Goal: Task Accomplishment & Management: Use online tool/utility

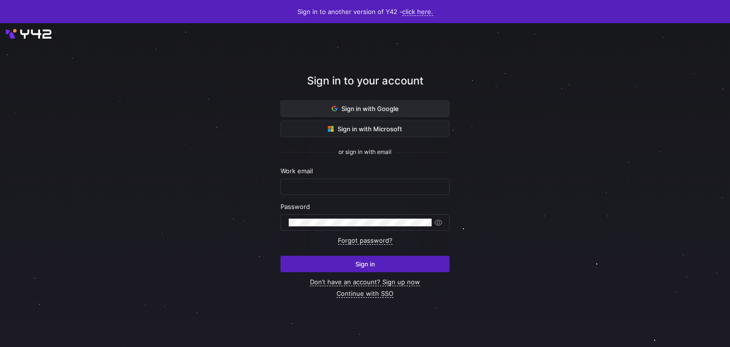
click at [369, 112] on span "Sign in with Google" at bounding box center [365, 109] width 67 height 8
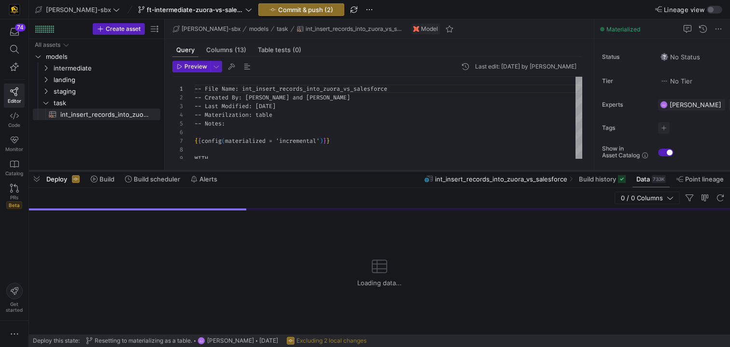
scroll to position [87, 0]
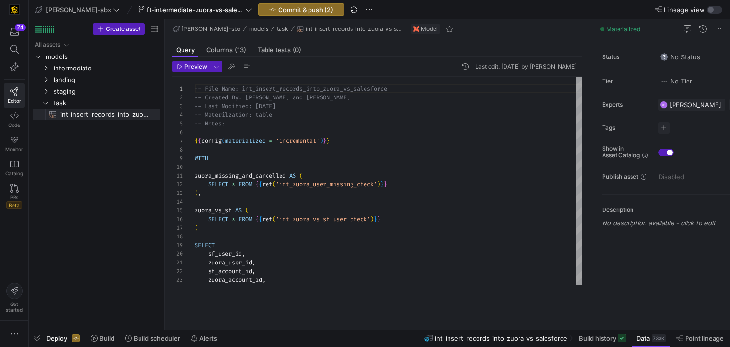
drag, startPoint x: 322, startPoint y: 171, endPoint x: 334, endPoint y: 342, distance: 171.9
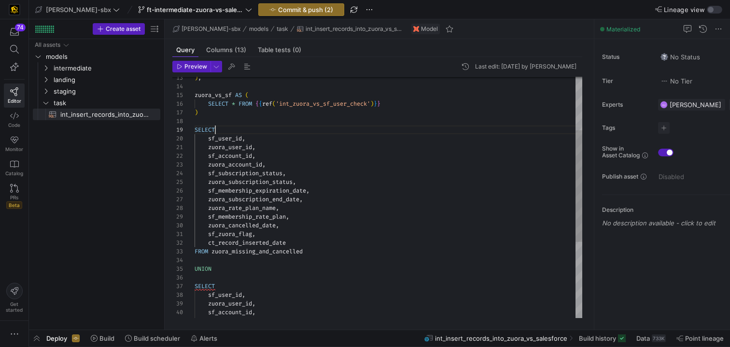
scroll to position [70, 21]
click at [215, 126] on div "ct_record_inserted_date FROM zuora_missing_and_cancelled UNION SELECT sf_user_i…" at bounding box center [389, 221] width 388 height 521
click at [212, 123] on div "ct_record_inserted_date FROM zuora_missing_and_cancelled UNION SELECT sf_user_i…" at bounding box center [389, 221] width 388 height 521
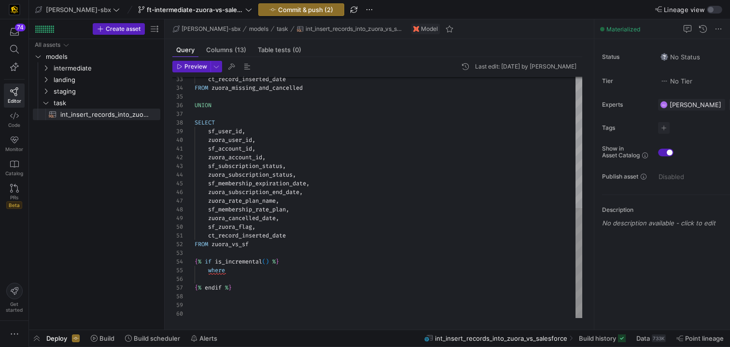
scroll to position [9, 56]
click at [264, 248] on div "ct_record_inserted_date FROM zuora_missing_and_cancelled UNION SELECT sf_user_i…" at bounding box center [389, 53] width 388 height 529
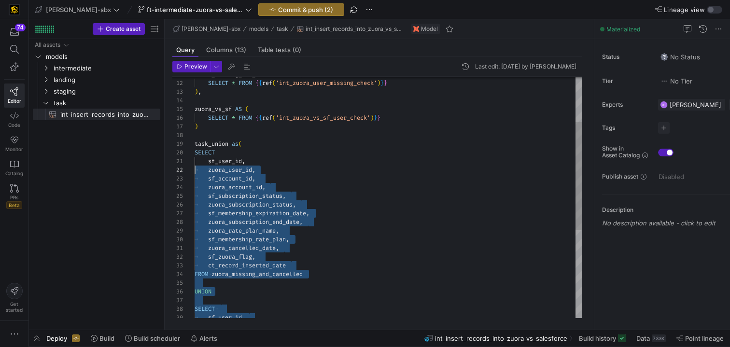
scroll to position [0, 14]
drag, startPoint x: 252, startPoint y: 243, endPoint x: 200, endPoint y: 157, distance: 101.1
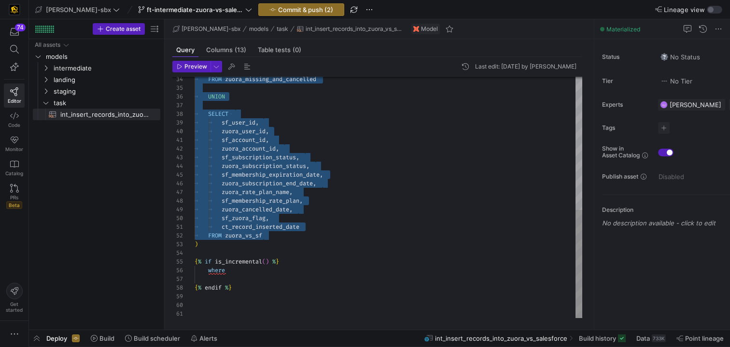
scroll to position [26, 0]
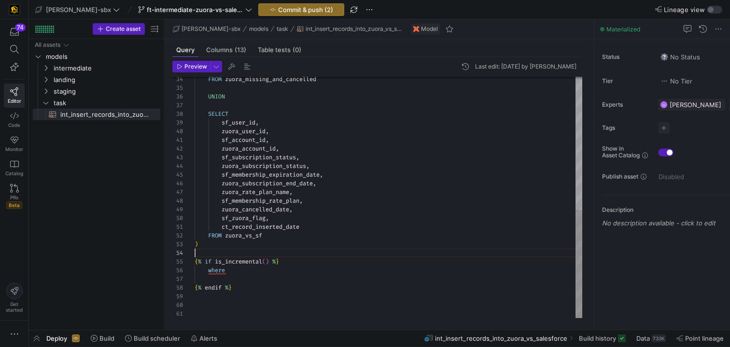
click at [269, 250] on div "FROM zuora_missing_and_cancelled UNION SELECT sf_user_id , zuora_user_id , sf_a…" at bounding box center [389, 49] width 388 height 538
click at [280, 247] on div "FROM zuora_missing_and_cancelled UNION SELECT sf_user_id , zuora_user_id , sf_a…" at bounding box center [389, 49] width 388 height 538
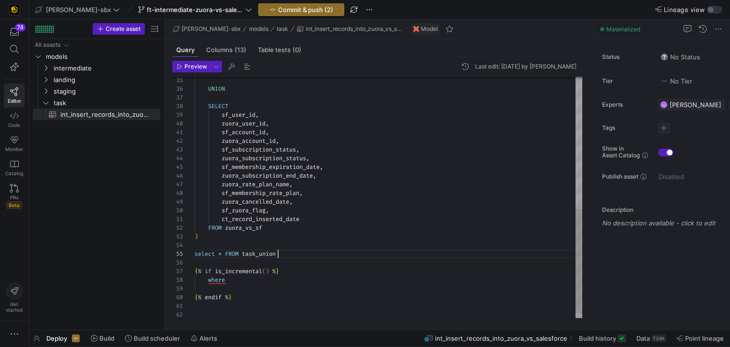
scroll to position [43, 0]
click at [232, 267] on div "UNION SELECT sf_user_id , zuora_user_id , sf_account_id , zuora_account_id , sf…" at bounding box center [389, 49] width 388 height 555
click at [299, 268] on div "UNION SELECT sf_user_id , zuora_user_id , sf_account_id , zuora_account_id , sf…" at bounding box center [389, 45] width 388 height 547
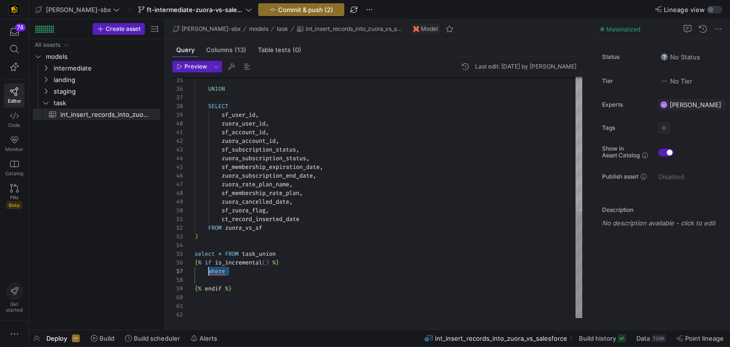
drag, startPoint x: 240, startPoint y: 273, endPoint x: 210, endPoint y: 274, distance: 30.0
click at [210, 274] on div "UNION SELECT sf_user_id , zuora_user_id , sf_account_id , zuora_account_id , sf…" at bounding box center [389, 45] width 388 height 547
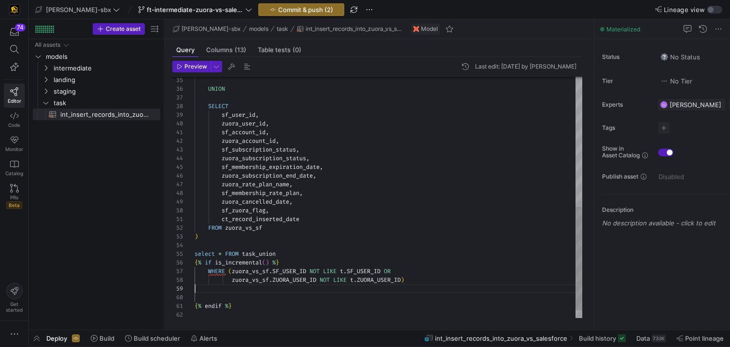
scroll to position [70, 0]
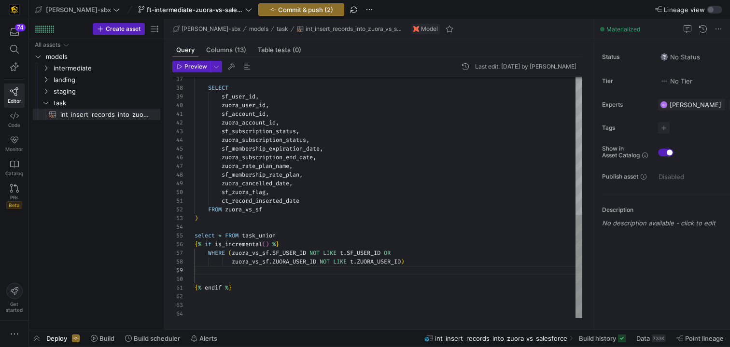
click at [281, 257] on div "SELECT sf_user_id , zuora_user_id , sf_account_id , zuora_account_id , sf_subsc…" at bounding box center [389, 36] width 388 height 564
click at [273, 255] on div "SELECT sf_user_id , zuora_user_id , sf_account_id , zuora_account_id , sf_subsc…" at bounding box center [389, 36] width 388 height 564
click at [271, 254] on div "SELECT sf_user_id , zuora_user_id , sf_account_id , zuora_account_id , sf_subsc…" at bounding box center [389, 36] width 388 height 564
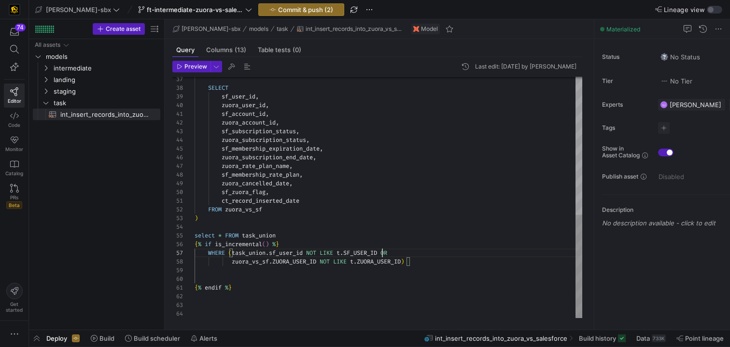
click at [383, 254] on div "SELECT sf_user_id , zuora_user_id , sf_account_id , zuora_account_id , sf_subsc…" at bounding box center [389, 36] width 388 height 564
click at [208, 254] on div "SELECT sf_user_id , zuora_user_id , sf_account_id , zuora_account_id , sf_subsc…" at bounding box center [389, 36] width 388 height 564
click at [271, 265] on div "SELECT sf_user_id , zuora_user_id , sf_account_id , zuora_account_id , sf_subsc…" at bounding box center [389, 36] width 388 height 564
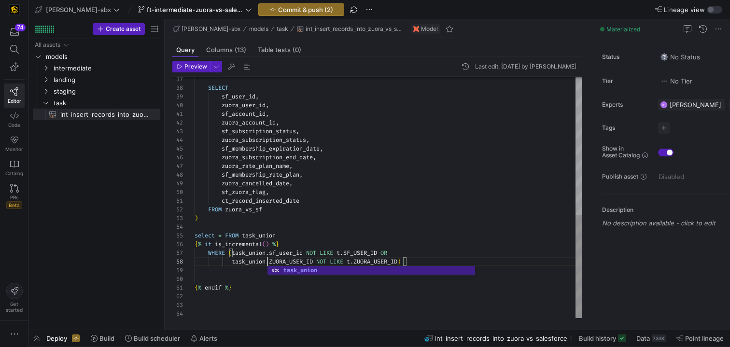
click at [321, 260] on div "SELECT sf_user_id , zuora_user_id , sf_account_id , zuora_account_id , sf_subsc…" at bounding box center [389, 36] width 388 height 564
click at [316, 262] on div "SELECT sf_user_id , zuora_user_id , sf_account_id , zuora_account_id , sf_subsc…" at bounding box center [389, 36] width 388 height 564
click at [212, 253] on div "SELECT sf_user_id , zuora_user_id , sf_account_id , zuora_account_id , sf_subsc…" at bounding box center [389, 36] width 388 height 564
click at [207, 255] on div "SELECT sf_user_id , zuora_user_id , sf_account_id , zuora_account_id , sf_subsc…" at bounding box center [389, 36] width 388 height 564
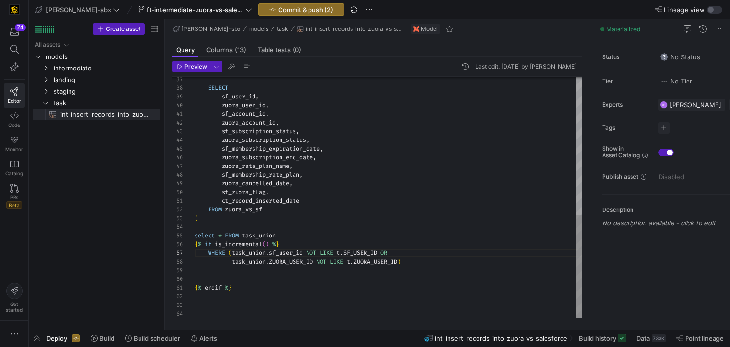
scroll to position [52, 14]
click at [209, 254] on div "SELECT sf_user_id , zuora_user_id , sf_account_id , zuora_account_id , sf_subsc…" at bounding box center [389, 36] width 388 height 564
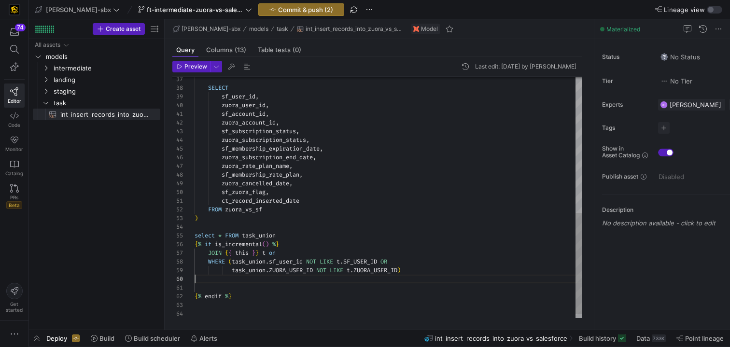
scroll to position [78, 0]
click at [242, 283] on div "SELECT sf_user_id , zuora_user_id , sf_account_id , zuora_account_id , sf_subsc…" at bounding box center [389, 40] width 388 height 573
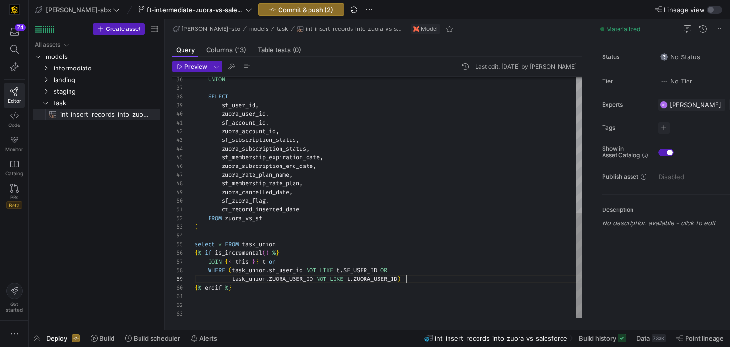
scroll to position [70, 212]
click at [317, 280] on div "SELECT sf_user_id , zuora_user_id , sf_account_id , zuora_account_id , sf_subsc…" at bounding box center [389, 40] width 388 height 555
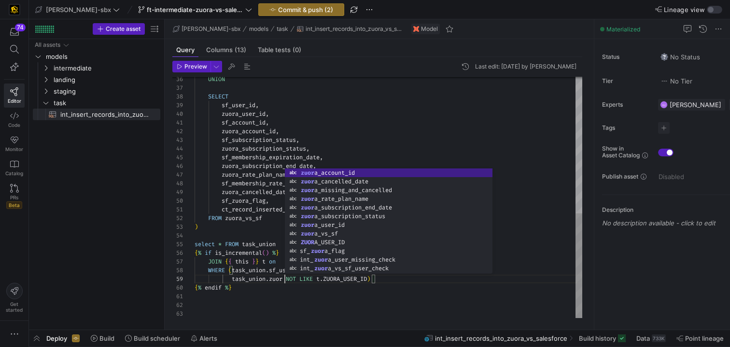
type textarea "ct_record_inserted_date FROM zuora_vs_sf ) select * FROM task_union {% if is_in…"
click at [314, 299] on div "SELECT sf_user_id , zuora_user_id , sf_account_id , zuora_account_id , sf_subsc…" at bounding box center [389, 40] width 388 height 555
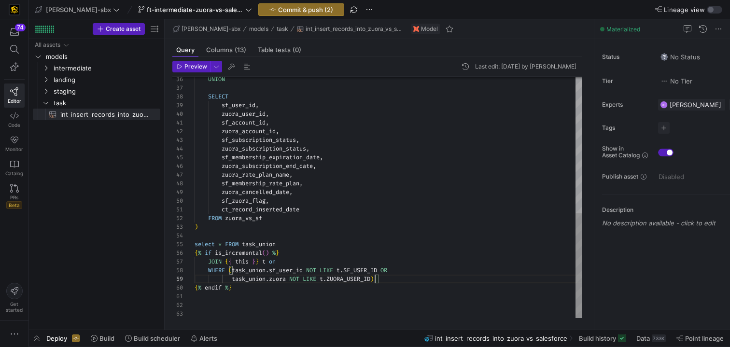
click at [375, 279] on div "SELECT sf_user_id , zuora_user_id , sf_account_id , zuora_account_id , sf_subsc…" at bounding box center [389, 40] width 388 height 555
click at [396, 279] on div "SELECT sf_user_id , zuora_user_id , sf_account_id , zuora_account_id , sf_subsc…" at bounding box center [389, 40] width 388 height 555
click at [397, 272] on div "SELECT sf_user_id , zuora_user_id , sf_account_id , zuora_account_id , sf_subsc…" at bounding box center [389, 40] width 388 height 555
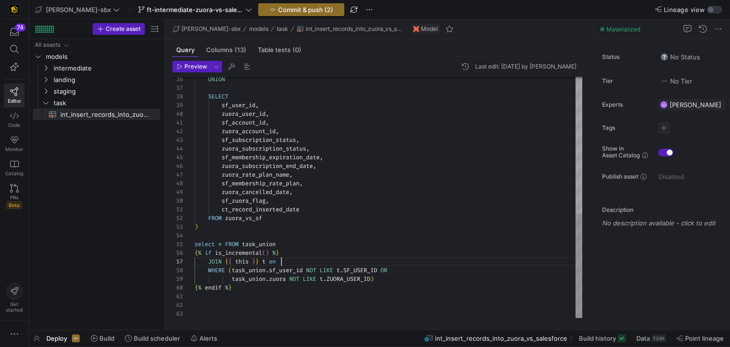
click at [281, 259] on div "SELECT sf_user_id , zuora_user_id , sf_account_id , zuora_account_id , sf_subsc…" at bounding box center [389, 40] width 388 height 555
click at [212, 262] on div "SELECT sf_user_id , zuora_user_id , sf_account_id , zuora_account_id , sf_subsc…" at bounding box center [389, 40] width 388 height 555
click at [209, 261] on div "SELECT sf_user_id , zuora_user_id , sf_account_id , zuora_account_id , sf_subsc…" at bounding box center [389, 40] width 388 height 555
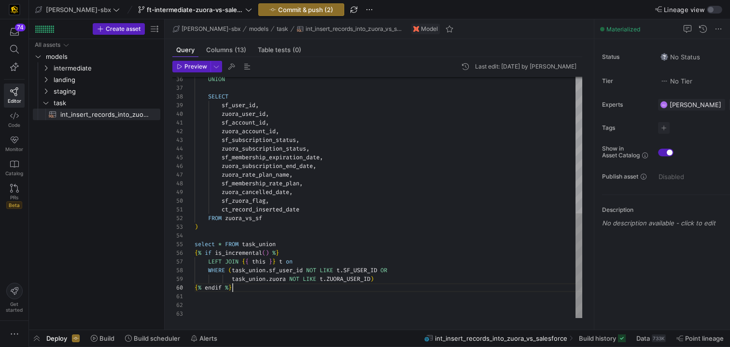
click at [325, 289] on div "SELECT sf_user_id , zuora_user_id , sf_account_id , zuora_account_id , sf_subsc…" at bounding box center [389, 40] width 388 height 555
click at [324, 273] on div "SELECT sf_user_id , zuora_user_id , sf_account_id , zuora_account_id , sf_subsc…" at bounding box center [389, 40] width 388 height 555
click at [382, 277] on div "SELECT sf_user_id , zuora_user_id , sf_account_id , zuora_account_id , sf_subsc…" at bounding box center [389, 40] width 388 height 555
click at [382, 282] on div "SELECT sf_user_id , zuora_user_id , sf_account_id , zuora_account_id , sf_subsc…" at bounding box center [389, 40] width 388 height 555
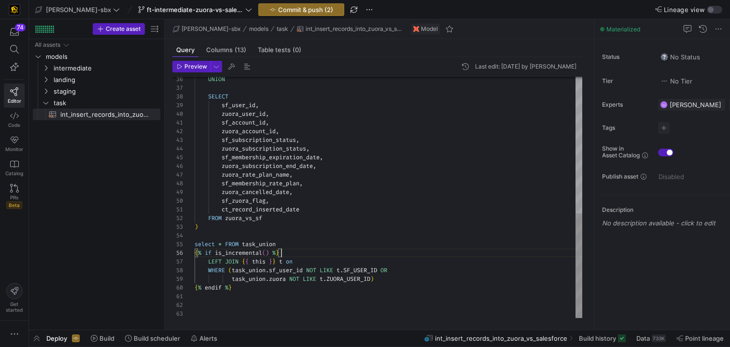
click at [346, 256] on div "SELECT sf_user_id , zuora_user_id , sf_account_id , zuora_account_id , sf_subsc…" at bounding box center [389, 40] width 388 height 555
click at [343, 242] on div "SELECT sf_user_id , zuora_user_id , sf_account_id , zuora_account_id , sf_subsc…" at bounding box center [389, 40] width 388 height 555
click at [338, 232] on div "SELECT sf_user_id , zuora_user_id , sf_account_id , zuora_account_id , sf_subsc…" at bounding box center [389, 40] width 388 height 555
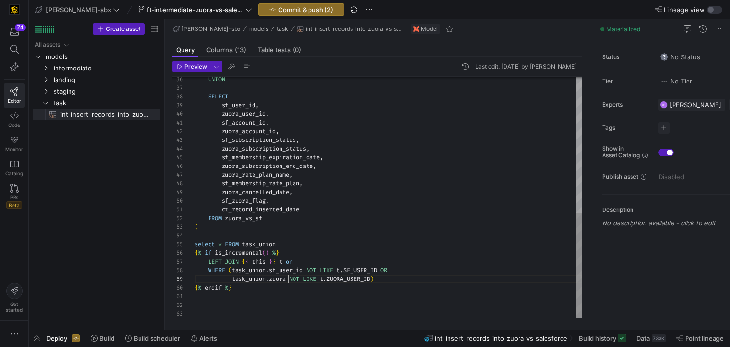
scroll to position [70, 94]
click at [289, 280] on div "SELECT sf_user_id , zuora_user_id , sf_account_id , zuora_account_id , sf_subsc…" at bounding box center [389, 40] width 388 height 555
click at [366, 280] on div "SELECT sf_user_id , zuora_user_id , sf_account_id , zuora_account_id , sf_subsc…" at bounding box center [389, 40] width 388 height 555
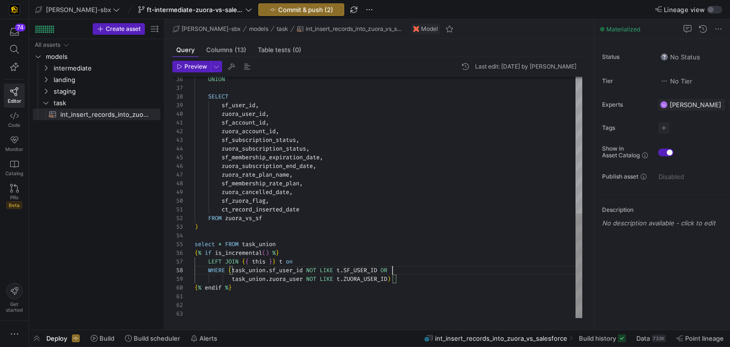
click at [408, 271] on div "SELECT sf_user_id , zuora_user_id , sf_account_id , zuora_account_id , sf_subsc…" at bounding box center [389, 40] width 388 height 555
click at [368, 262] on div "SELECT sf_user_id , zuora_user_id , sf_account_id , zuora_account_id , sf_subsc…" at bounding box center [389, 40] width 388 height 555
click at [651, 340] on span "Data 733K" at bounding box center [651, 339] width 29 height 8
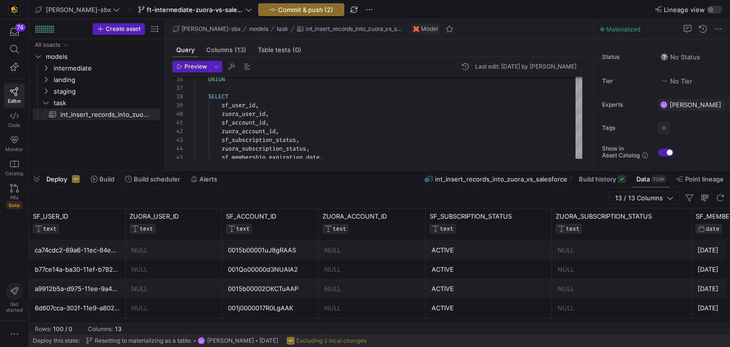
click at [342, 246] on div "NULL" at bounding box center [373, 250] width 96 height 19
click at [282, 250] on div "0015b00001uJ8gRAAS" at bounding box center [270, 250] width 85 height 19
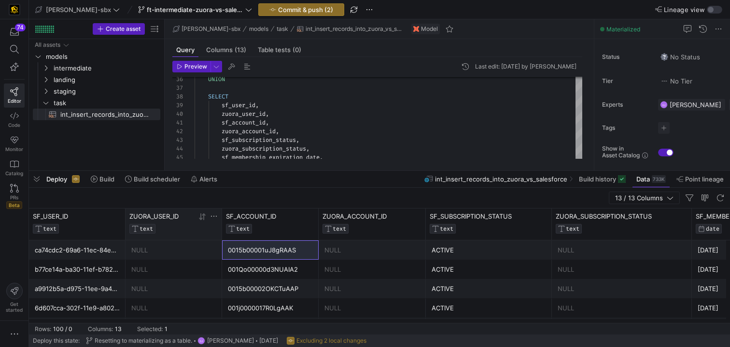
click at [203, 218] on icon at bounding box center [203, 216] width 3 height 7
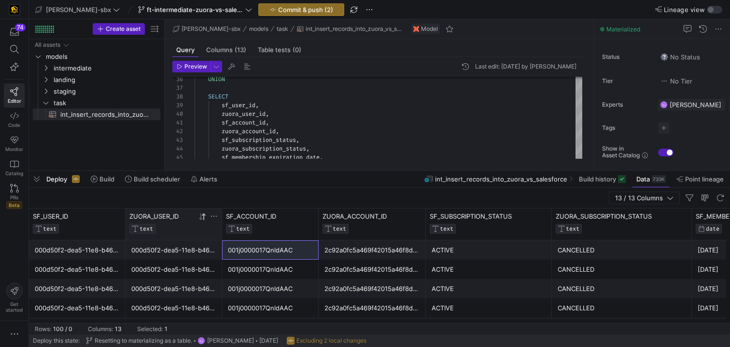
click at [205, 217] on icon at bounding box center [203, 217] width 8 height 8
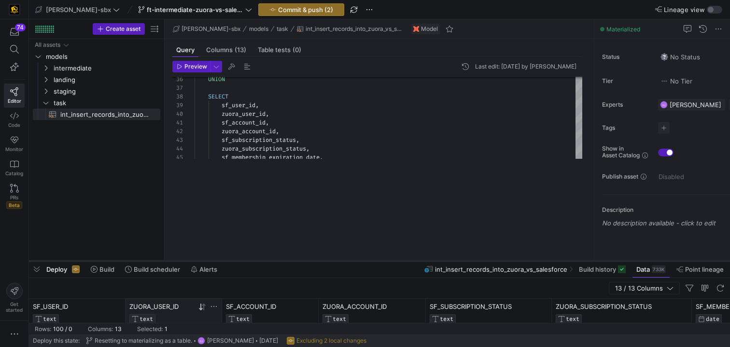
drag, startPoint x: 376, startPoint y: 170, endPoint x: 354, endPoint y: 296, distance: 128.1
click at [354, 263] on div at bounding box center [379, 261] width 701 height 4
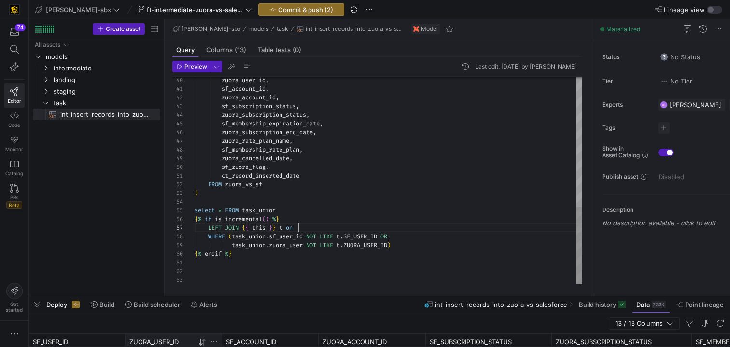
click at [359, 227] on div "zuora_user_id , sf_account_id , zuora_account_id , sf_subscription_status , zuo…" at bounding box center [389, 6] width 388 height 555
click at [333, 298] on div at bounding box center [379, 297] width 701 height 4
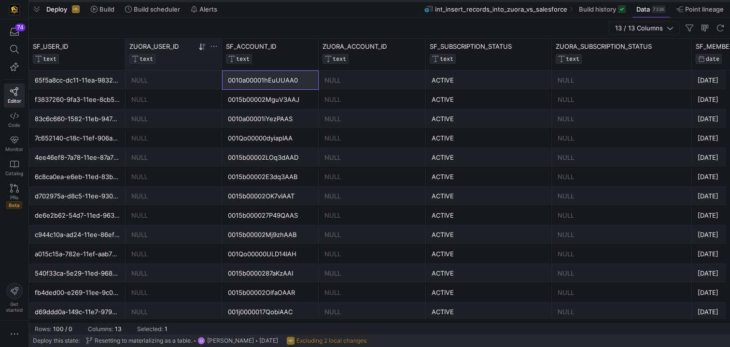
drag, startPoint x: 333, startPoint y: 296, endPoint x: 353, endPoint y: 0, distance: 296.2
click at [353, 0] on div at bounding box center [379, 1] width 701 height 4
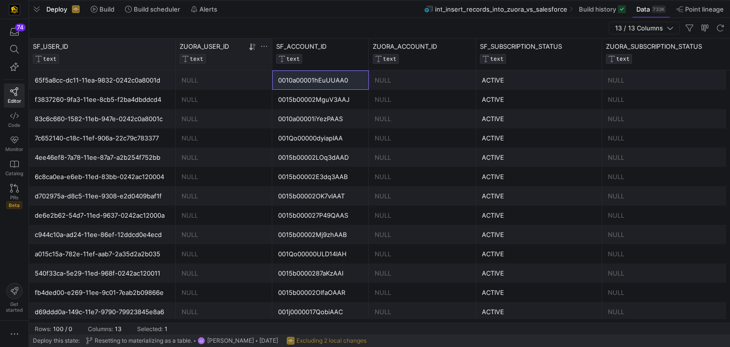
drag, startPoint x: 125, startPoint y: 60, endPoint x: 175, endPoint y: 62, distance: 50.3
click at [175, 61] on div at bounding box center [175, 54] width 4 height 31
click at [273, 16] on div "Deploy Build Build scheduler Alerts int_insert_records_into_zuora_vs_salesforce…" at bounding box center [379, 9] width 701 height 16
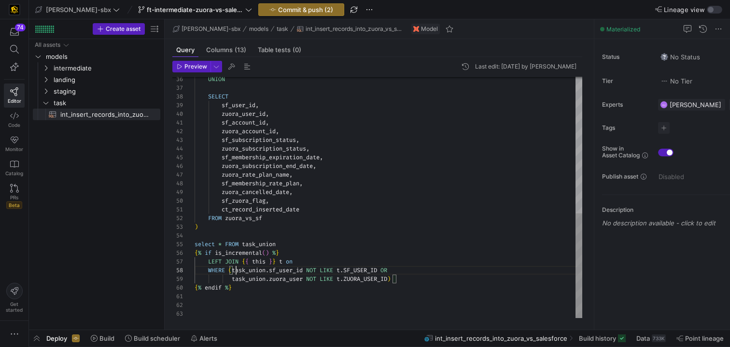
scroll to position [61, 42]
click at [237, 272] on div "zuora_user_id , sf_account_id , zuora_account_id , sf_subscription_status , zuo…" at bounding box center [389, 40] width 388 height 555
click at [419, 275] on div "zuora_user_id , sf_account_id , zuora_account_id , sf_subscription_status , zuo…" at bounding box center [389, 40] width 388 height 555
click at [406, 270] on div "zuora_user_id , sf_account_id , zuora_account_id , sf_subscription_status , zuo…" at bounding box center [389, 40] width 388 height 555
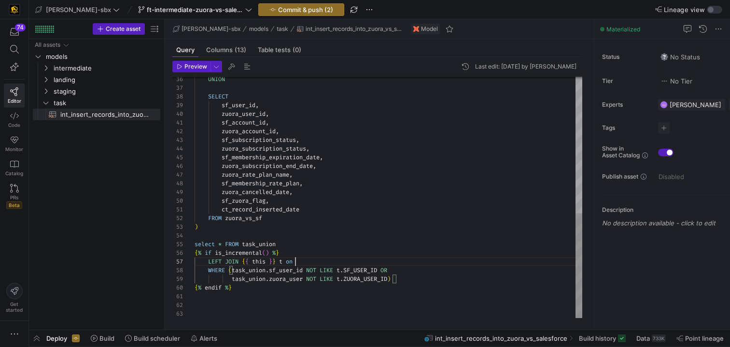
click at [296, 264] on div "zuora_user_id , sf_account_id , zuora_account_id , sf_subscription_status , zuo…" at bounding box center [389, 40] width 388 height 555
click at [655, 336] on div "733K" at bounding box center [659, 339] width 14 height 8
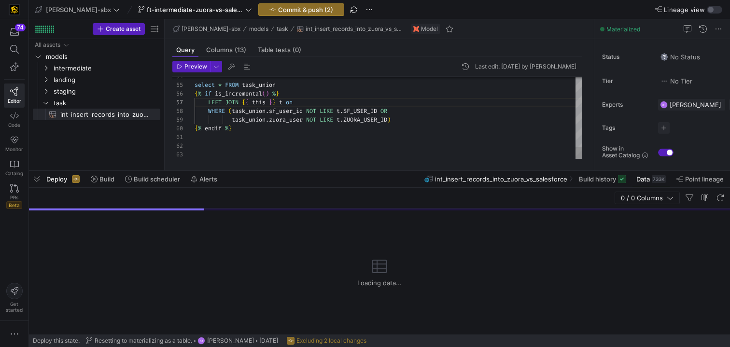
scroll to position [52, 108]
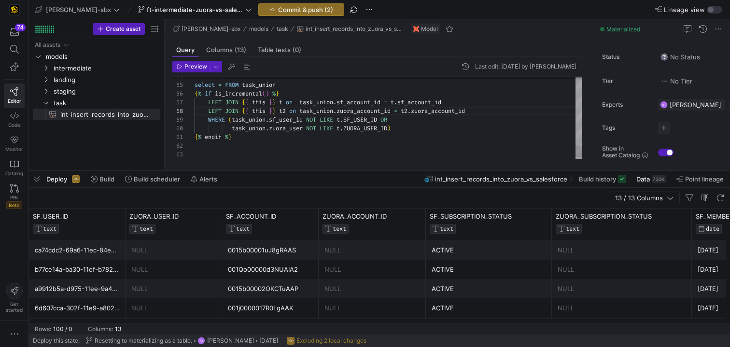
scroll to position [70, 198]
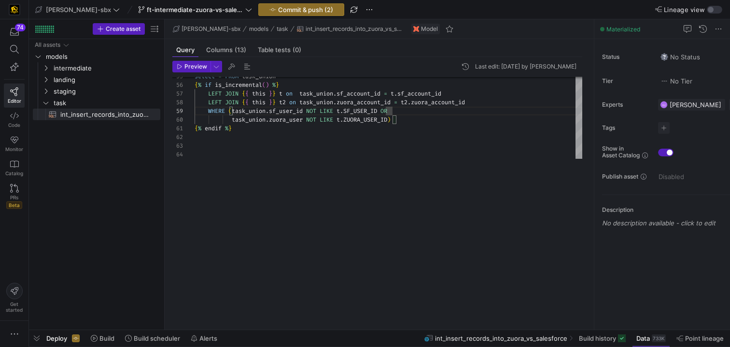
drag, startPoint x: 396, startPoint y: 171, endPoint x: 391, endPoint y: 348, distance: 176.4
click at [391, 347] on html "74 Editor Code Monitor Catalog PRs Beta Get started edw-dv-sbx ft-intermediate-…" at bounding box center [365, 173] width 730 height 347
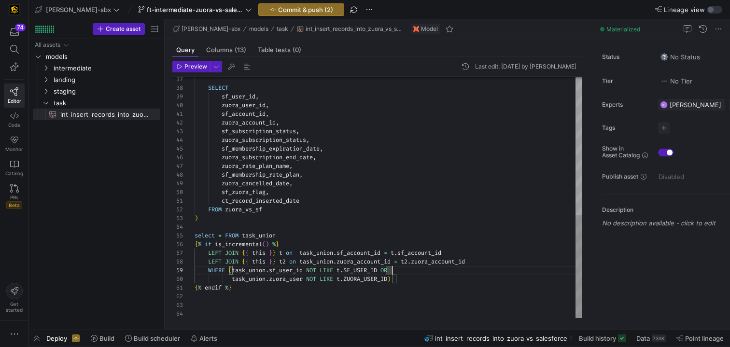
click at [471, 268] on div "select * FROM task_union { % if is_incremental ( ) % } LEFT JOIN { { this } } t…" at bounding box center [389, 36] width 388 height 564
click at [485, 258] on div "select * FROM task_union { % if is_incremental ( ) % } LEFT JOIN { { this } } t…" at bounding box center [389, 36] width 388 height 564
click at [345, 280] on div "select * FROM task_union { % if is_incremental ( ) % } LEFT JOIN { { this } } t…" at bounding box center [389, 36] width 388 height 564
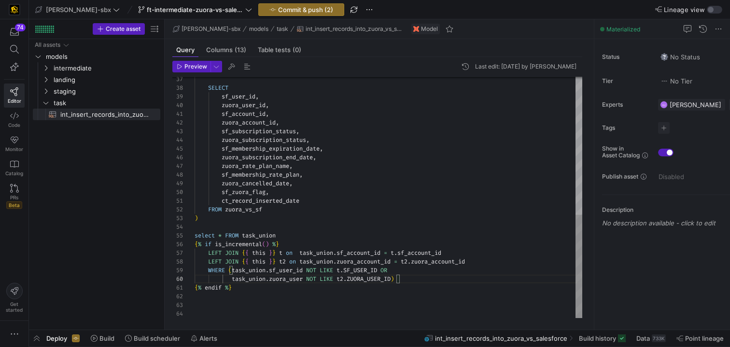
scroll to position [78, 205]
click at [429, 283] on div "select * FROM task_union { % if is_incremental ( ) % } LEFT JOIN { { this } } t…" at bounding box center [389, 36] width 388 height 564
click at [483, 255] on div "select * FROM task_union { % if is_incremental ( ) % } LEFT JOIN { { this } } t…" at bounding box center [389, 36] width 388 height 564
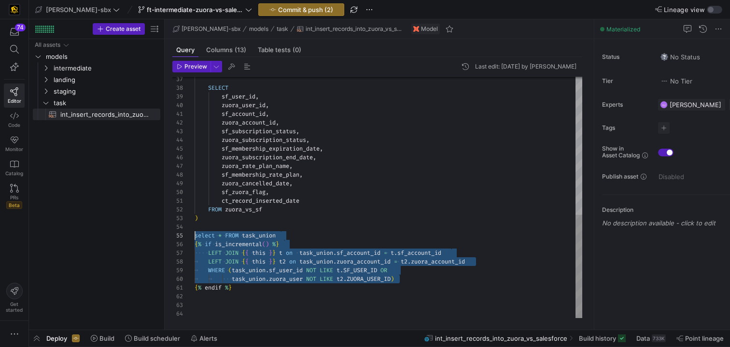
scroll to position [35, 0]
drag, startPoint x: 404, startPoint y: 280, endPoint x: 194, endPoint y: 237, distance: 213.9
click at [195, 237] on div "select * FROM task_union { % if is_incremental ( ) % } LEFT JOIN { { this } } t…" at bounding box center [389, 36] width 388 height 564
click at [348, 259] on div "select * FROM task_union { % if is_incremental ( ) % } LEFT JOIN { { this } } t…" at bounding box center [389, 36] width 388 height 564
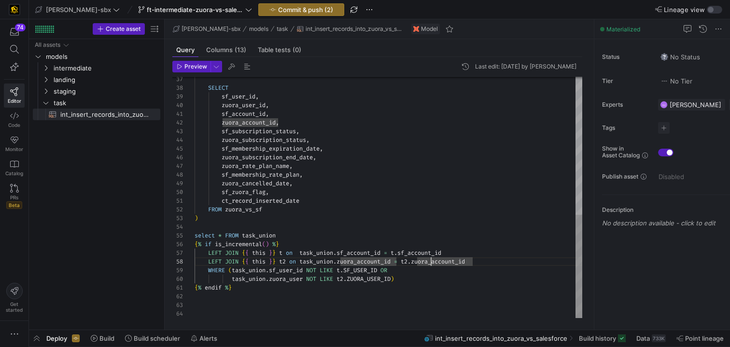
click at [429, 264] on div "select * FROM task_union { % if is_incremental ( ) % } LEFT JOIN { { this } } t…" at bounding box center [389, 36] width 388 height 564
click at [473, 261] on div "select * FROM task_union { % if is_incremental ( ) % } LEFT JOIN { { this } } t…" at bounding box center [389, 36] width 388 height 564
click at [470, 258] on div "select * FROM task_union { % if is_incremental ( ) % } LEFT JOIN { { this } } t…" at bounding box center [389, 36] width 388 height 564
click at [470, 253] on div "select * FROM task_union { % if is_incremental ( ) % } LEFT JOIN { { this } } t…" at bounding box center [389, 36] width 388 height 564
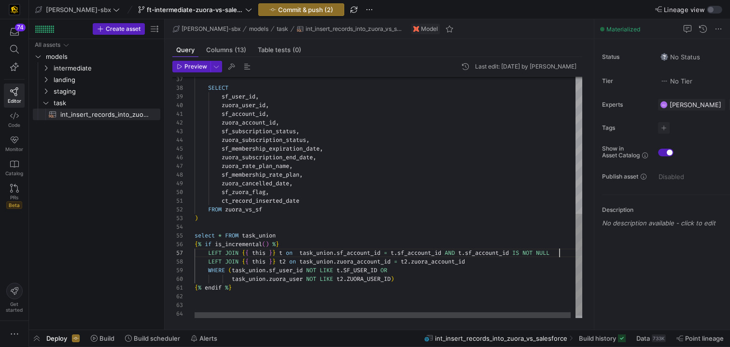
click at [482, 261] on div "select * FROM task_union { % if is_incremental ( ) % } LEFT JOIN { { this } } t…" at bounding box center [391, 39] width 393 height 570
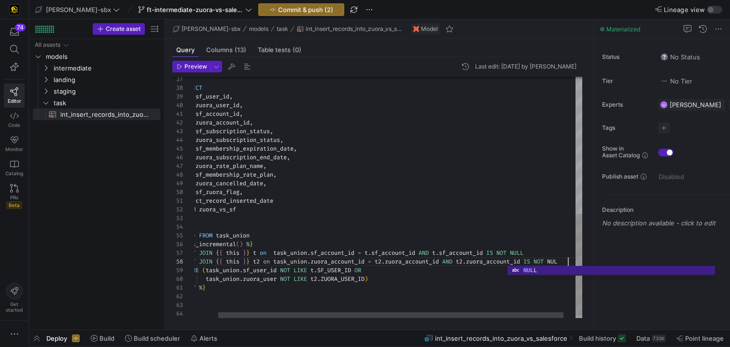
scroll to position [61, 403]
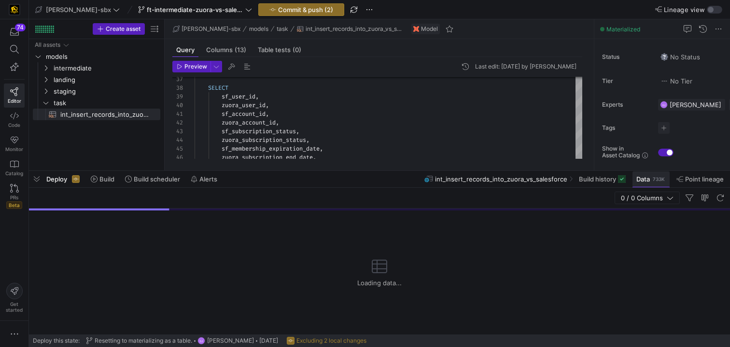
click at [657, 183] on span at bounding box center [651, 178] width 37 height 15
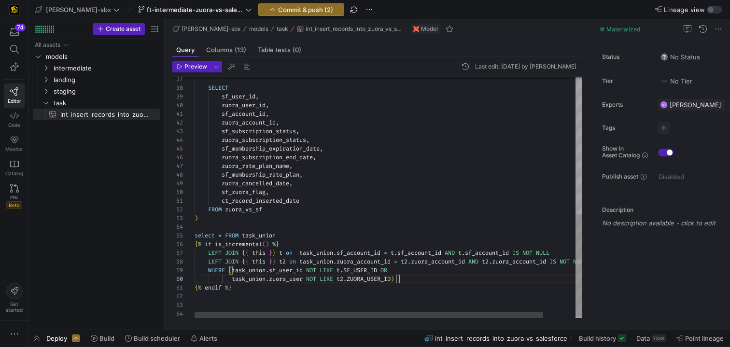
click at [440, 276] on div "SELECT sf_user_id , zuora_user_id , sf_account_id , zuora_account_id , sf_subsc…" at bounding box center [407, 39] width 424 height 570
click at [434, 270] on div "SELECT sf_user_id , zuora_user_id , sf_account_id , zuora_account_id , sf_subsc…" at bounding box center [407, 39] width 424 height 570
click at [407, 273] on div "SELECT sf_user_id , zuora_user_id , sf_account_id , zuora_account_id , sf_subsc…" at bounding box center [407, 39] width 424 height 570
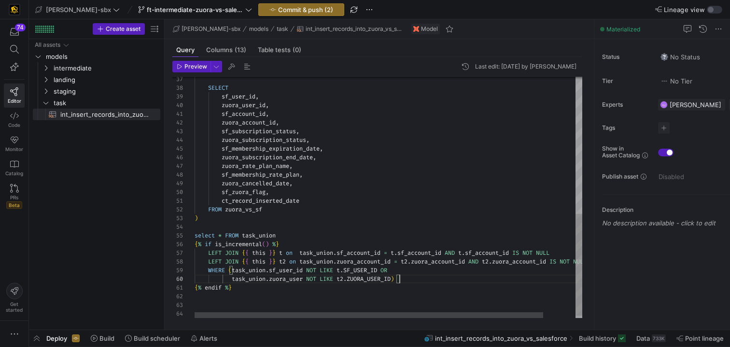
click at [404, 279] on div "SELECT sf_user_id , zuora_user_id , sf_account_id , zuora_account_id , sf_subsc…" at bounding box center [407, 39] width 424 height 570
click at [406, 270] on div "SELECT sf_user_id , zuora_user_id , sf_account_id , zuora_account_id , sf_subsc…" at bounding box center [407, 39] width 424 height 570
click at [387, 272] on div "SELECT sf_user_id , zuora_user_id , sf_account_id , zuora_account_id , sf_subsc…" at bounding box center [407, 39] width 424 height 570
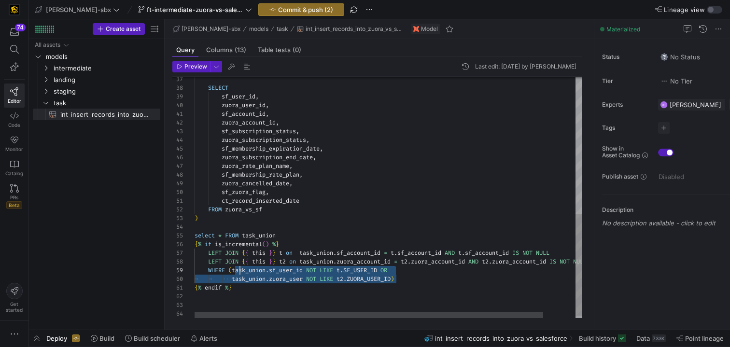
scroll to position [70, 42]
drag, startPoint x: 398, startPoint y: 279, endPoint x: 235, endPoint y: 269, distance: 163.1
click at [235, 269] on div "SELECT sf_user_id , zuora_user_id , sf_account_id , zuora_account_id , sf_subsc…" at bounding box center [407, 39] width 424 height 570
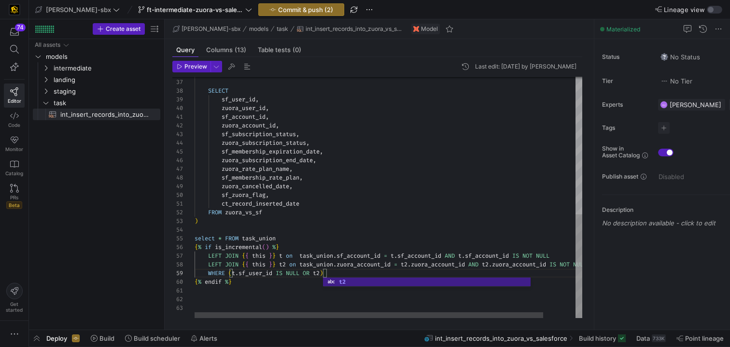
scroll to position [70, 132]
type textarea "ct_record_inserted_date FROM zuora_vs_sf ) select * FROM task_union {% if is_in…"
click at [272, 270] on div "SELECT sf_user_id , zuora_user_id , sf_account_id , zuora_account_id , sf_subsc…" at bounding box center [407, 37] width 424 height 561
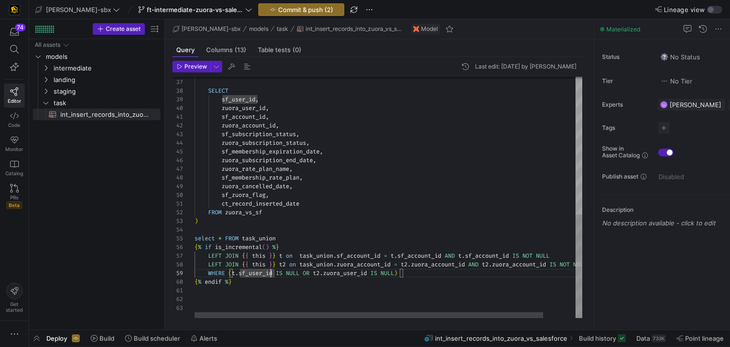
click at [264, 287] on div "SELECT sf_user_id , zuora_user_id , sf_account_id , zuora_account_id , sf_subsc…" at bounding box center [407, 37] width 424 height 561
click at [266, 284] on div "SELECT sf_user_id , zuora_user_id , sf_account_id , zuora_account_id , sf_subsc…" at bounding box center [407, 37] width 424 height 561
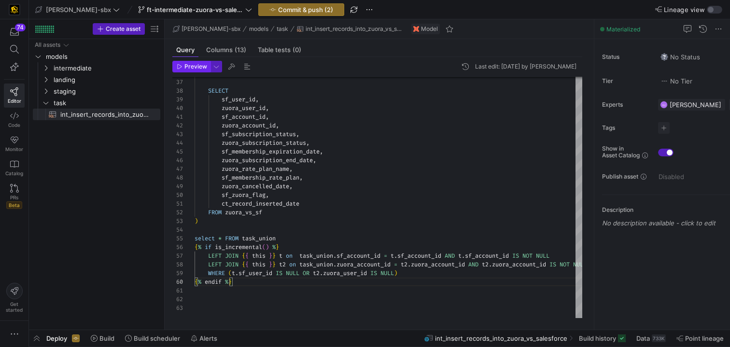
click at [195, 63] on span "Preview" at bounding box center [196, 66] width 23 height 7
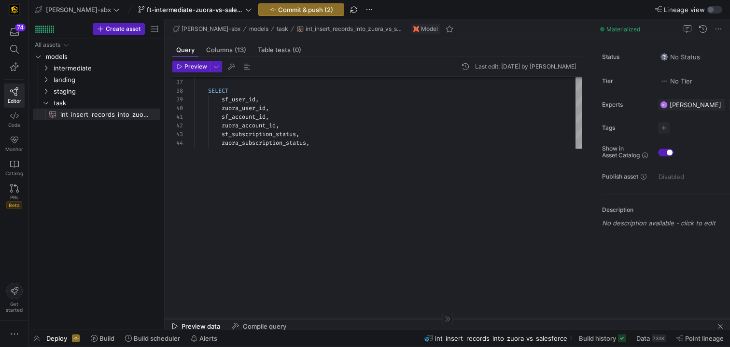
drag, startPoint x: 374, startPoint y: 159, endPoint x: 330, endPoint y: 325, distance: 171.5
click at [330, 319] on div at bounding box center [448, 319] width 566 height 0
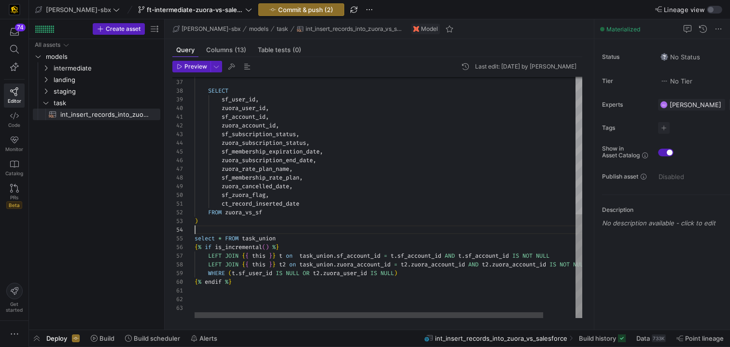
scroll to position [26, 0]
click at [305, 233] on div "SELECT sf_user_id , zuora_user_id , sf_account_id , zuora_account_id , sf_subsc…" at bounding box center [407, 37] width 424 height 561
click at [299, 241] on div "SELECT sf_user_id , zuora_user_id , sf_account_id , zuora_account_id , sf_subsc…" at bounding box center [407, 37] width 424 height 561
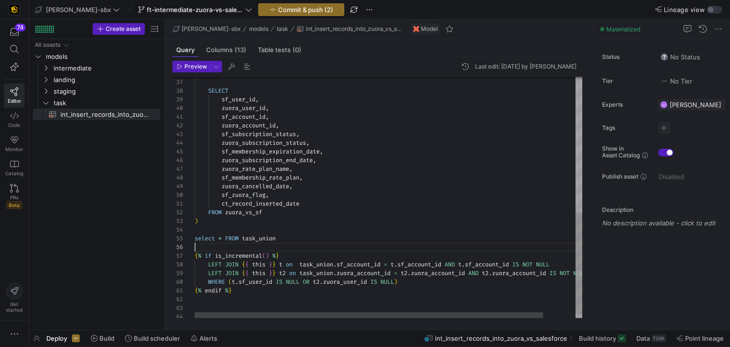
scroll to position [43, 0]
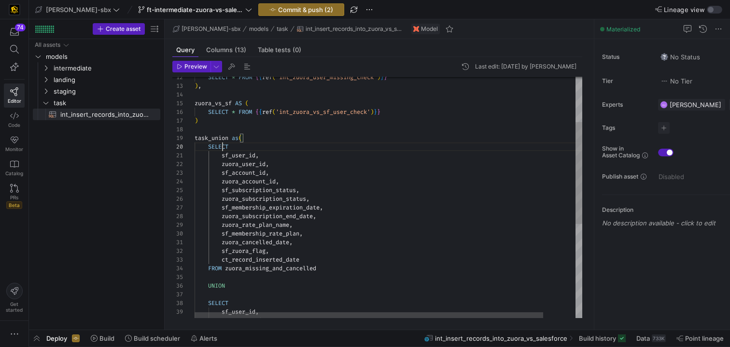
click at [223, 144] on div "SELECT sf_user_id , UNION FROM zuora_missing_and_cancelled ct_record_inserted_d…" at bounding box center [407, 255] width 424 height 570
click at [230, 140] on div "SELECT sf_user_id , UNION FROM zuora_missing_and_cancelled ct_record_inserted_d…" at bounding box center [407, 255] width 424 height 570
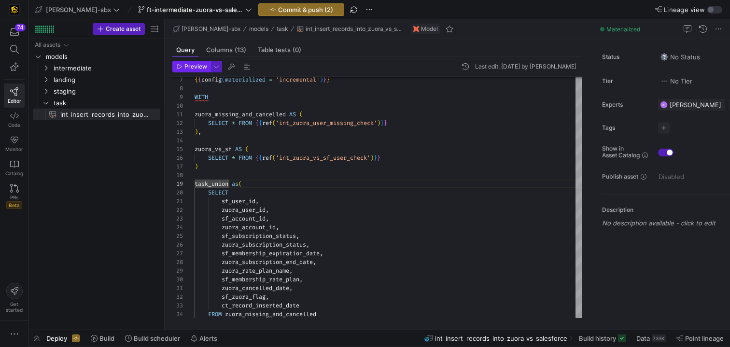
click at [186, 66] on span "Preview" at bounding box center [196, 66] width 23 height 7
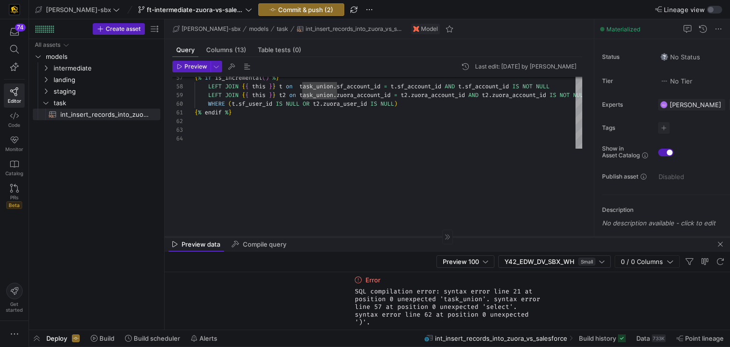
drag, startPoint x: 401, startPoint y: 159, endPoint x: 375, endPoint y: 307, distance: 150.0
click at [375, 237] on div at bounding box center [448, 237] width 566 height 0
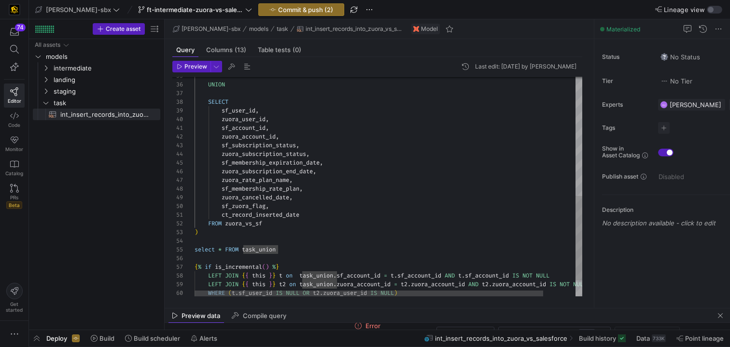
click at [296, 226] on div "{ % if is_incremental ( ) % } LEFT JOIN { { this } } t on task_union . sf_accou…" at bounding box center [407, 53] width 424 height 570
click at [286, 234] on div "{ % if is_incremental ( ) % } LEFT JOIN { { this } } t on task_union . sf_accou…" at bounding box center [407, 53] width 424 height 570
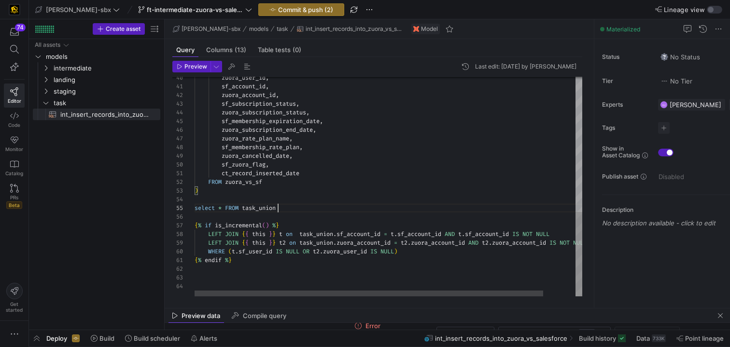
scroll to position [35, 84]
click at [295, 209] on div "zuora_user_id , sf_account_id , zuora_account_id , sf_subscription_status , zuo…" at bounding box center [407, 12] width 424 height 570
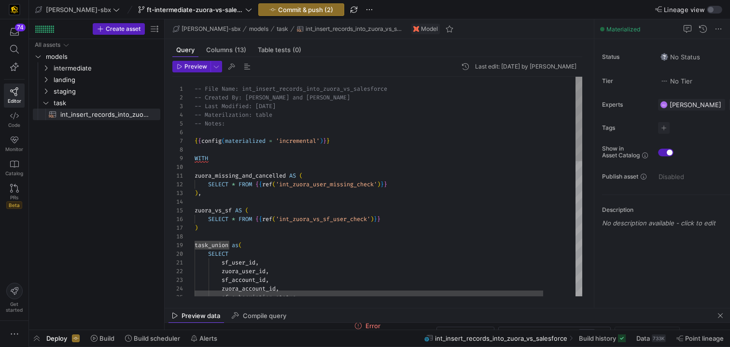
scroll to position [70, 14]
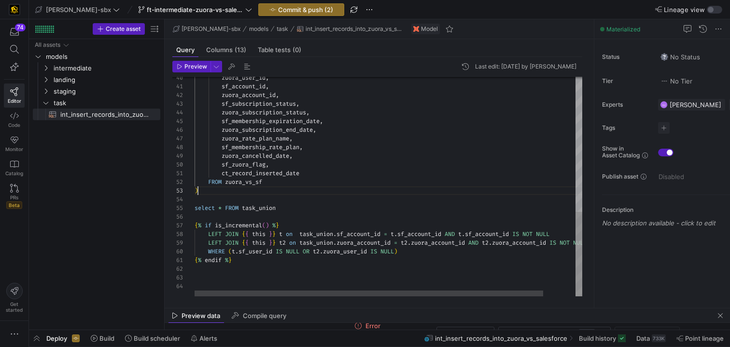
click at [218, 190] on div "zuora_user_id , sf_account_id , zuora_account_id , sf_subscription_status , zuo…" at bounding box center [407, 12] width 424 height 570
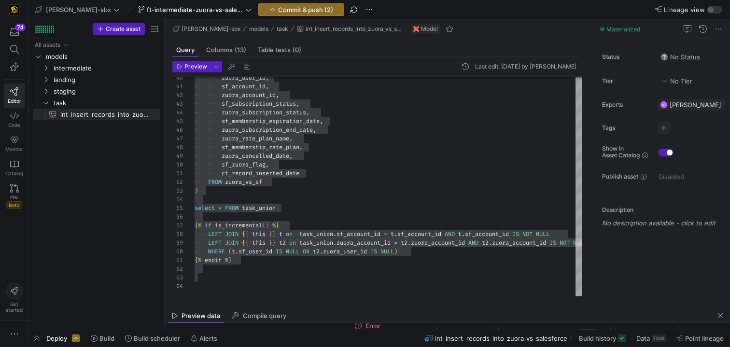
click at [317, 309] on div "Preview data Compile query" at bounding box center [448, 316] width 566 height 14
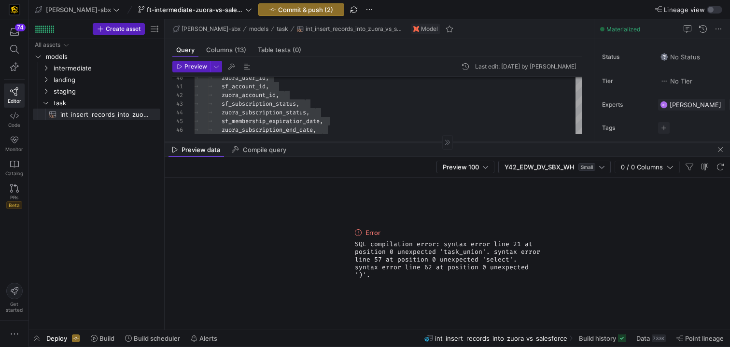
drag, startPoint x: 320, startPoint y: 308, endPoint x: 326, endPoint y: 142, distance: 166.3
click at [326, 142] on div at bounding box center [448, 142] width 566 height 0
drag, startPoint x: 517, startPoint y: 274, endPoint x: 356, endPoint y: 245, distance: 164.4
click at [356, 245] on span "SQL compilation error: syntax error line 21 at position 0 unexpected 'task_unio…" at bounding box center [447, 260] width 185 height 39
copy span "SQL compilation error: syntax error line 21 at position 0 unexpected 'task_unio…"
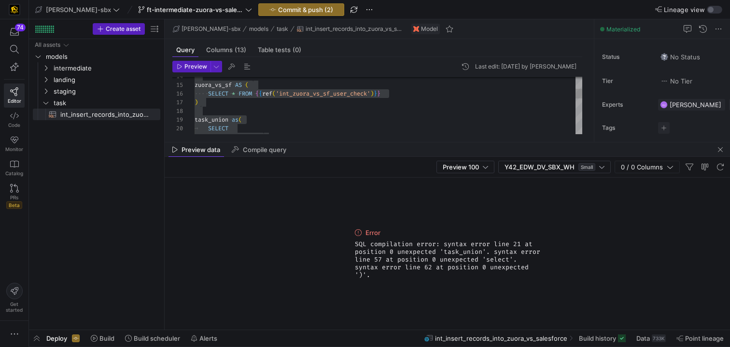
scroll to position [61, 0]
click at [285, 109] on div "sf_user_id , SELECT task_union as ( ) SELECT * FROM { { ref ( 'int_zuora_vs_sf_…" at bounding box center [389, 233] width 388 height 564
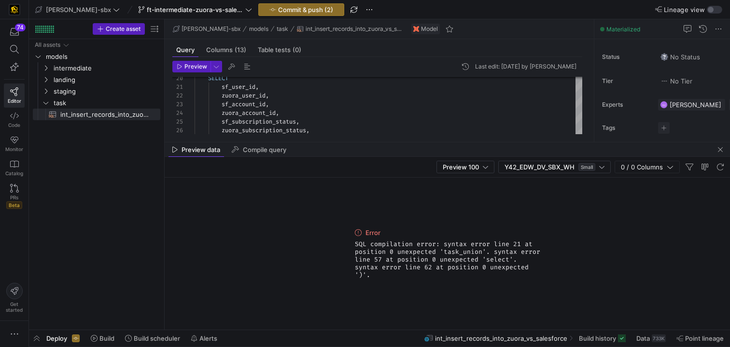
click at [303, 141] on mat-tab-group "Query Columns (13) Table tests (0) Preview Last edit: Friday 08 August 2025 by …" at bounding box center [378, 90] width 426 height 103
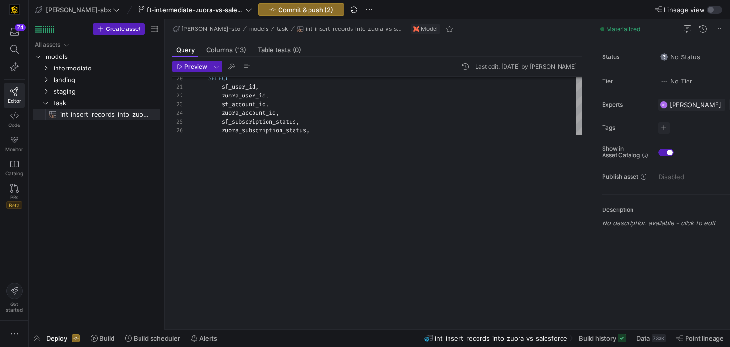
drag, startPoint x: 303, startPoint y: 142, endPoint x: 231, endPoint y: 397, distance: 264.2
click at [231, 347] on html "74 Editor Code Monitor Catalog PRs Beta Get started edw-dv-sbx ft-intermediate-…" at bounding box center [365, 173] width 730 height 347
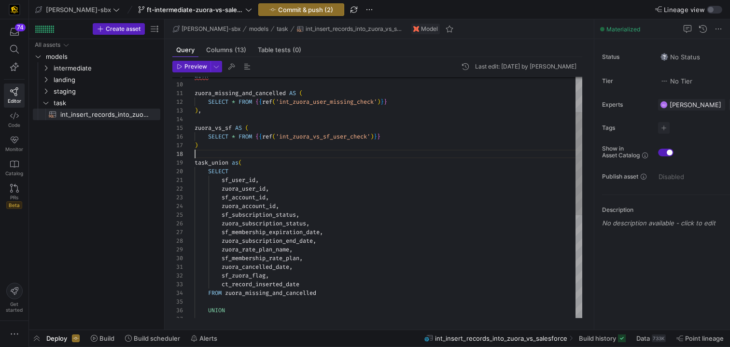
click at [341, 151] on div "sf_user_id , SELECT zuora_user_id , sf_account_id , zuora_account_id , sf_subsc…" at bounding box center [389, 276] width 388 height 564
click at [334, 143] on div "sf_user_id , SELECT zuora_user_id , sf_account_id , zuora_account_id , sf_subsc…" at bounding box center [389, 276] width 388 height 564
click at [194, 64] on span "Preview" at bounding box center [196, 66] width 23 height 7
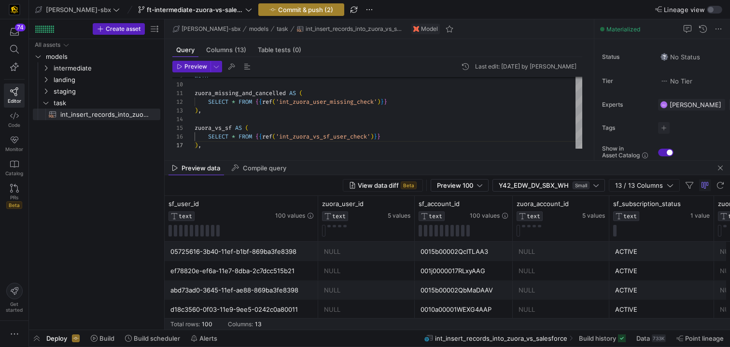
click at [281, 9] on span "Commit & push (2)" at bounding box center [305, 10] width 55 height 8
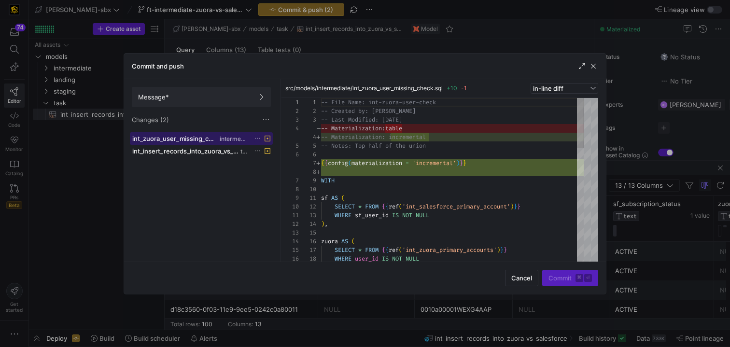
click at [179, 139] on span "int_zuora_user_missing_check.sql" at bounding box center [174, 139] width 85 height 8
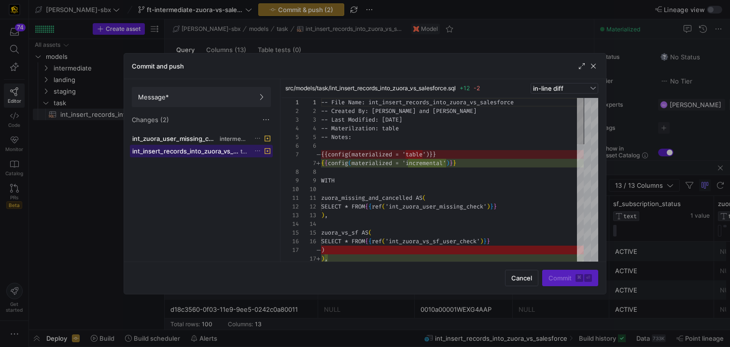
click at [210, 154] on span "int_insert_records_into_zuora_vs_salesforce.sql" at bounding box center [185, 151] width 106 height 8
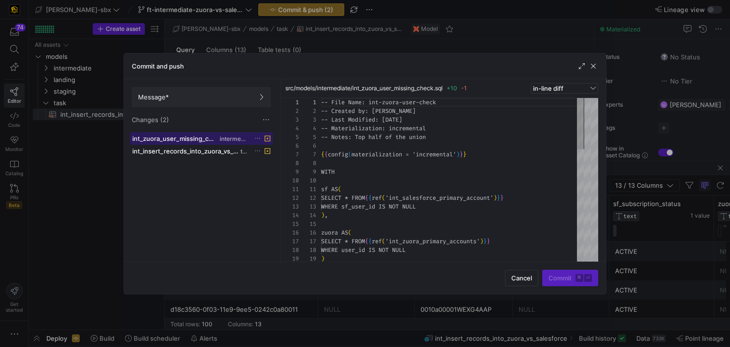
click at [199, 140] on span "int_zuora_user_missing_check.sql" at bounding box center [174, 139] width 85 height 8
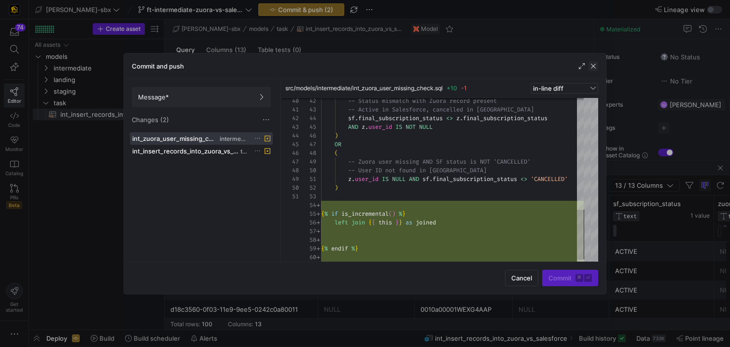
click at [595, 65] on span "button" at bounding box center [594, 66] width 10 height 10
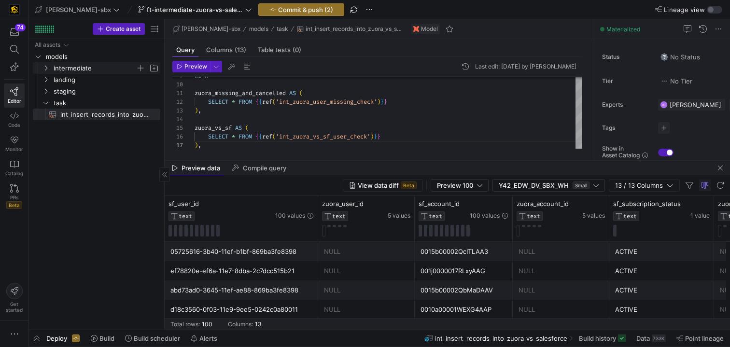
click at [93, 71] on span "intermediate" at bounding box center [95, 68] width 82 height 11
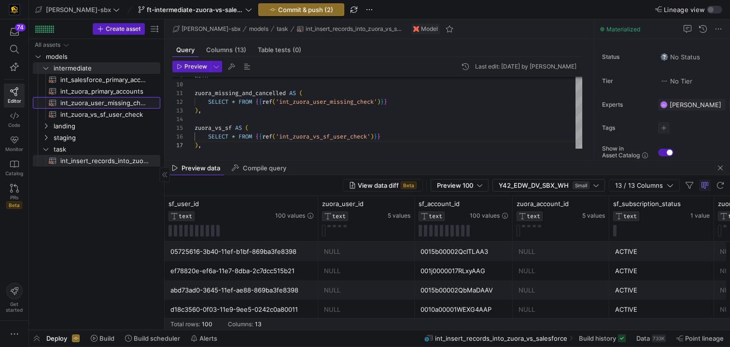
click at [107, 107] on span "int_zuora_user_missing_check​​​​​​​​​​" at bounding box center [104, 103] width 89 height 11
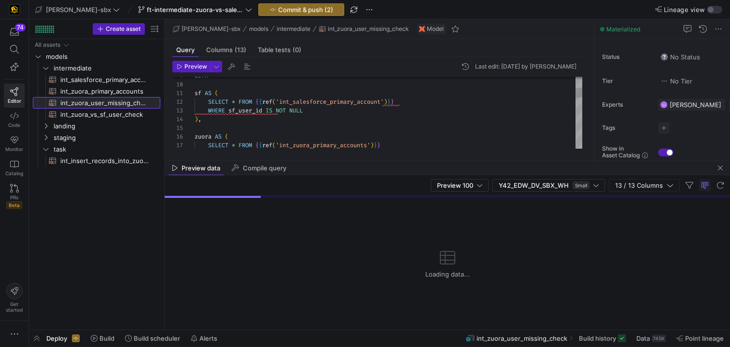
scroll to position [87, 0]
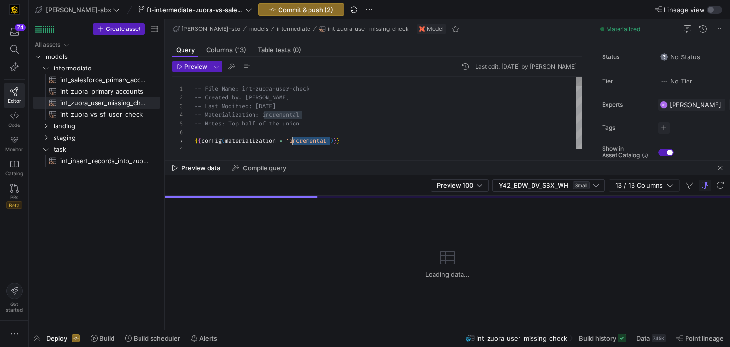
drag, startPoint x: 329, startPoint y: 141, endPoint x: 294, endPoint y: 141, distance: 35.3
click at [294, 141] on div "{ { config ( materialization = 'incremental' ) } } -- Notes: Top half of the un…" at bounding box center [389, 341] width 388 height 529
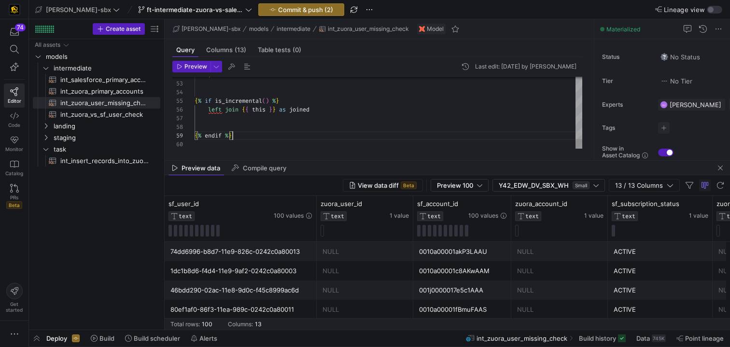
scroll to position [35, 14]
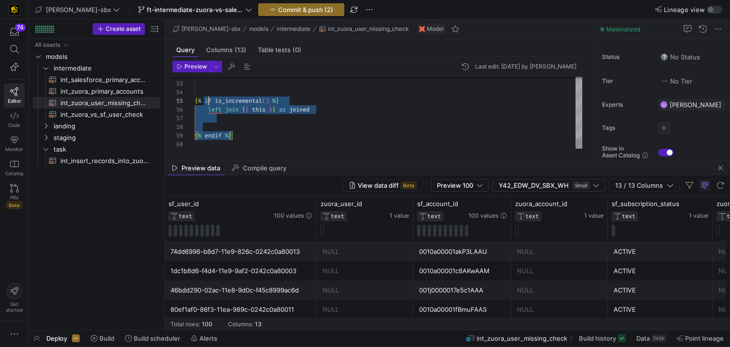
drag, startPoint x: 285, startPoint y: 136, endPoint x: 196, endPoint y: 97, distance: 98.2
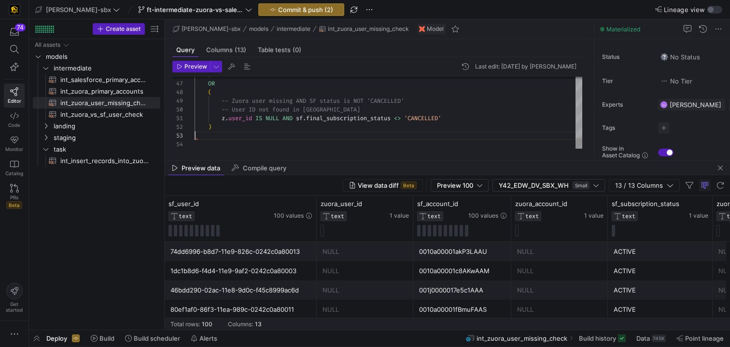
scroll to position [9, 17]
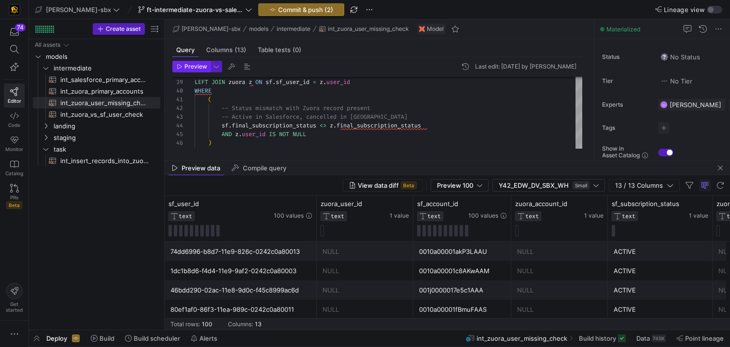
click at [199, 70] on span "button" at bounding box center [191, 66] width 37 height 11
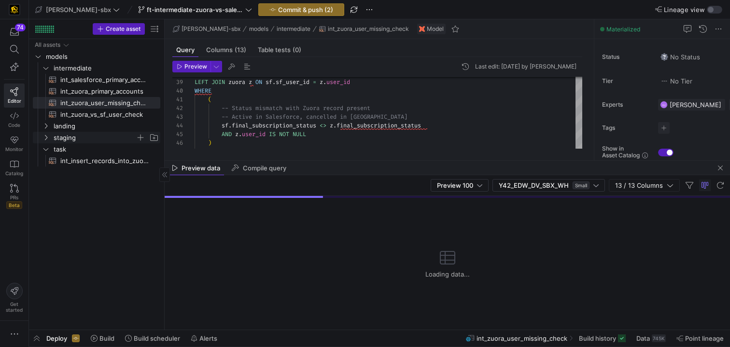
click at [73, 136] on span "staging" at bounding box center [95, 137] width 82 height 11
click at [108, 151] on span "salesforce" at bounding box center [98, 149] width 74 height 11
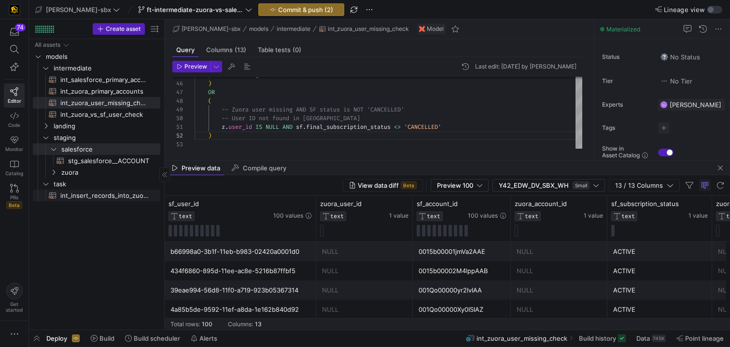
click at [73, 192] on span "int_insert_records_into_zuora_vs_salesforce​​​​​​​​​​" at bounding box center [104, 195] width 89 height 11
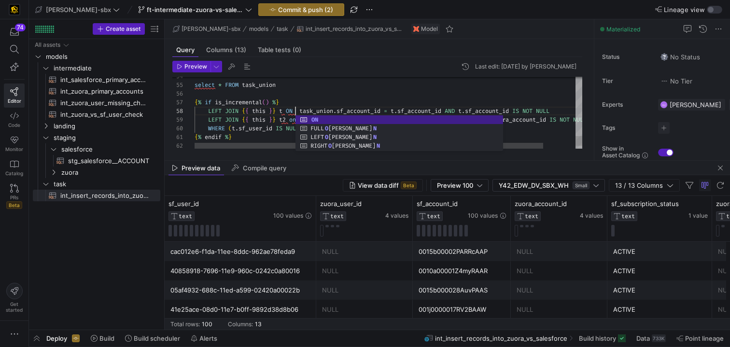
scroll to position [61, 101]
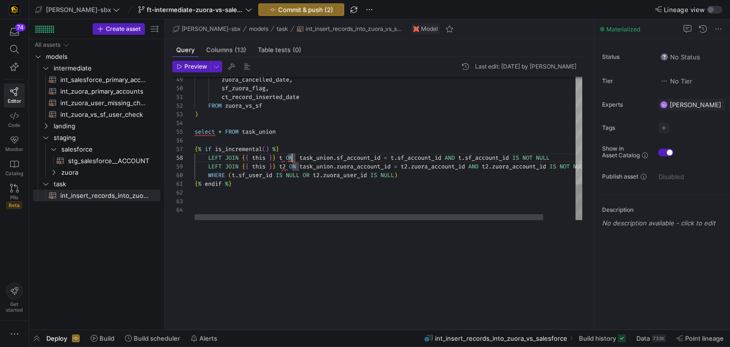
drag, startPoint x: 327, startPoint y: 161, endPoint x: 297, endPoint y: 368, distance: 209.0
click at [297, 347] on html "74 Editor Code Monitor Catalog PRs Beta Get started edw-dv-sbx ft-intermediate-…" at bounding box center [365, 173] width 730 height 347
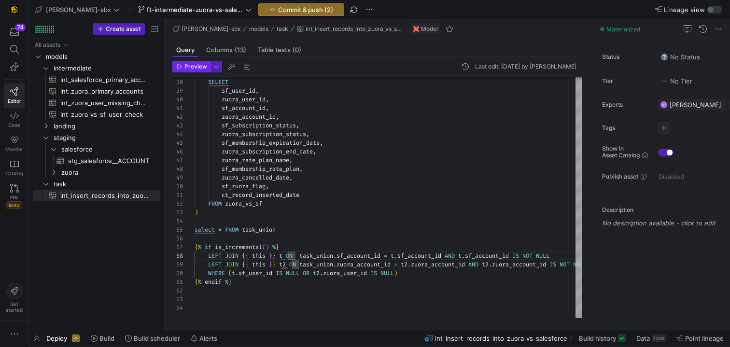
click at [198, 70] on button "Preview" at bounding box center [191, 67] width 38 height 12
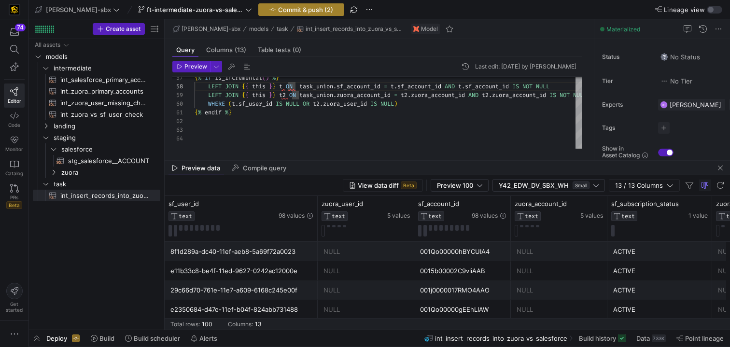
click at [265, 15] on button "Commit & push (2)" at bounding box center [301, 9] width 86 height 13
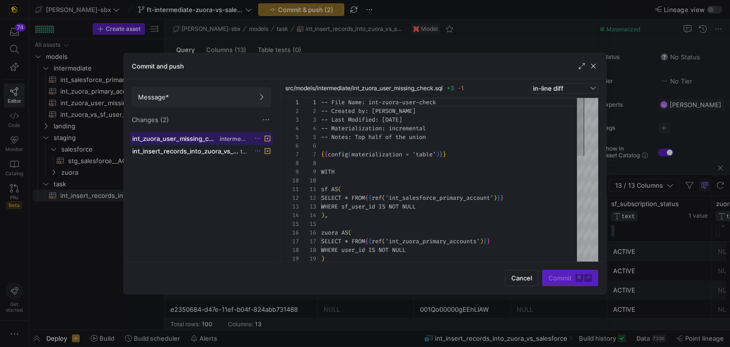
click at [198, 144] on span at bounding box center [201, 139] width 142 height 12
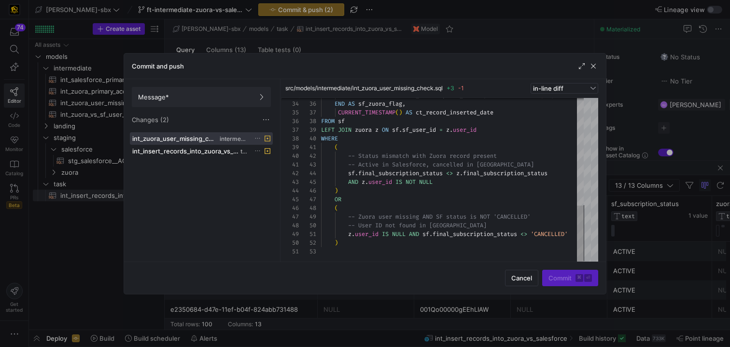
click at [518, 287] on div "Cancel Commit ⌘ ⏎" at bounding box center [365, 278] width 482 height 32
click at [506, 280] on span "button" at bounding box center [522, 277] width 32 height 15
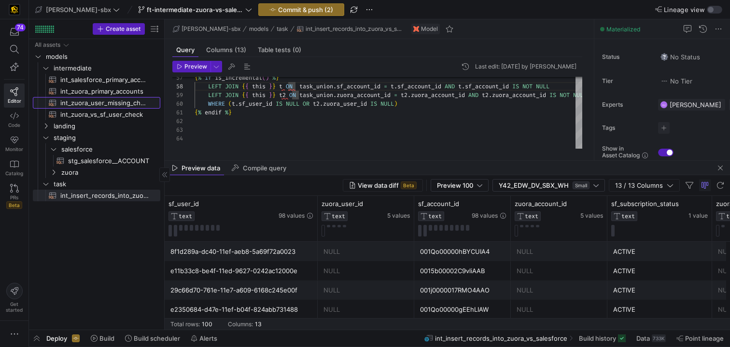
click at [82, 99] on span "int_zuora_user_missing_check​​​​​​​​​​" at bounding box center [104, 103] width 89 height 11
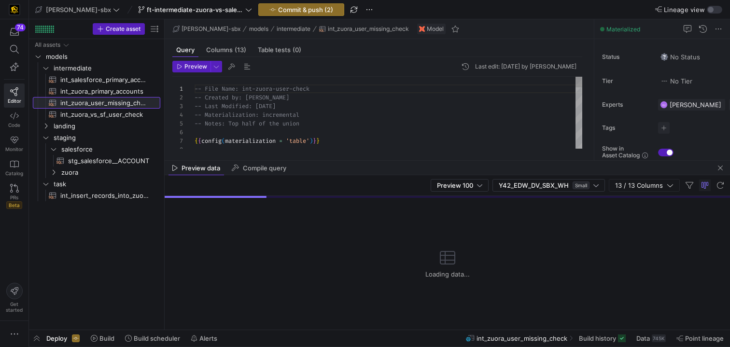
scroll to position [87, 0]
click at [305, 114] on div "-- Materialization: incremental -- Notes: Top half of the union { { config ( ma…" at bounding box center [389, 311] width 388 height 469
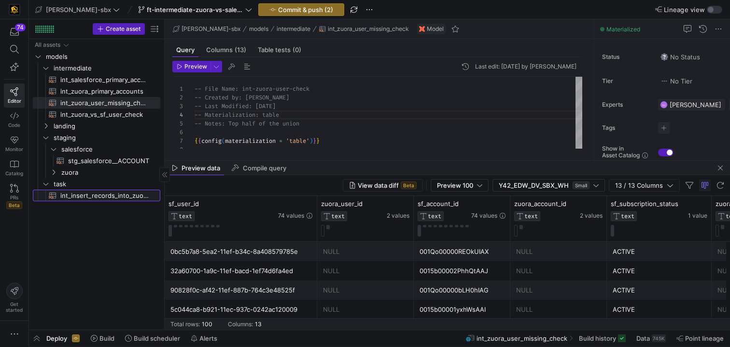
click at [109, 195] on span "int_insert_records_into_zuora_vs_salesforce​​​​​​​​​​" at bounding box center [104, 195] width 89 height 11
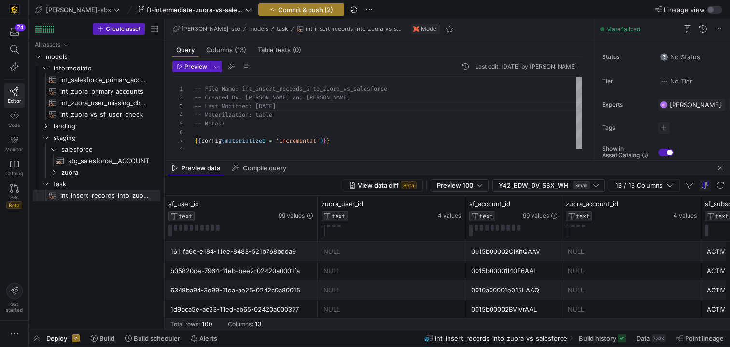
type textarea "-- File Name: int_insert_records_into_zuora_vs_salesforce -- Created By: [PERSO…"
click at [281, 6] on span "Commit & push (2)" at bounding box center [305, 10] width 55 height 8
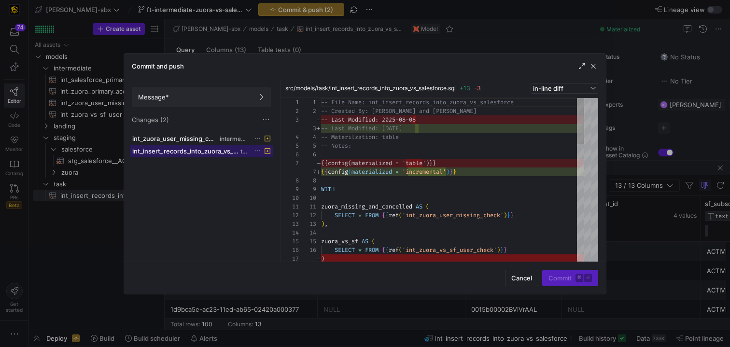
click at [223, 149] on span "int_insert_records_into_zuora_vs_salesforce.sql" at bounding box center [185, 151] width 106 height 8
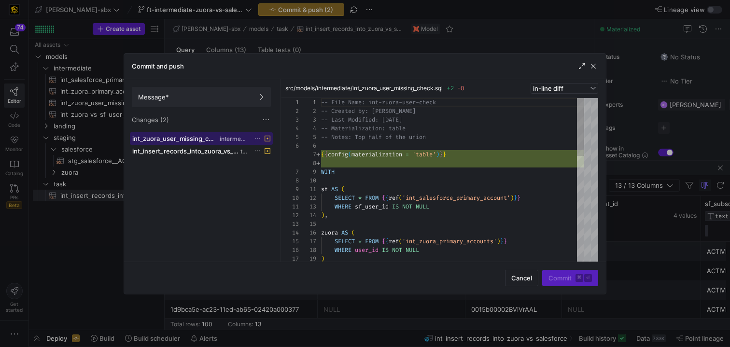
click at [218, 138] on div "int_zuora_user_missing_check.sql intermediate" at bounding box center [190, 139] width 117 height 8
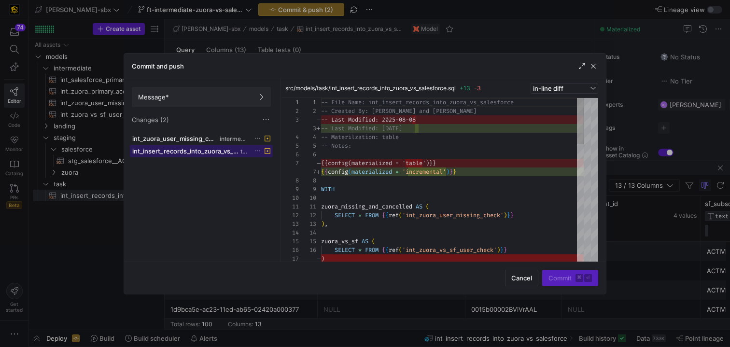
click at [223, 154] on span "int_insert_records_into_zuora_vs_salesforce.sql" at bounding box center [185, 151] width 106 height 8
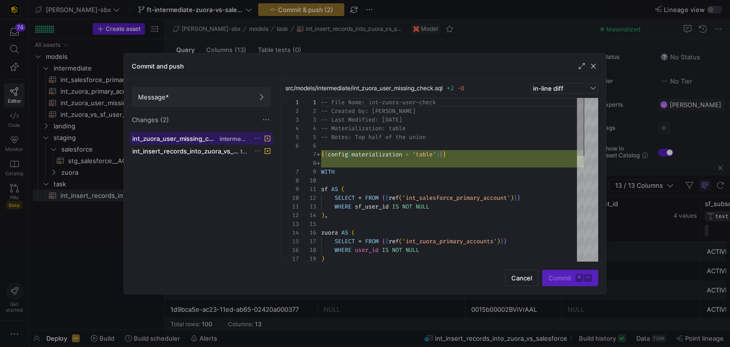
click at [224, 139] on span "intermediate" at bounding box center [234, 139] width 29 height 7
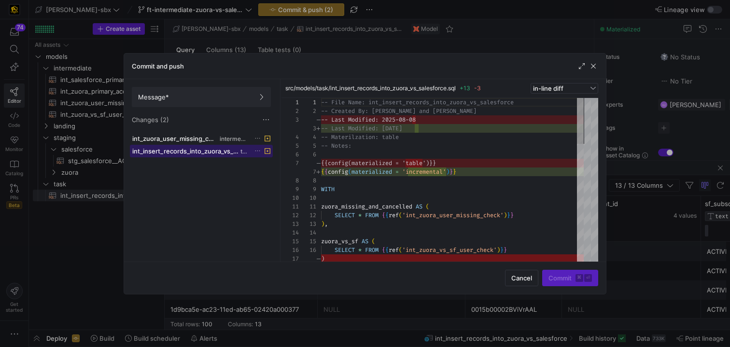
click at [210, 150] on span "int_insert_records_into_zuora_vs_salesforce.sql" at bounding box center [185, 151] width 106 height 8
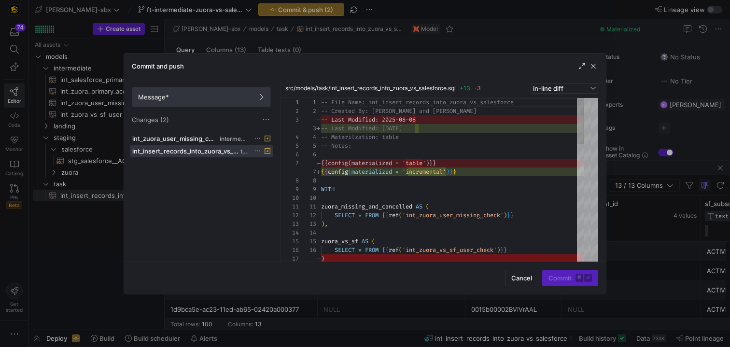
click at [233, 97] on span "Message*" at bounding box center [201, 97] width 127 height 8
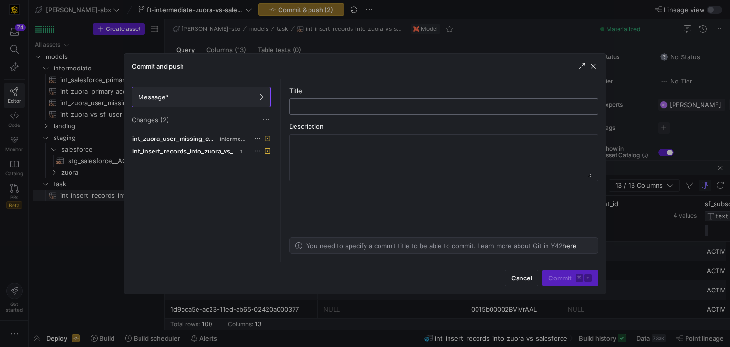
click at [327, 108] on input "text" at bounding box center [444, 107] width 293 height 8
type input "Next attempt at incremental logic"
click at [319, 152] on textarea at bounding box center [444, 158] width 297 height 39
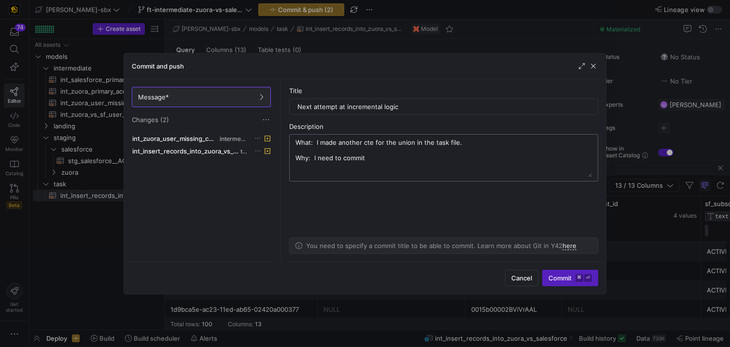
click at [310, 142] on textarea "What: I made another cte for the union in the task file. Why: I need to commit" at bounding box center [444, 158] width 297 height 39
drag, startPoint x: 310, startPoint y: 142, endPoint x: 301, endPoint y: 142, distance: 8.7
click at [301, 142] on textarea "What: I made another cte for the union in the task file. Why: I need to commit" at bounding box center [444, 158] width 297 height 39
click at [304, 158] on textarea "WHAT: I made another cte for the union in the task file. Why: I need to commit" at bounding box center [444, 158] width 297 height 39
click at [307, 158] on textarea "WHAT: I made another cte for the union in the task file. Why: I need to commit" at bounding box center [444, 158] width 297 height 39
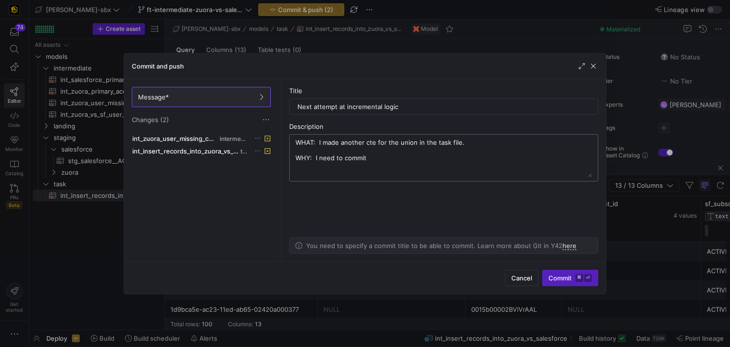
click at [388, 156] on textarea "WHAT: I made another cte for the union in the task file. WHY: I need to commit" at bounding box center [444, 158] width 297 height 39
type textarea "WHAT: I made another cte for the union in the task file. WHY: I need to push in…"
click at [567, 277] on span "Commit ⌘ ⏎" at bounding box center [570, 278] width 43 height 8
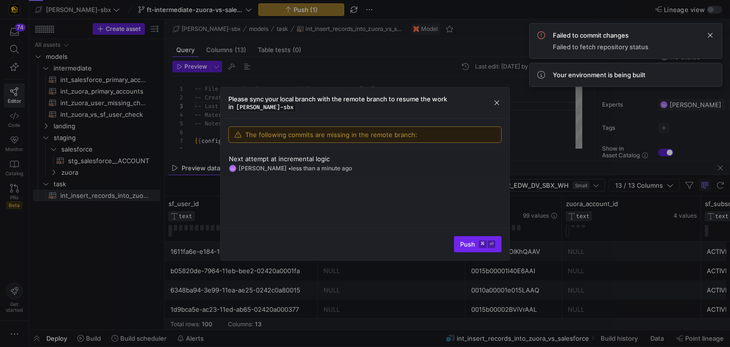
click at [480, 242] on kbd "⌘" at bounding box center [483, 245] width 8 height 8
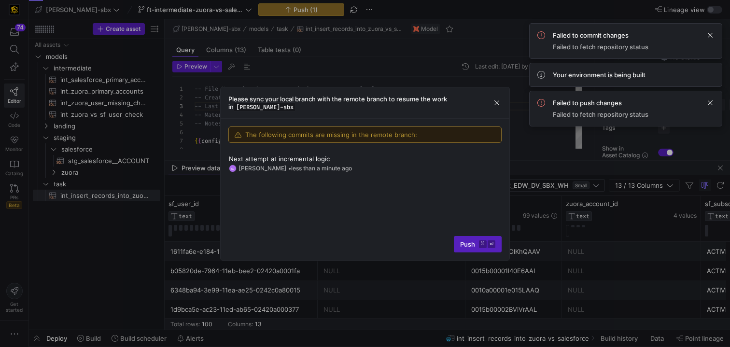
click at [703, 103] on div "Failed to push changes Failed to fetch repository status" at bounding box center [626, 108] width 177 height 19
click at [710, 103] on span at bounding box center [711, 103] width 12 height 12
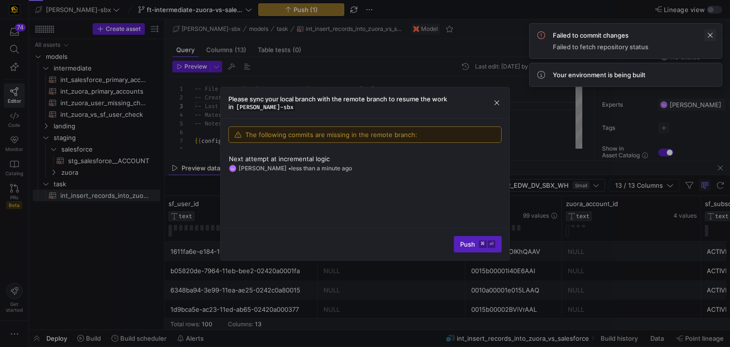
click at [709, 37] on span at bounding box center [711, 35] width 12 height 12
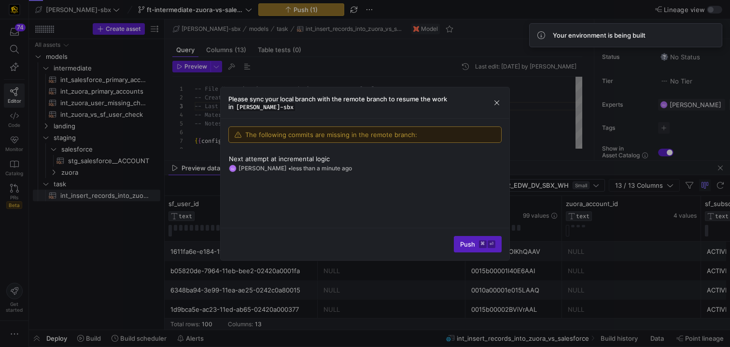
click at [505, 106] on div "Please sync your local branch with the remote branch to resume the work in edw-…" at bounding box center [365, 102] width 289 height 31
click at [498, 104] on span "button" at bounding box center [497, 103] width 10 height 10
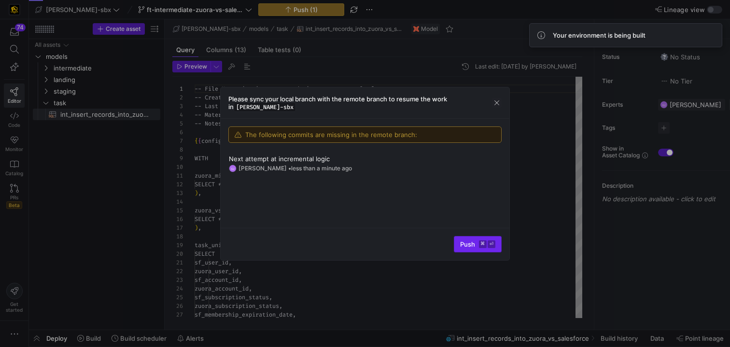
scroll to position [87, 0]
click at [477, 242] on span "Push ⌘ ⏎" at bounding box center [477, 245] width 35 height 8
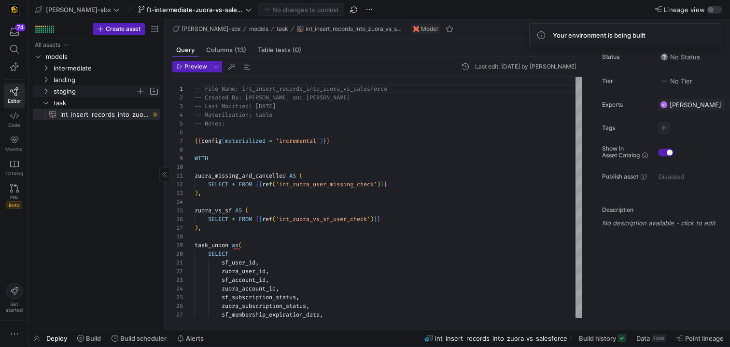
click at [66, 93] on span "staging" at bounding box center [95, 91] width 82 height 11
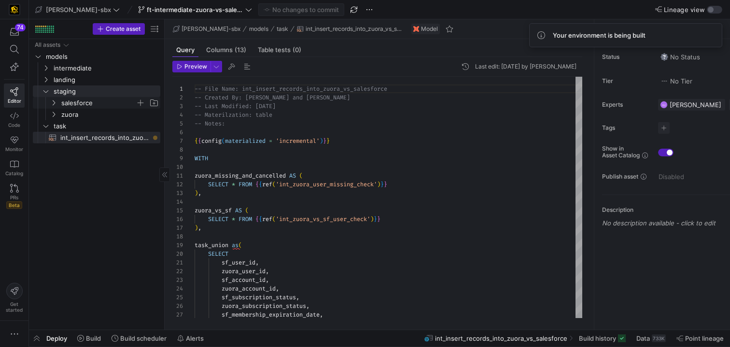
click at [70, 101] on span "salesforce" at bounding box center [98, 103] width 74 height 11
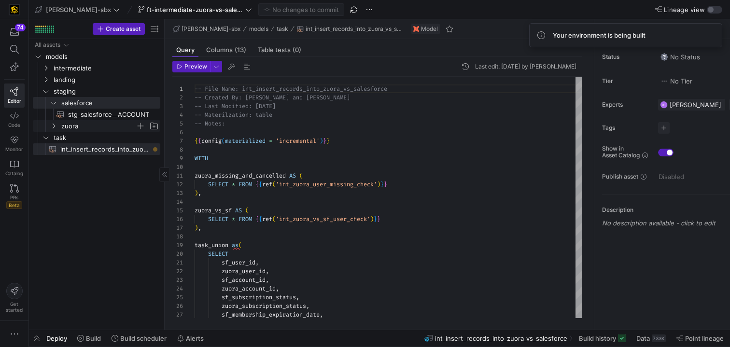
click at [72, 122] on span "zuora" at bounding box center [98, 126] width 74 height 11
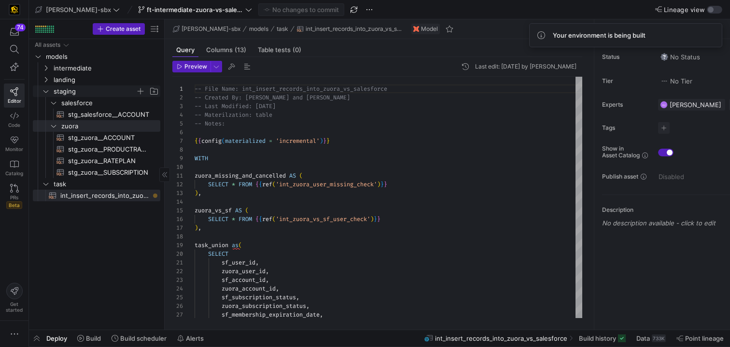
click at [72, 88] on span "staging" at bounding box center [95, 91] width 82 height 11
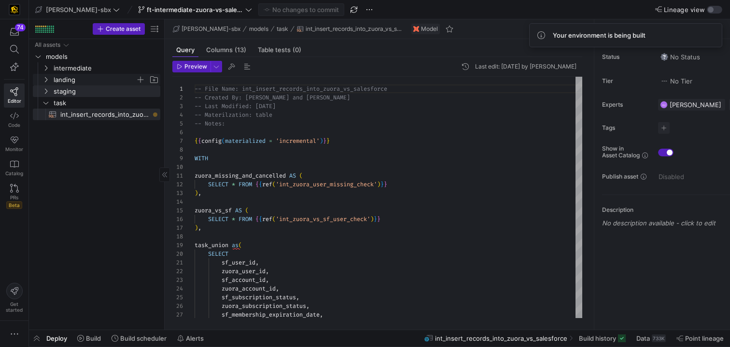
click at [73, 83] on span "landing" at bounding box center [95, 79] width 82 height 11
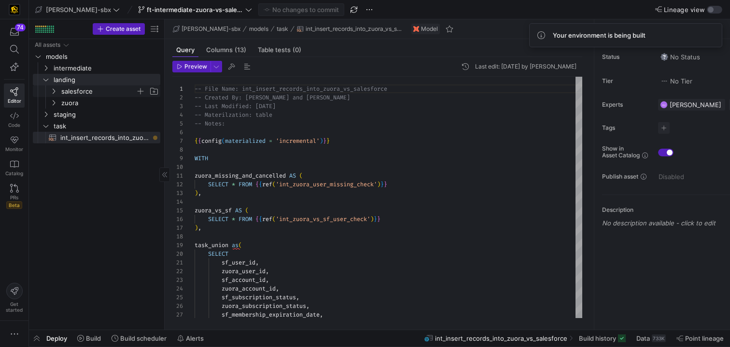
click at [82, 95] on span "salesforce" at bounding box center [98, 91] width 74 height 11
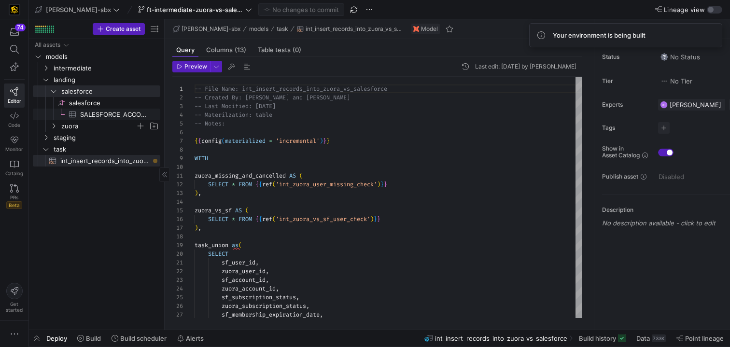
click at [74, 121] on span "zuora" at bounding box center [98, 126] width 74 height 11
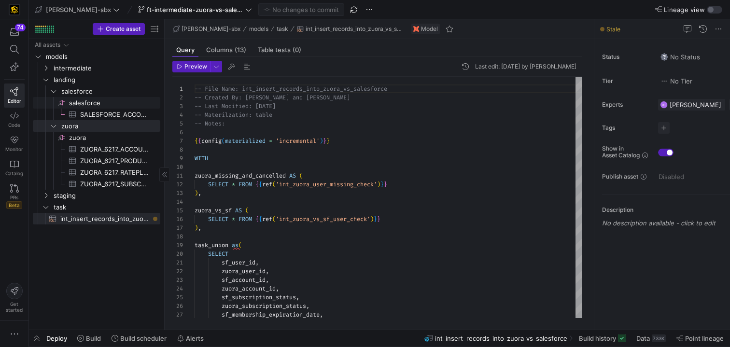
click at [80, 97] on link "salesforce" at bounding box center [97, 91] width 128 height 12
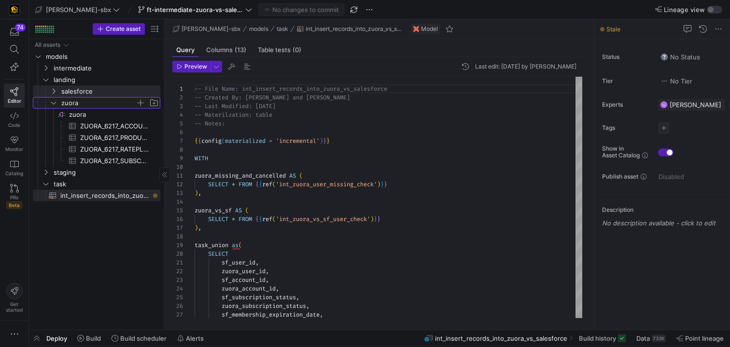
click at [78, 101] on span "zuora" at bounding box center [98, 103] width 74 height 11
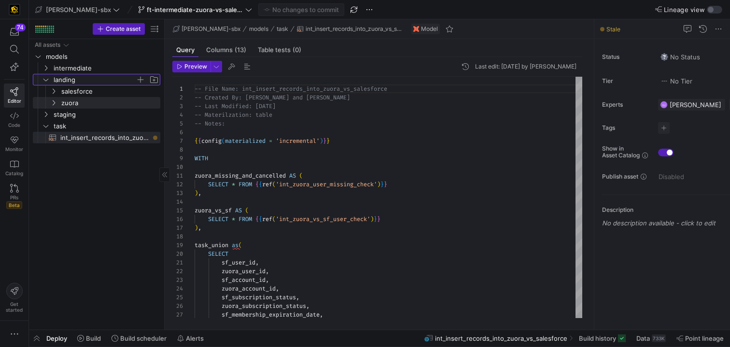
click at [79, 82] on span "landing" at bounding box center [95, 79] width 82 height 11
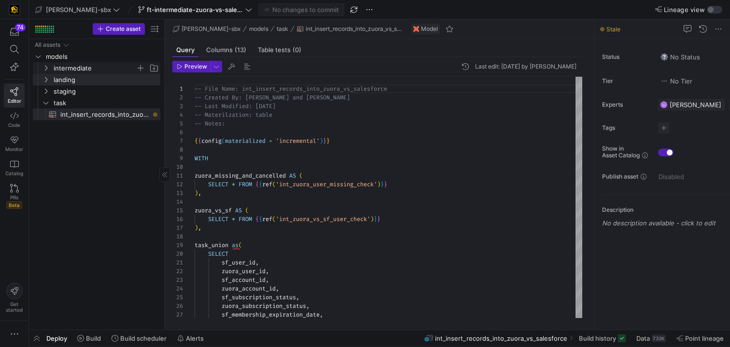
click at [81, 71] on span "intermediate" at bounding box center [95, 68] width 82 height 11
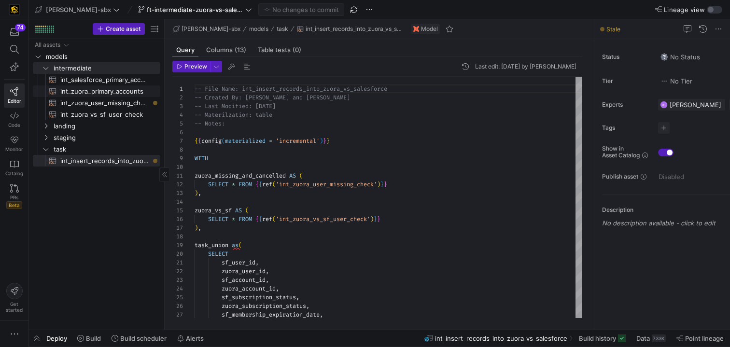
click at [81, 98] on span "int_zuora_user_missing_check​​​​​​​​​​" at bounding box center [104, 103] width 89 height 11
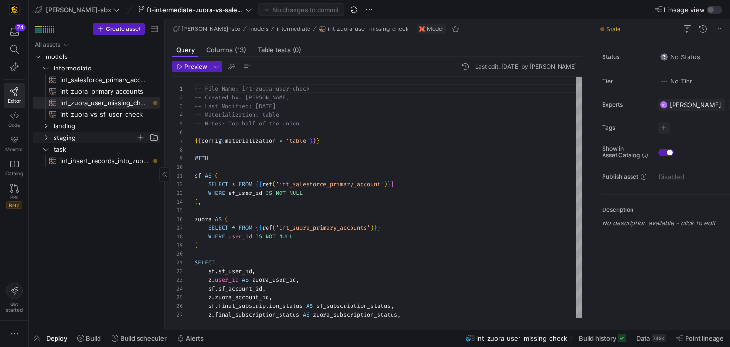
click at [91, 133] on span "staging" at bounding box center [95, 137] width 82 height 11
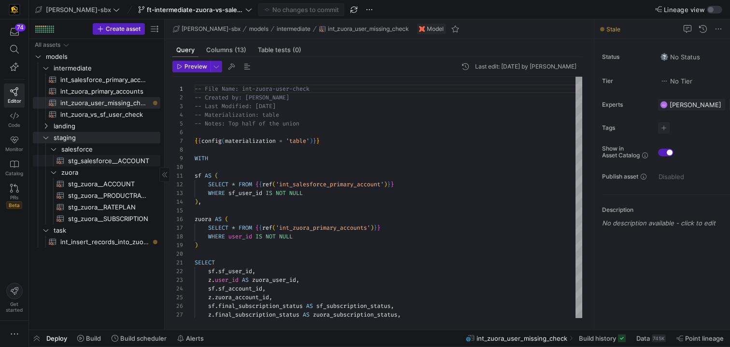
click at [90, 160] on span "stg_salesforce__ACCOUNT​​​​​​​​​​" at bounding box center [108, 161] width 81 height 11
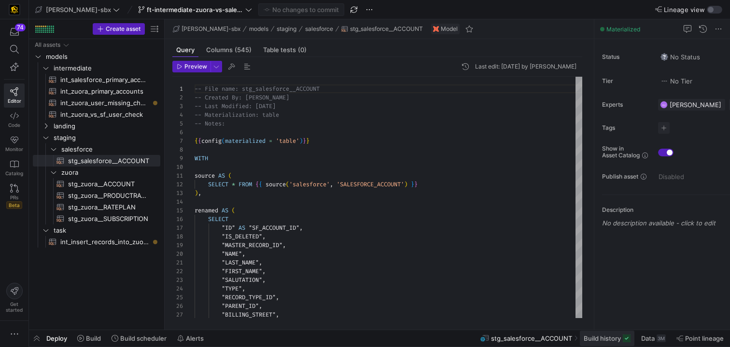
click at [610, 338] on span "Build history" at bounding box center [602, 339] width 37 height 8
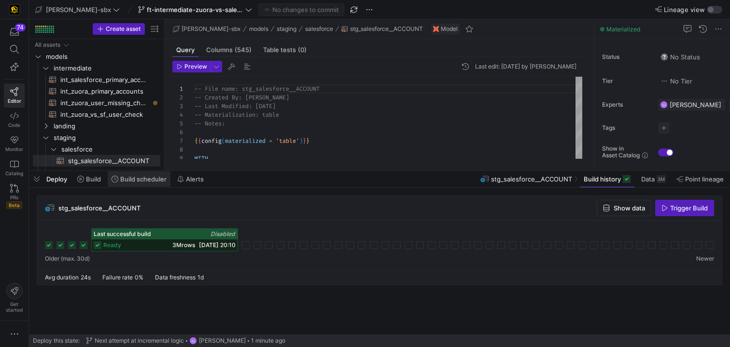
click at [148, 175] on span at bounding box center [139, 178] width 63 height 15
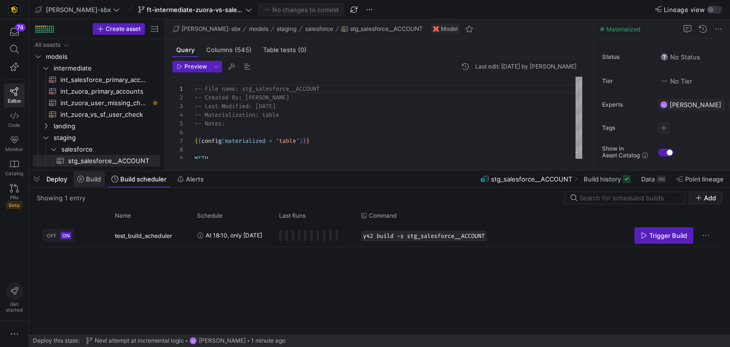
click at [94, 179] on span "Build" at bounding box center [93, 179] width 15 height 8
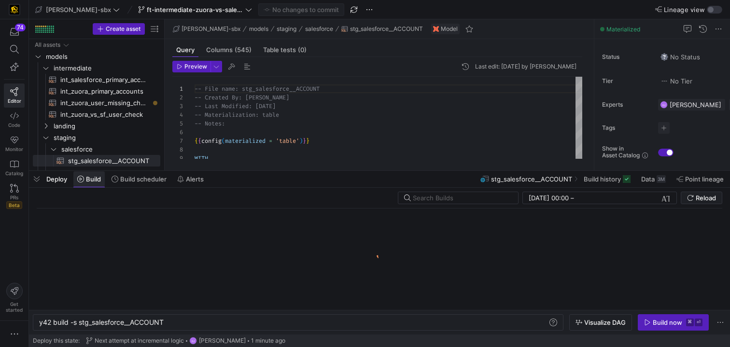
scroll to position [0, 126]
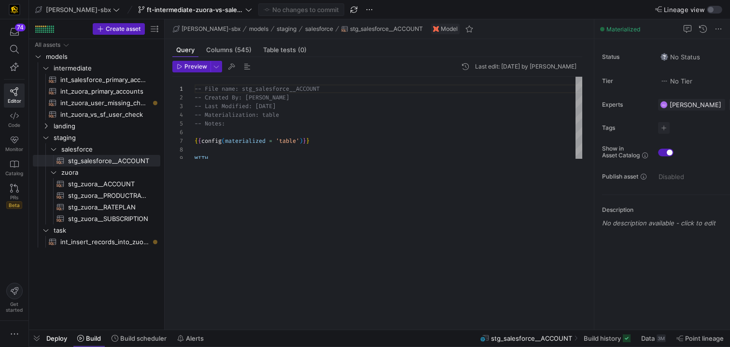
drag, startPoint x: 243, startPoint y: 171, endPoint x: 227, endPoint y: 366, distance: 196.4
click at [227, 347] on html "74 Editor Code Monitor Catalog PRs Beta Get started [PERSON_NAME]-sbx ft-interm…" at bounding box center [365, 173] width 730 height 347
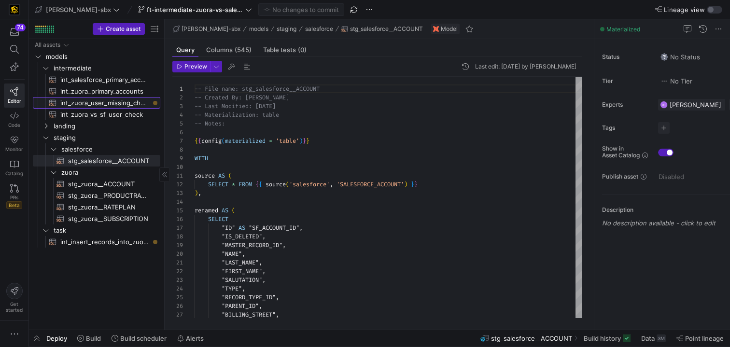
click at [97, 105] on span "int_zuora_user_missing_check​​​​​​​​​​" at bounding box center [104, 103] width 89 height 11
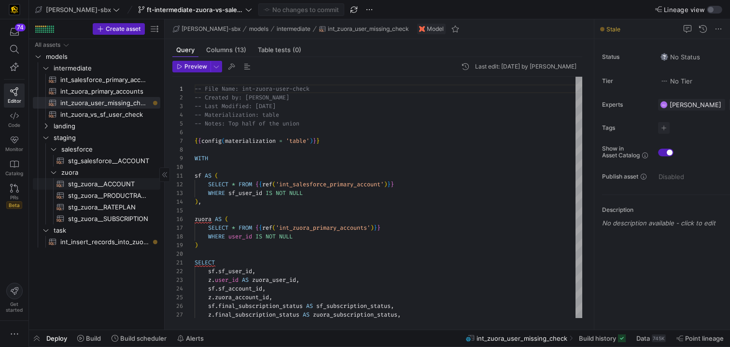
click at [109, 181] on span "stg_zuora__ACCOUNT​​​​​​​​​​" at bounding box center [108, 184] width 81 height 11
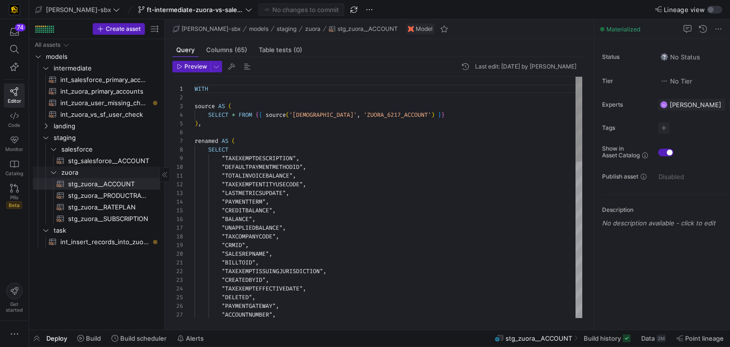
click at [111, 165] on span "stg_salesforce__ACCOUNT​​​​​​​​​​" at bounding box center [108, 161] width 81 height 11
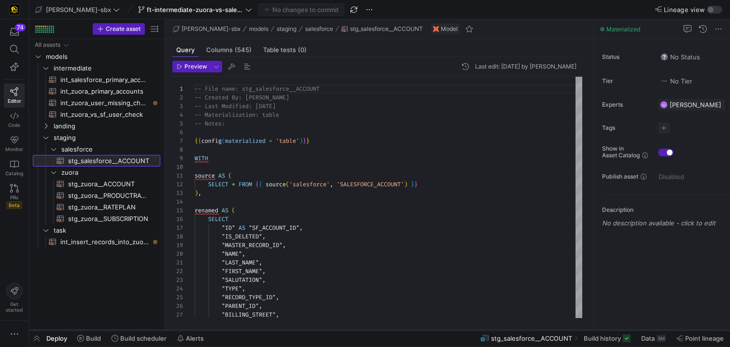
click at [87, 331] on div at bounding box center [379, 330] width 701 height 4
click at [87, 335] on span "Build" at bounding box center [93, 339] width 15 height 8
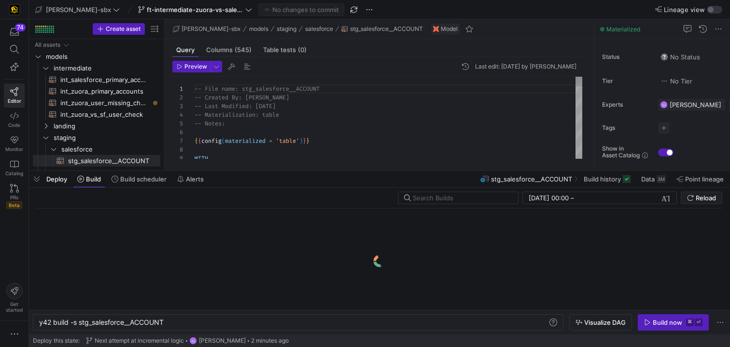
scroll to position [0, 126]
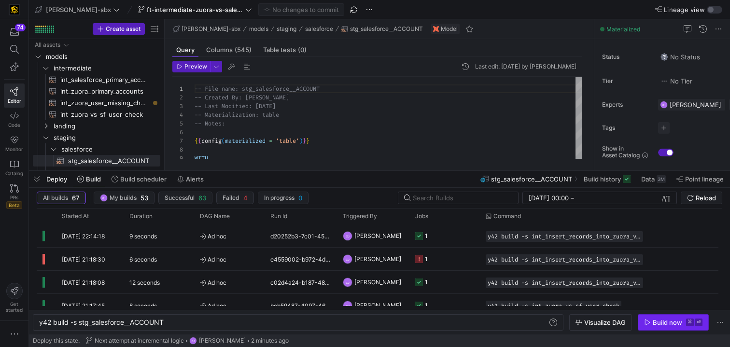
click at [661, 325] on div "Build now" at bounding box center [667, 323] width 29 height 8
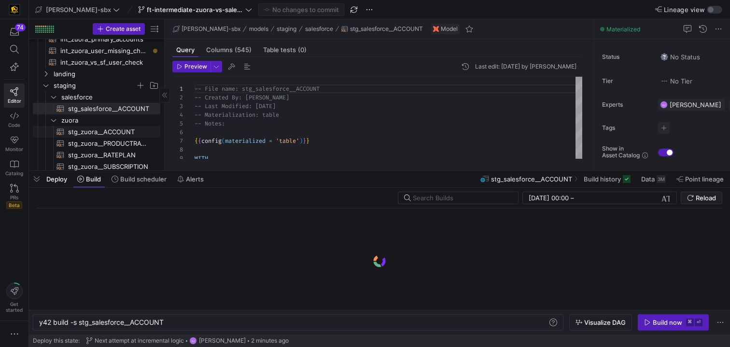
scroll to position [53, 0]
click at [85, 133] on span "stg_zuora__ACCOUNT​​​​​​​​​​" at bounding box center [108, 131] width 81 height 11
type textarea "WITH source AS ( SELECT * FROM {{ source('zuora', 'ZUORA_6217_ACCOUNT') }} ), r…"
type textarea "y42 build -s stg_zuora__ACCOUNT"
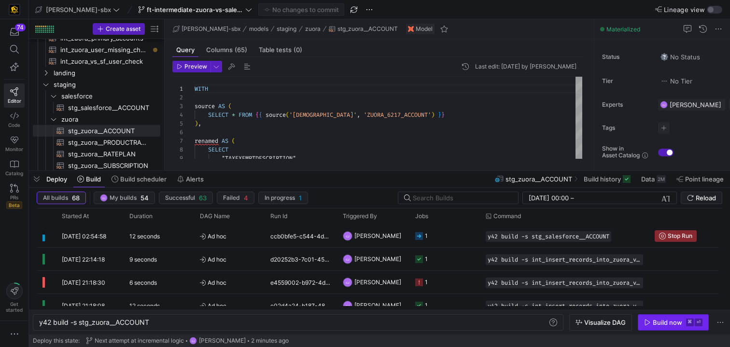
click at [668, 319] on div "Build now" at bounding box center [667, 323] width 29 height 8
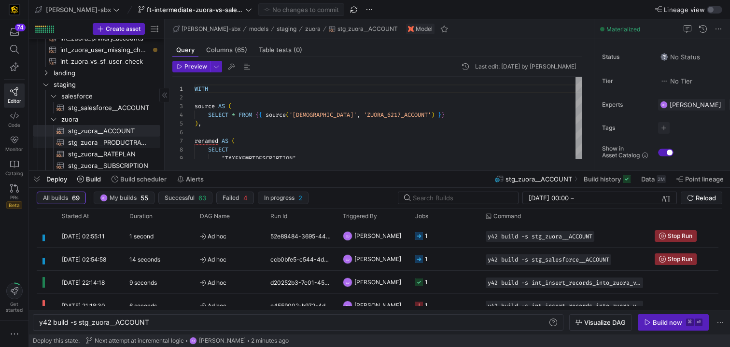
click at [93, 141] on span "stg_zuora__PRODUCTRATEPLAN​​​​​​​​​​" at bounding box center [108, 142] width 81 height 11
type textarea "-- File Name: stg_zuora_PRODUCTRATEPLAN -- Created By: [PERSON_NAME] -- Last Mo…"
type textarea "y42 build -s stg_zuora__PRODUCTRATEPLAN"
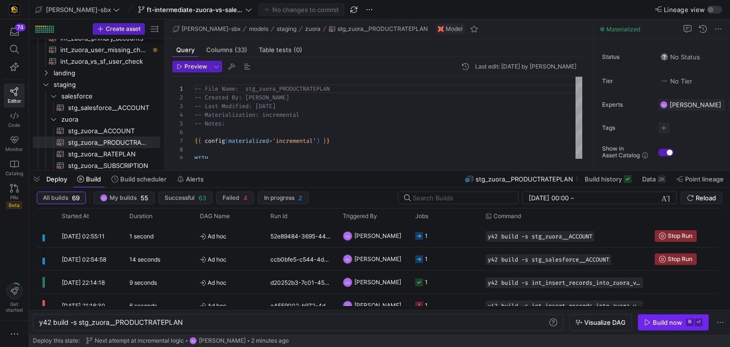
click at [644, 322] on icon "button" at bounding box center [647, 322] width 7 height 7
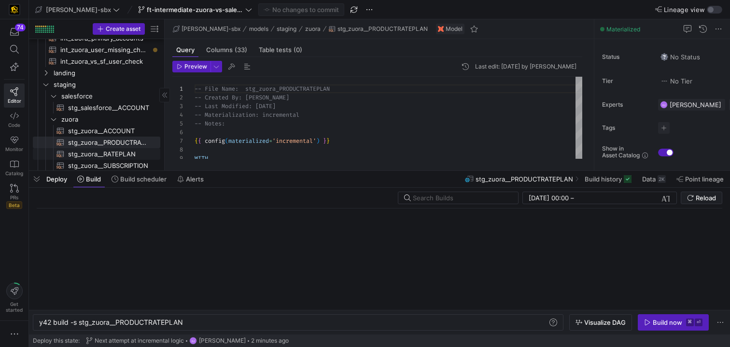
click at [87, 152] on span "stg_zuora__RATEPLAN​​​​​​​​​​" at bounding box center [108, 154] width 81 height 11
type textarea "WITH source AS ( SELECT * FROM {{ source('zuora', 'ZUORA_6217_RATEPLAN') }} ), …"
type textarea "y42 build -s stg_zuora__RATEPLAN"
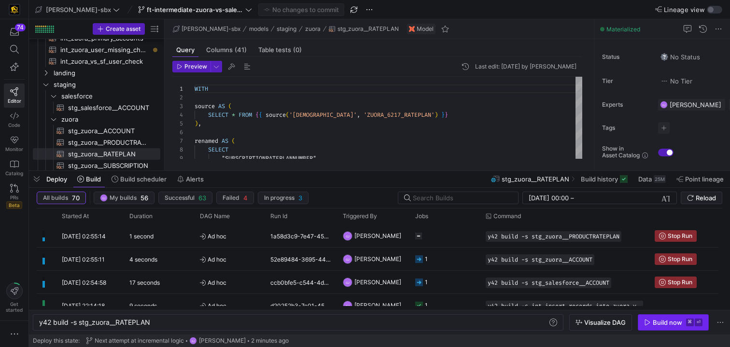
click at [672, 327] on span "button" at bounding box center [674, 322] width 70 height 15
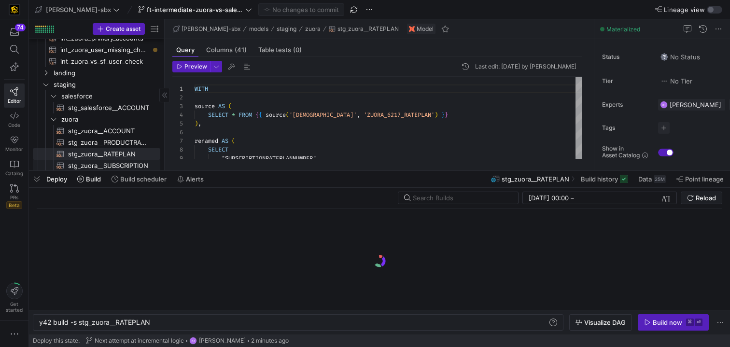
click at [109, 165] on span "stg_zuora__SUBSCRIPTION​​​​​​​​​​" at bounding box center [108, 165] width 81 height 11
type textarea "WITH source AS ( SELECT * FROM {{ source('zuora', 'ZUORA_6217_SUBSCRIPTION') }}…"
type textarea "y42 build -s stg_zuora__SUBSCRIPTION"
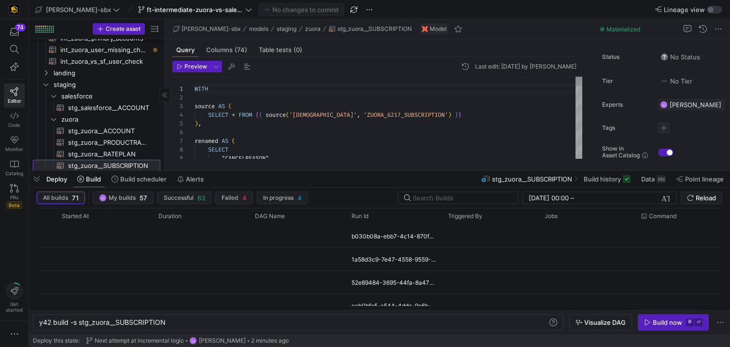
scroll to position [54, 0]
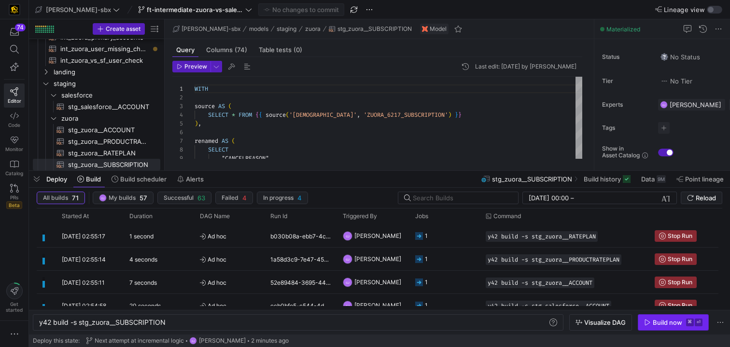
click at [680, 322] on div "Build now" at bounding box center [667, 323] width 29 height 8
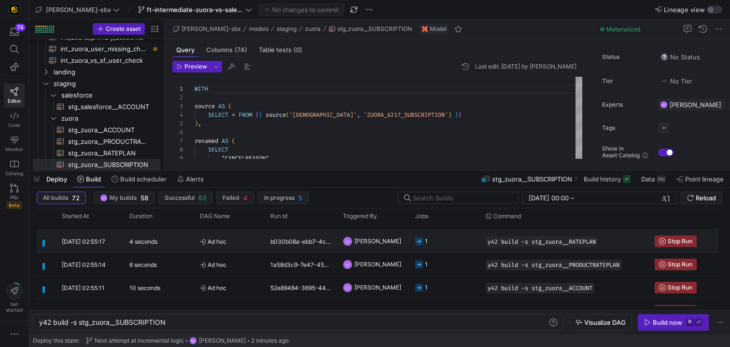
scroll to position [0, 0]
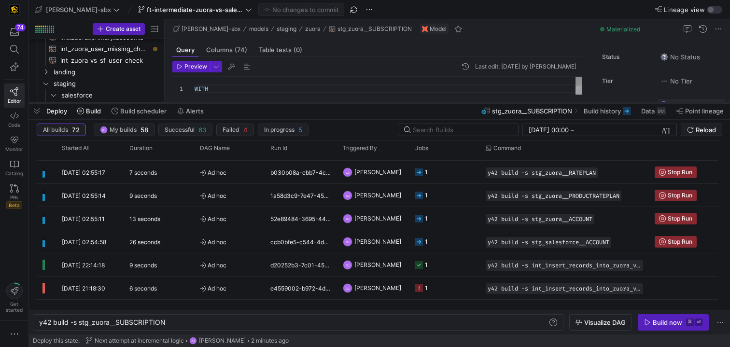
drag, startPoint x: 356, startPoint y: 169, endPoint x: 364, endPoint y: 101, distance: 68.6
click at [364, 101] on div at bounding box center [379, 103] width 701 height 4
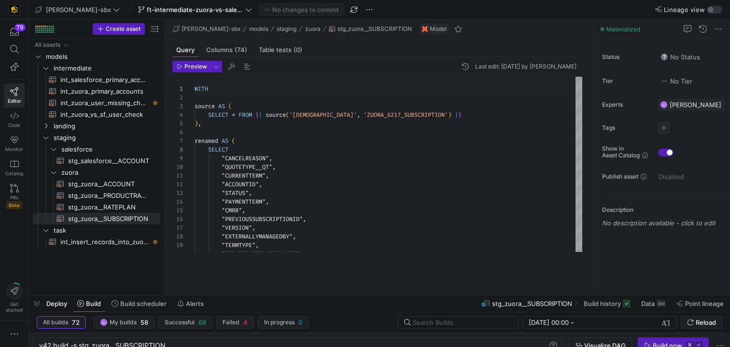
drag, startPoint x: 393, startPoint y: 103, endPoint x: 326, endPoint y: 298, distance: 206.1
click at [326, 297] on div at bounding box center [379, 296] width 701 height 4
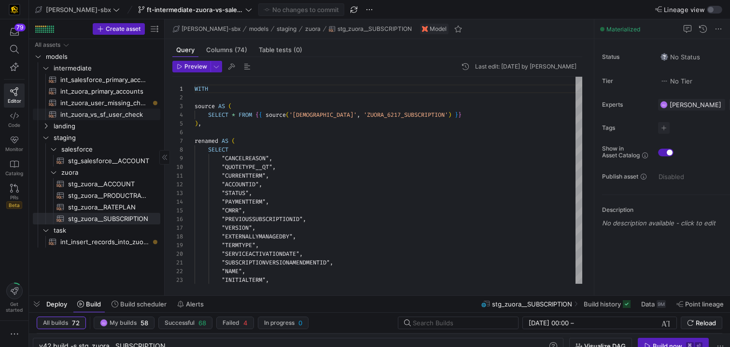
click at [94, 113] on span "int_zuora_vs_sf_user_check​​​​​​​​​​" at bounding box center [104, 114] width 89 height 11
type textarea "-- File Name: int_insert_records_into_zuora_vs_salesforce -- Created by: [PERSO…"
type textarea "y42 build -s int_zuora_vs_sf_user_check"
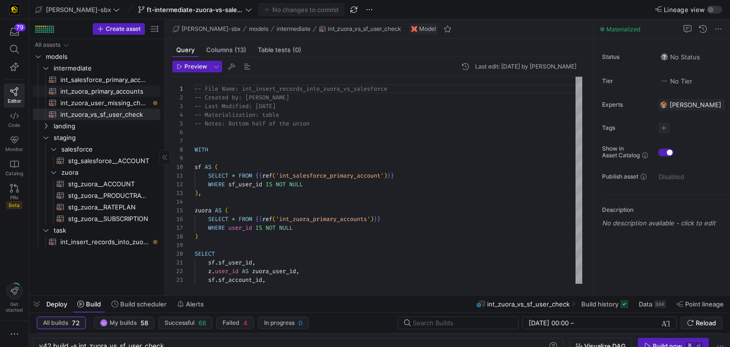
click at [109, 82] on span "int_salesforce_primary_account​​​​​​​​​​" at bounding box center [104, 79] width 89 height 11
type textarea "-- File Name: int_salesforce_primary_account -- Created by: [PERSON_NAME] -- La…"
type textarea "y42 build -s int_salesforce_primary_account"
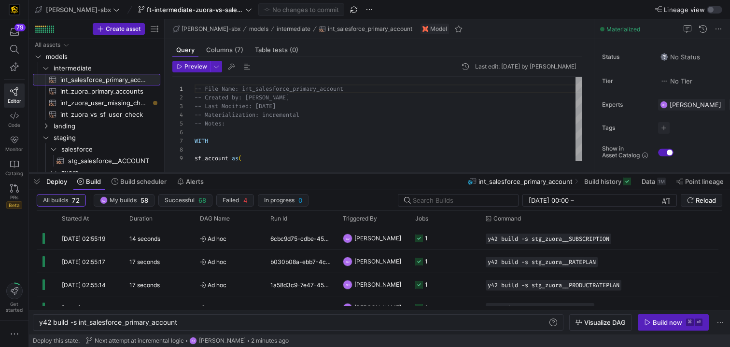
drag, startPoint x: 356, startPoint y: 297, endPoint x: 383, endPoint y: 173, distance: 125.9
click at [383, 173] on div at bounding box center [379, 173] width 701 height 4
click at [656, 325] on div "Build now" at bounding box center [667, 323] width 29 height 8
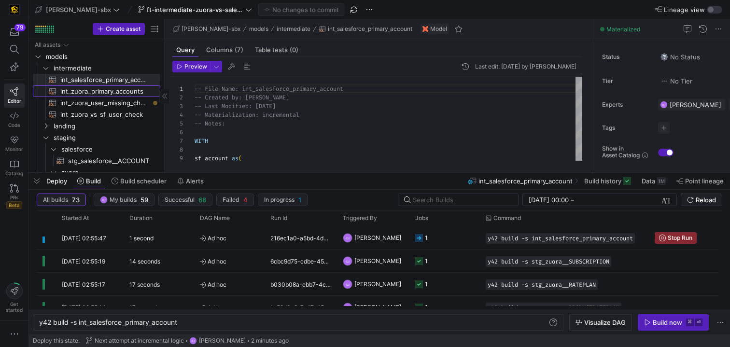
click at [88, 94] on span "int_zuora_primary_accounts​​​​​​​​​​" at bounding box center [104, 91] width 89 height 11
type textarea "-- File Name: int_zuora_primary_accounts -- Created by: [PERSON_NAME] -- Last M…"
type textarea "y42 build -s int_zuora_primary_accounts"
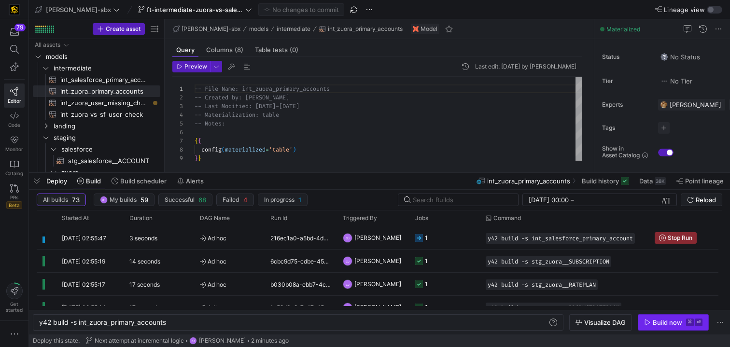
click at [658, 321] on div "Build now" at bounding box center [667, 323] width 29 height 8
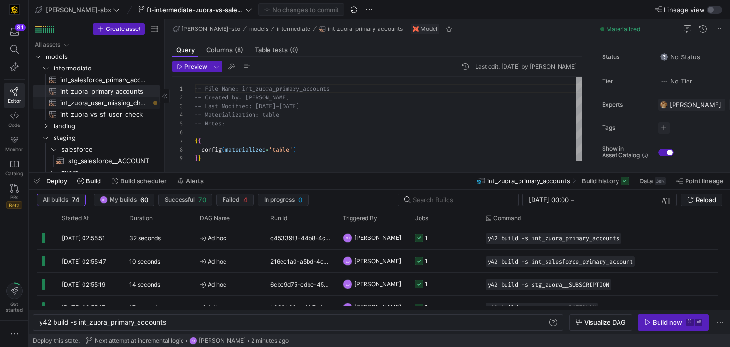
click at [110, 102] on span "int_zuora_user_missing_check​​​​​​​​​​" at bounding box center [104, 103] width 89 height 11
type textarea "-- File Name: int-zuora-user-check -- Created by: [PERSON_NAME] -- Last Modifie…"
type textarea "y42 build -s int_zuora_user_missing_check"
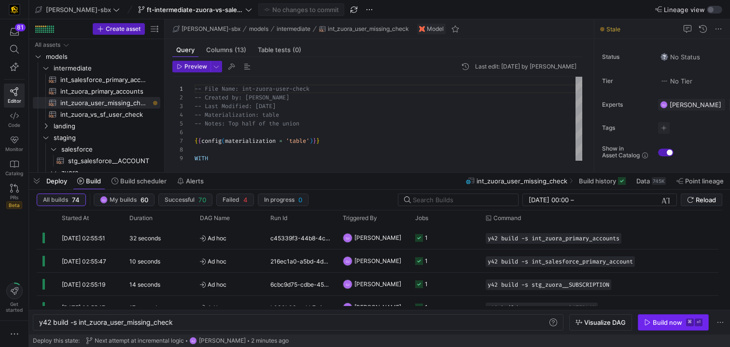
click at [664, 326] on div "Build now" at bounding box center [667, 323] width 29 height 8
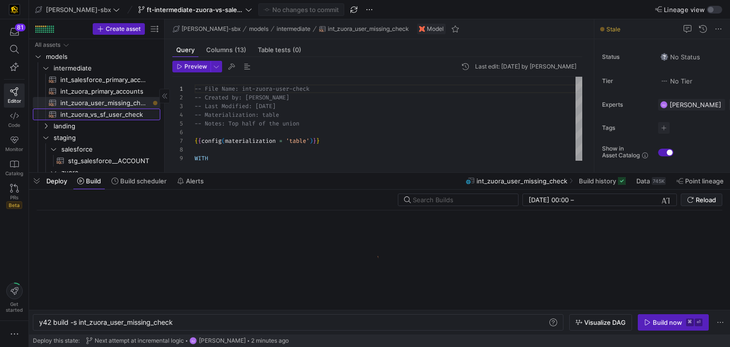
click at [101, 117] on span "int_zuora_vs_sf_user_check​​​​​​​​​​" at bounding box center [104, 114] width 89 height 11
type textarea "-- File Name: int_insert_records_into_zuora_vs_salesforce -- Created by: [PERSO…"
type textarea "y42 build -s int_zuora_vs_sf_user_check"
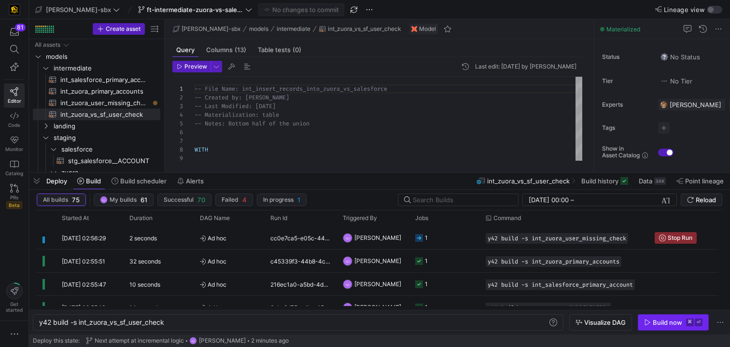
click at [668, 321] on div "Build now" at bounding box center [667, 323] width 29 height 8
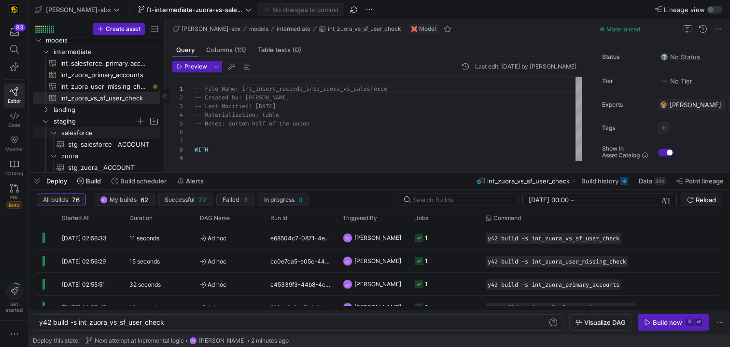
scroll to position [22, 0]
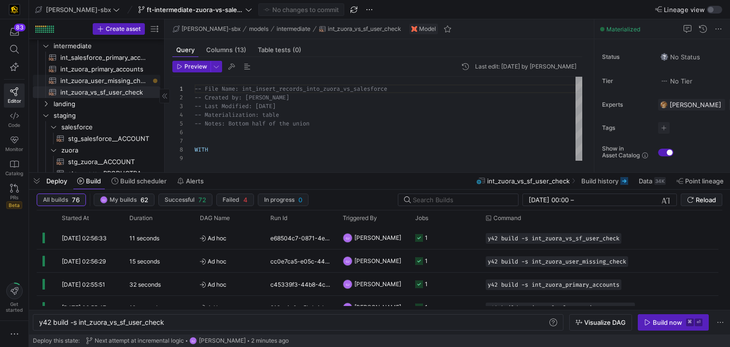
click at [103, 83] on span "int_zuora_user_missing_check​​​​​​​​​​" at bounding box center [104, 80] width 89 height 11
type textarea "-- File Name: int-zuora-user-check -- Created by: [PERSON_NAME] -- Last Modifie…"
type textarea "y42 build -s int_zuora_user_missing_check"
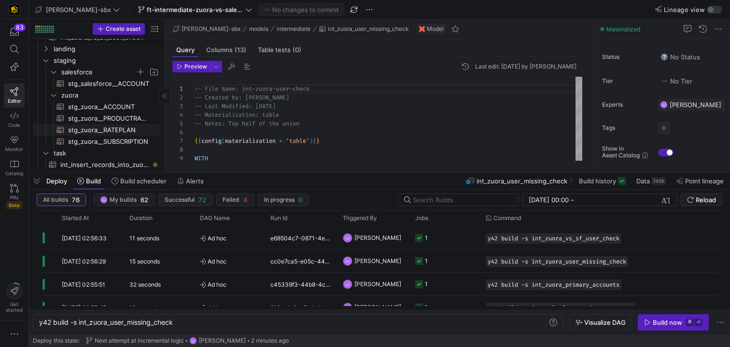
scroll to position [79, 0]
click at [109, 165] on span "int_insert_records_into_zuora_vs_salesforce​​​​​​​​​​" at bounding box center [104, 162] width 89 height 11
type textarea "-- File Name: int_insert_records_into_zuora_vs_salesforce -- Created By: [PERSO…"
type textarea "y42 build -s int_insert_records_into_zuora_vs_salesforce"
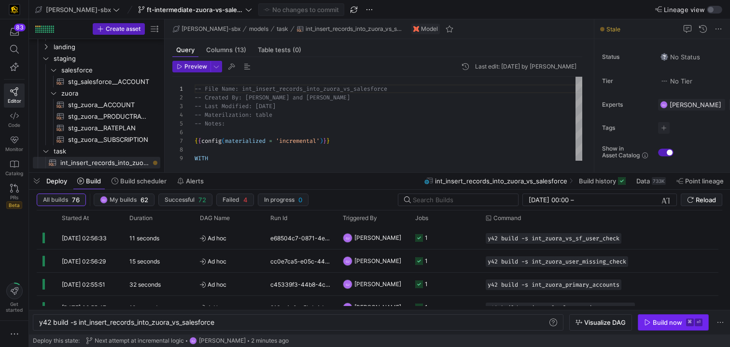
click at [656, 321] on div "Build now" at bounding box center [667, 323] width 29 height 8
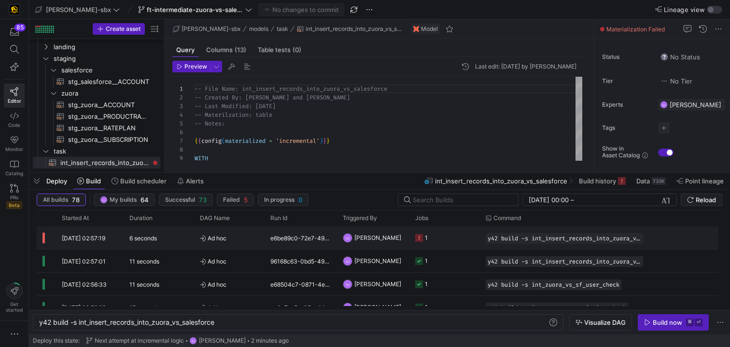
click at [398, 243] on y42-orchestration-triggered-by "GJ [PERSON_NAME]" at bounding box center [373, 238] width 61 height 22
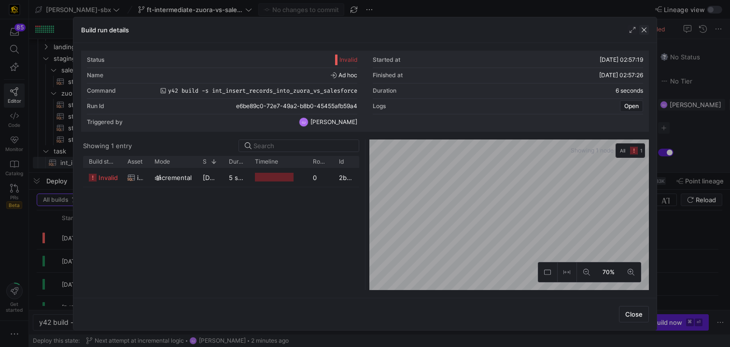
click at [647, 33] on span "button" at bounding box center [645, 30] width 10 height 10
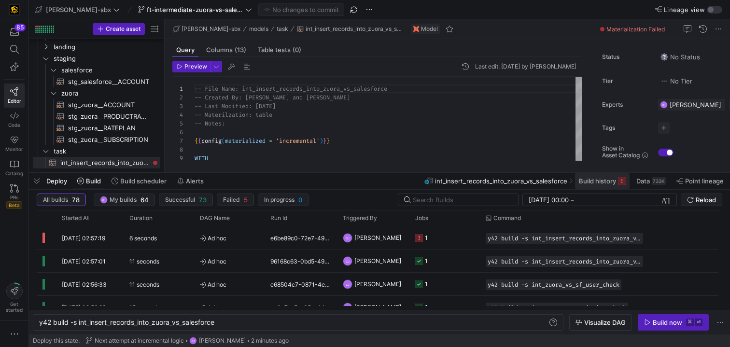
click at [616, 178] on span "Build history" at bounding box center [602, 181] width 47 height 8
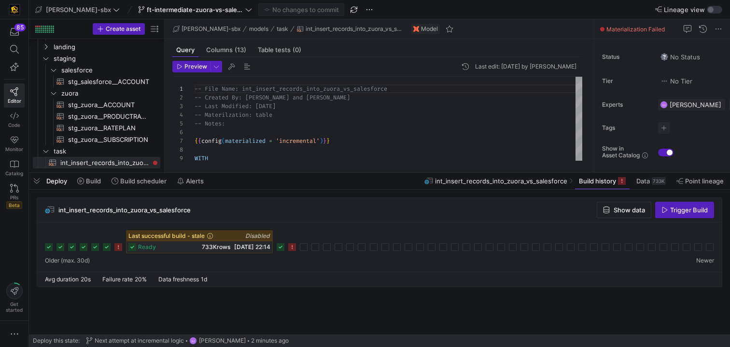
click at [292, 249] on rect at bounding box center [292, 247] width 8 height 8
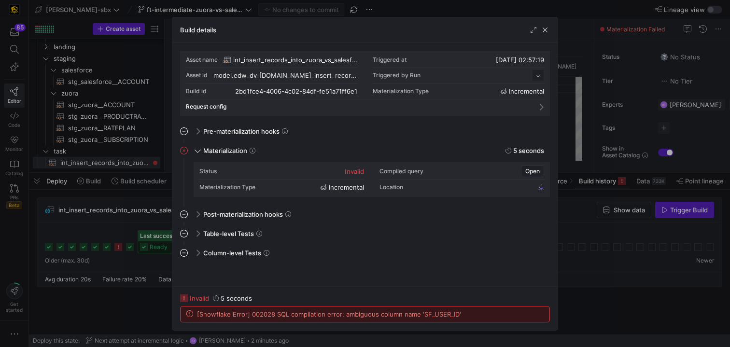
scroll to position [87, 0]
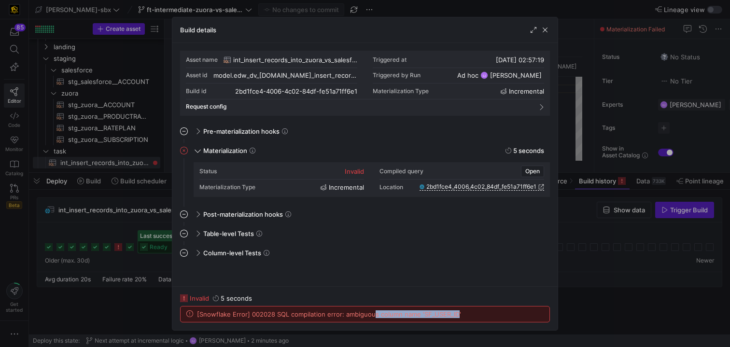
drag, startPoint x: 455, startPoint y: 316, endPoint x: 372, endPoint y: 315, distance: 82.6
click at [372, 315] on span "[Snowflake Error] 002028 SQL compilation error: ambiguous column name 'SF_USER_…" at bounding box center [329, 315] width 264 height 8
click at [461, 313] on div "[Snowflake Error] 002028 SQL compilation error: ambiguous column name 'SF_USER_…" at bounding box center [365, 314] width 369 height 15
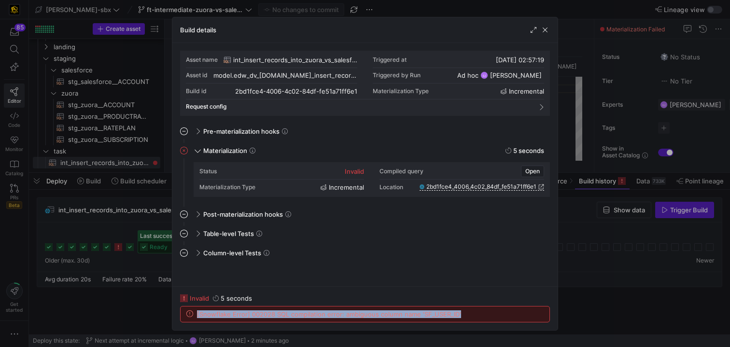
drag, startPoint x: 461, startPoint y: 313, endPoint x: 192, endPoint y: 310, distance: 268.6
click at [192, 310] on div "[Snowflake Error] 002028 SQL compilation error: ambiguous column name 'SF_USER_…" at bounding box center [365, 314] width 369 height 15
copy span "[Snowflake Error] 002028 SQL compilation error: ambiguous column name 'SF_USER_…"
click at [549, 29] on span "button" at bounding box center [546, 30] width 10 height 10
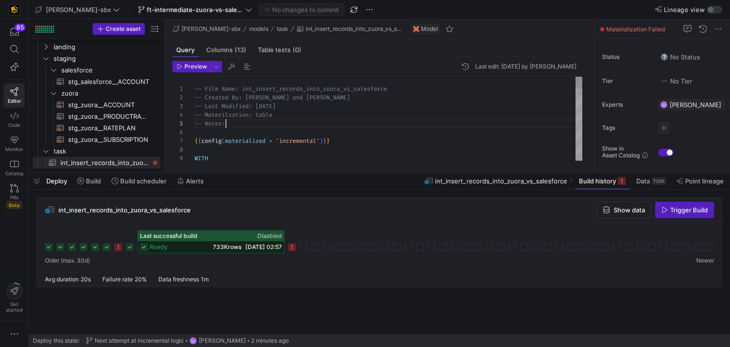
scroll to position [35, 31]
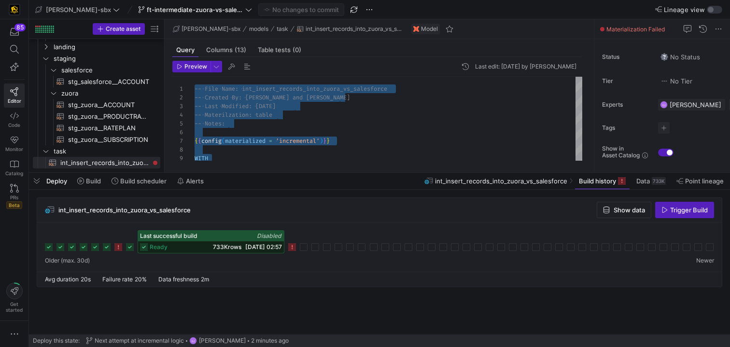
click at [294, 246] on icon at bounding box center [292, 247] width 8 height 8
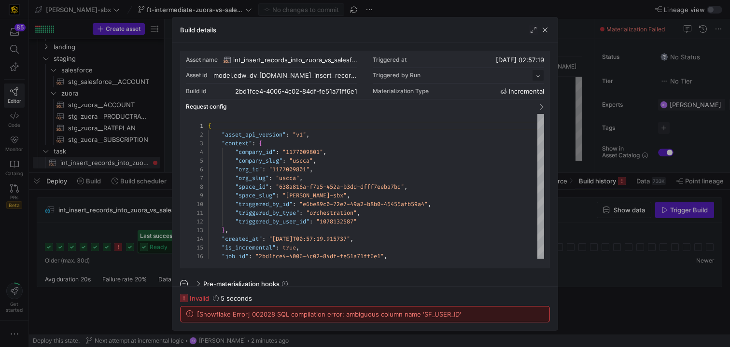
scroll to position [87, 0]
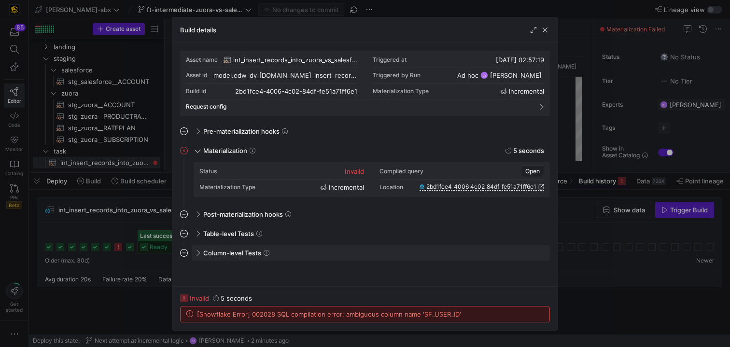
click at [219, 251] on span "Column-level Tests" at bounding box center [232, 253] width 58 height 8
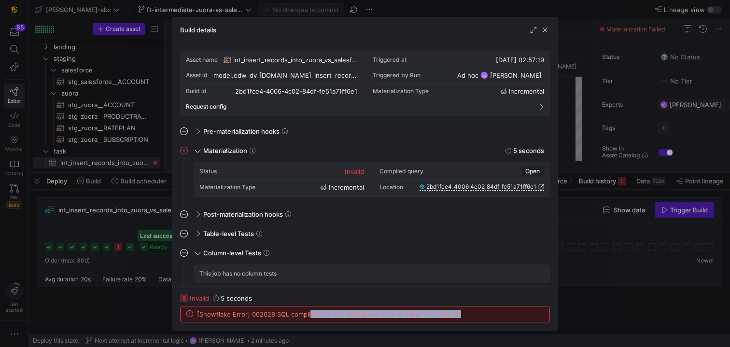
drag, startPoint x: 484, startPoint y: 314, endPoint x: 308, endPoint y: 314, distance: 175.3
click at [308, 314] on div "[Snowflake Error] 002028 SQL compilation error: ambiguous column name 'SF_USER_…" at bounding box center [365, 314] width 369 height 15
click at [468, 307] on div "[Snowflake Error] 002028 SQL compilation error: ambiguous column name 'SF_USER_…" at bounding box center [365, 314] width 369 height 15
drag, startPoint x: 458, startPoint y: 317, endPoint x: 243, endPoint y: 308, distance: 215.1
click at [243, 308] on div "[Snowflake Error] 002028 SQL compilation error: ambiguous column name 'SF_USER_…" at bounding box center [365, 314] width 369 height 15
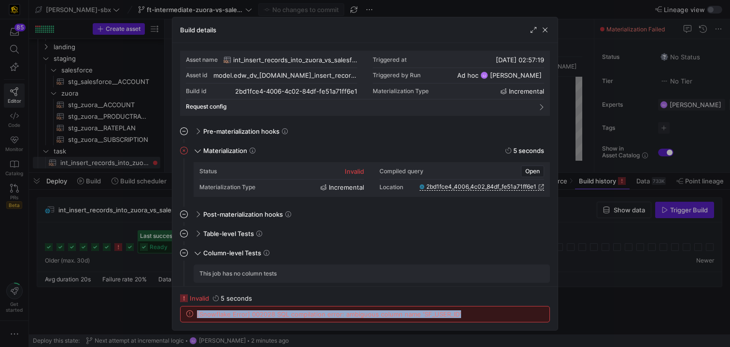
copy span "[Snowflake Error] 002028 SQL compilation error: ambiguous column name 'SF_USER_…"
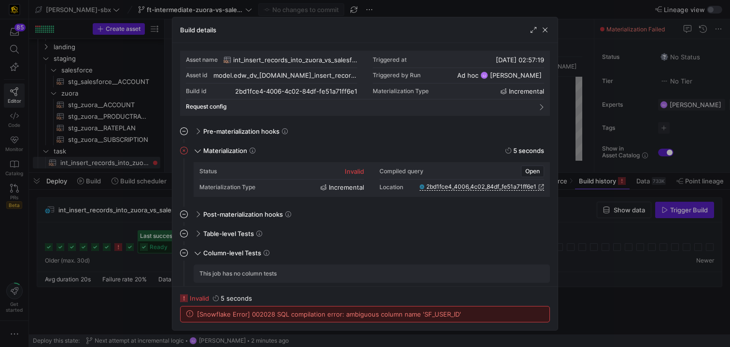
click at [548, 34] on div "Build details" at bounding box center [364, 30] width 385 height 26
click at [545, 33] on span "button" at bounding box center [546, 30] width 10 height 10
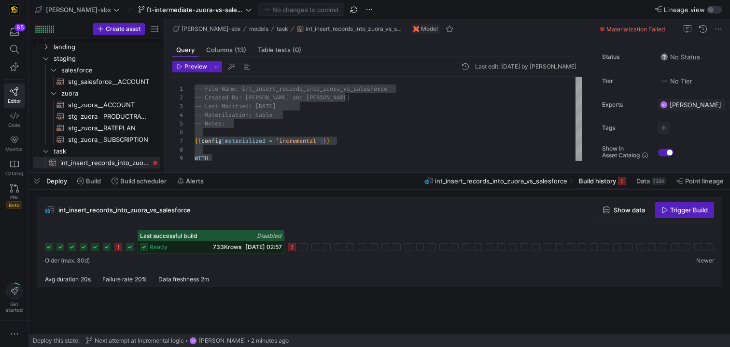
click at [273, 164] on div "Preview Last edit: [DATE] by [PERSON_NAME] 1 2 3 4 5 6 7 8 9 -- File Name: int_…" at bounding box center [378, 111] width 426 height 108
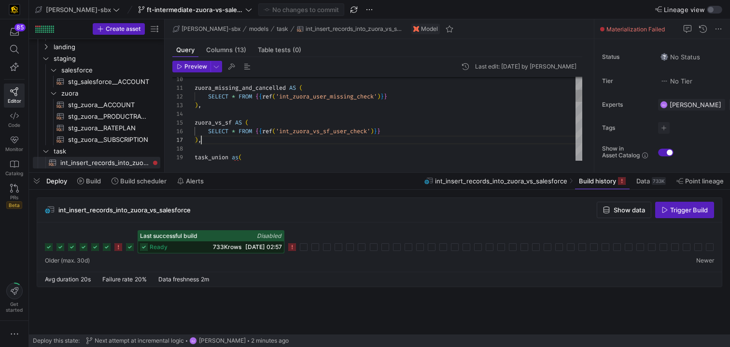
click at [272, 138] on div "zuora_missing_and_cancelled AS ( SELECT * FROM { { ref ( 'int_zuora_user_missin…" at bounding box center [389, 271] width 388 height 564
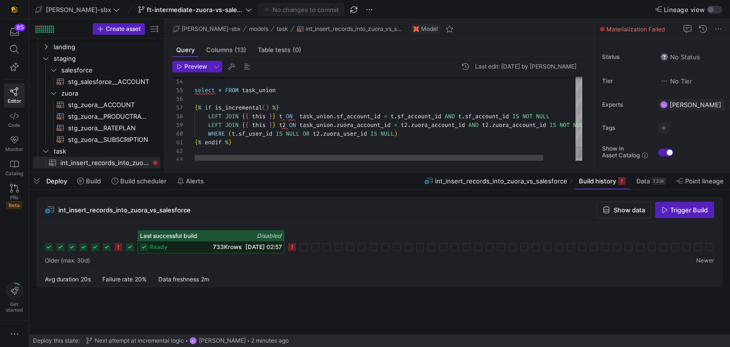
scroll to position [61, 125]
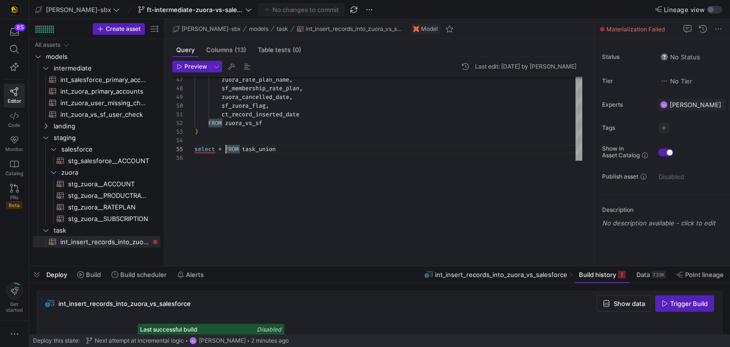
scroll to position [0, 0]
drag, startPoint x: 267, startPoint y: 172, endPoint x: 247, endPoint y: 397, distance: 225.5
click at [247, 347] on html "85 Editor Code Monitor Catalog PRs Beta Get started [PERSON_NAME]-sbx ft-interm…" at bounding box center [365, 173] width 730 height 347
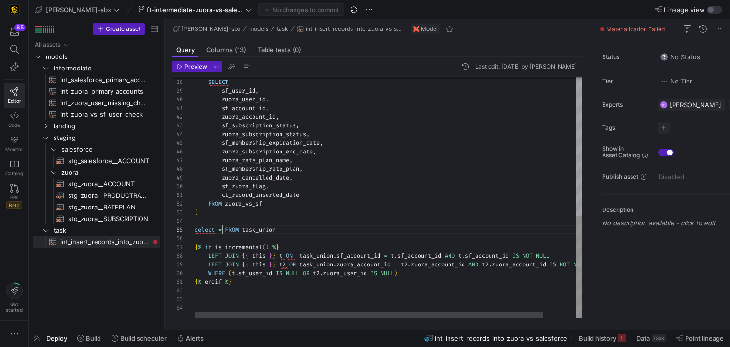
scroll to position [35, 28]
click at [217, 231] on div "select * FROM task_union ) FROM zuora_vs_sf ct_record_inserted_date sf_zuora_fl…" at bounding box center [407, 33] width 424 height 570
drag, startPoint x: 216, startPoint y: 229, endPoint x: 175, endPoint y: 228, distance: 41.1
click at [195, 228] on div "select * FROM task_union ) FROM zuora_vs_sf ct_record_inserted_date sf_zuora_fl…" at bounding box center [407, 33] width 424 height 570
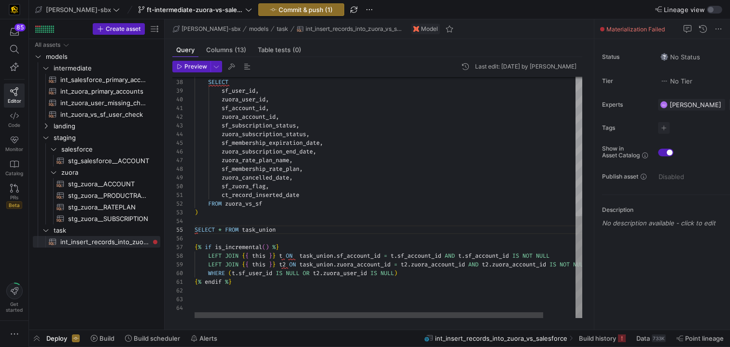
scroll to position [43, 0]
click at [267, 234] on div "SELECT * FROM task_union ) FROM zuora_vs_sf ct_record_inserted_date sf_zuora_fl…" at bounding box center [407, 33] width 424 height 570
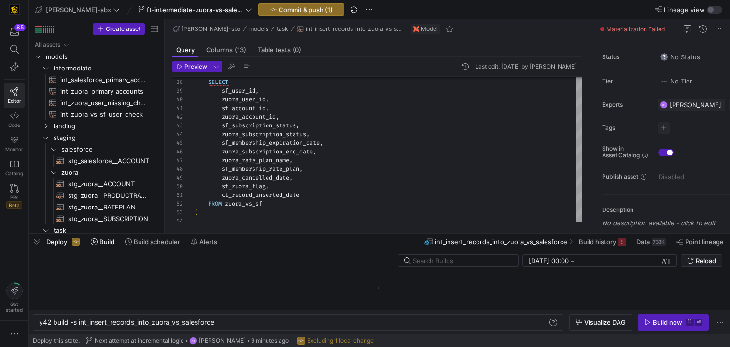
scroll to position [0, 179]
drag, startPoint x: 270, startPoint y: 330, endPoint x: 245, endPoint y: 319, distance: 26.6
click at [246, 236] on div at bounding box center [379, 234] width 701 height 4
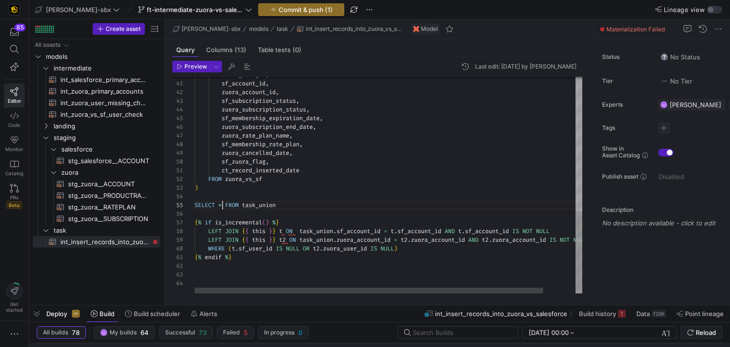
click at [224, 208] on div "SELECT * FROM task_union ) FROM zuora_vs_sf ct_record_inserted_date sf_zuora_fl…" at bounding box center [407, 9] width 424 height 570
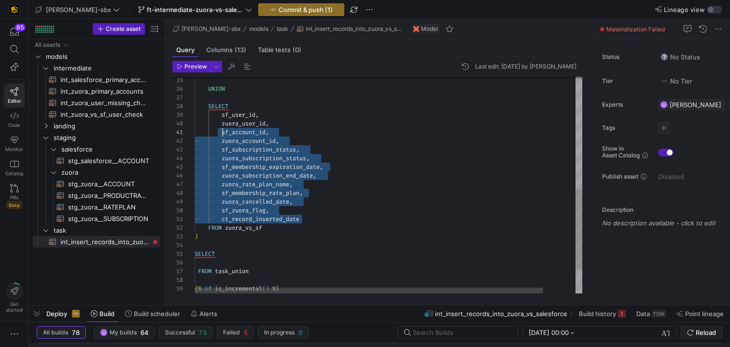
scroll to position [70, 28]
drag, startPoint x: 308, startPoint y: 219, endPoint x: 224, endPoint y: 116, distance: 132.2
click at [224, 116] on div "SELECT ) FROM zuora_vs_sf ct_record_inserted_date sf_zuora_flag , zuora_cancell…" at bounding box center [407, 65] width 424 height 587
click at [228, 280] on div "SELECT ) FROM zuora_vs_sf ct_record_inserted_date sf_zuora_flag , zuora_cancell…" at bounding box center [407, 65] width 424 height 587
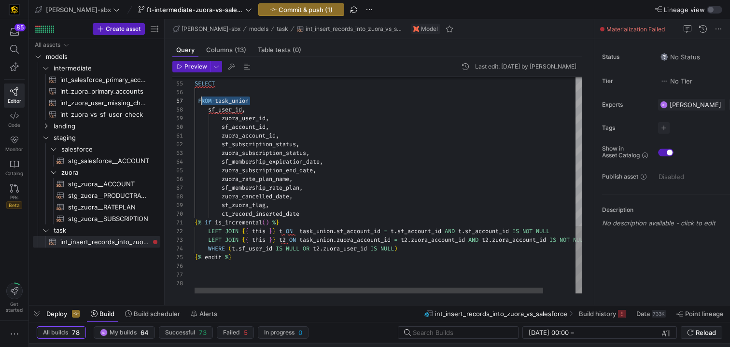
scroll to position [52, 3]
drag, startPoint x: 250, startPoint y: 103, endPoint x: 199, endPoint y: 100, distance: 51.3
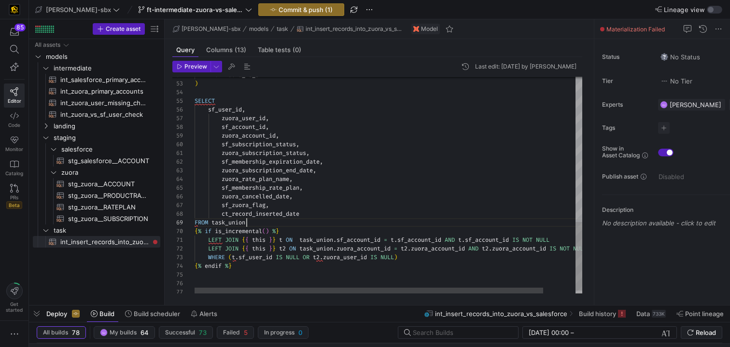
scroll to position [70, 52]
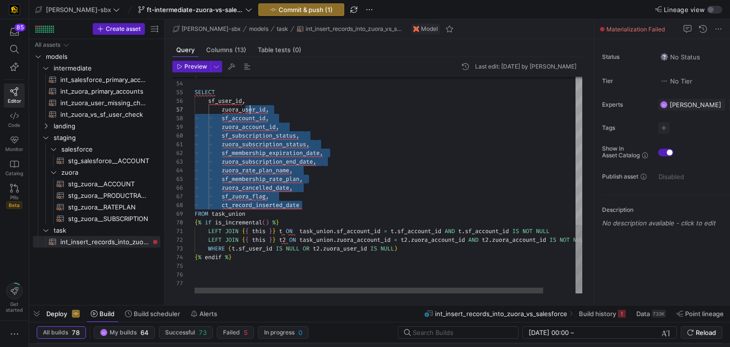
drag, startPoint x: 306, startPoint y: 206, endPoint x: 251, endPoint y: 110, distance: 110.6
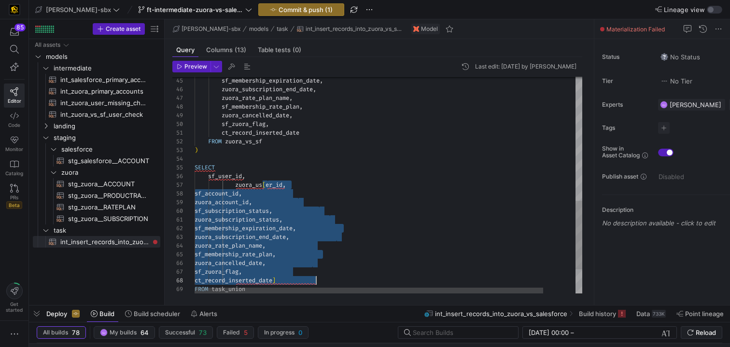
scroll to position [52, 108]
click at [255, 186] on div ") SELECT sf_user_id , zuora_us [ er_id, sf_membership_expiration_date , zuora_s…" at bounding box center [407, 27] width 424 height 683
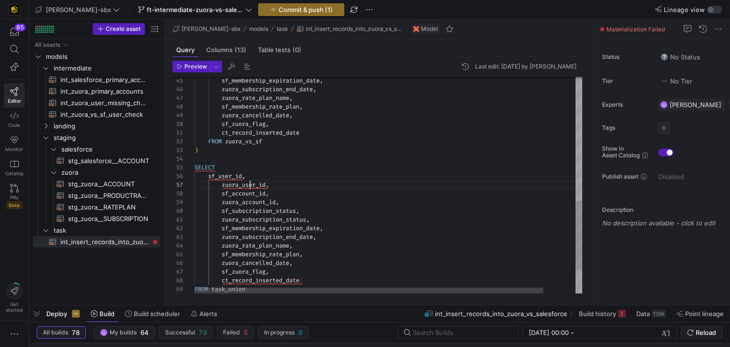
scroll to position [52, 56]
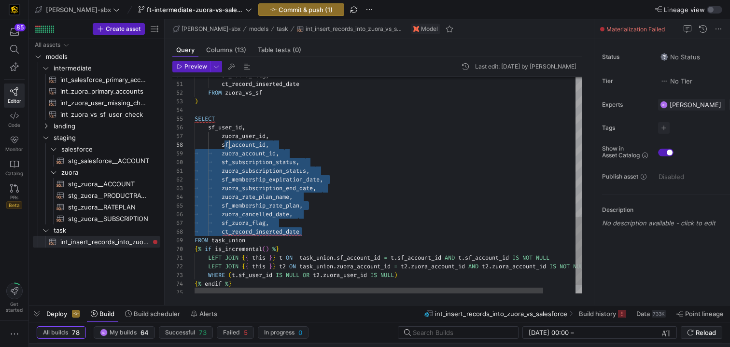
scroll to position [52, 31]
drag, startPoint x: 305, startPoint y: 231, endPoint x: 224, endPoint y: 136, distance: 125.1
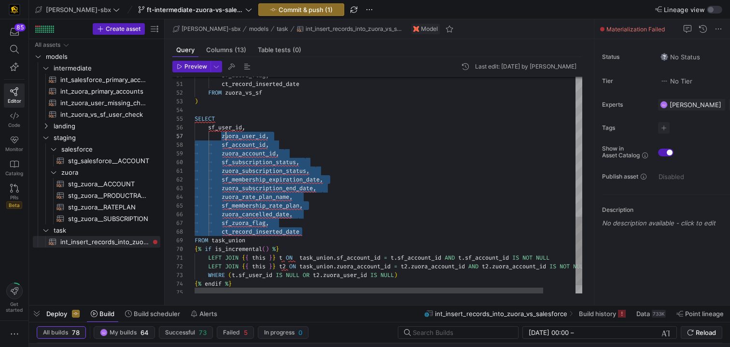
scroll to position [52, 17]
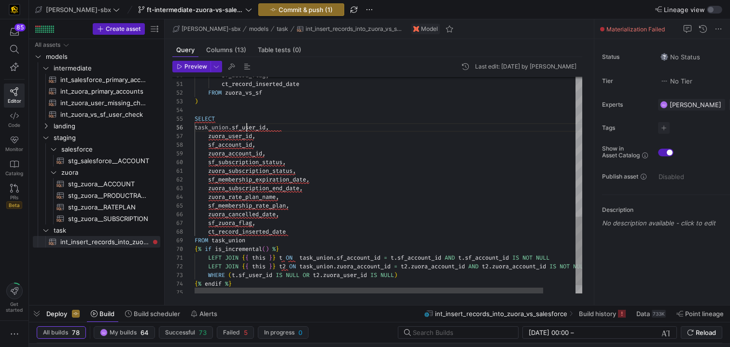
scroll to position [43, 52]
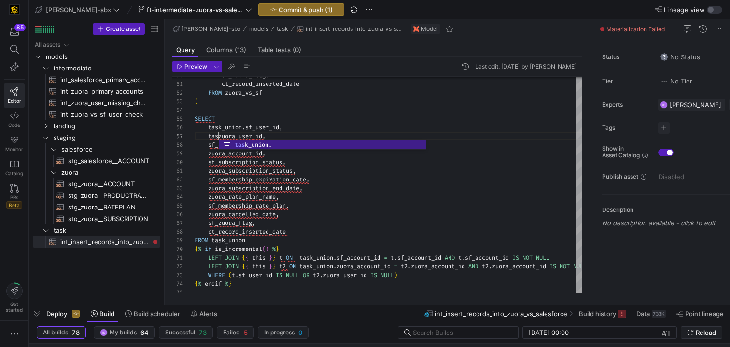
scroll to position [52, 52]
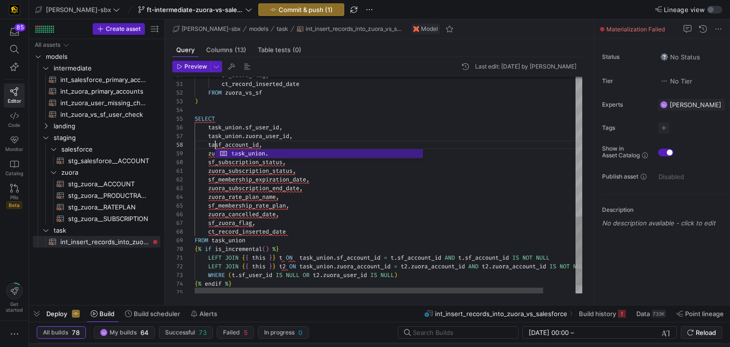
scroll to position [61, 52]
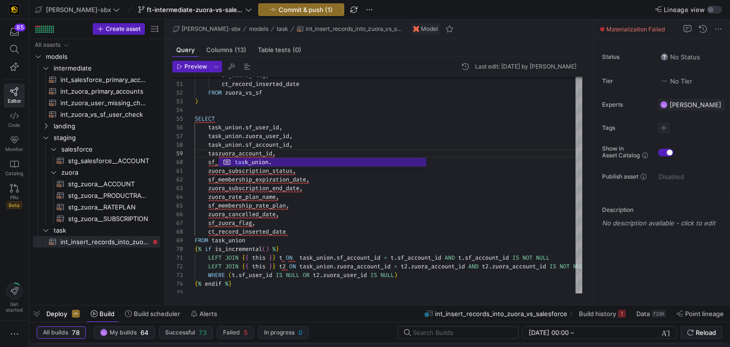
scroll to position [70, 52]
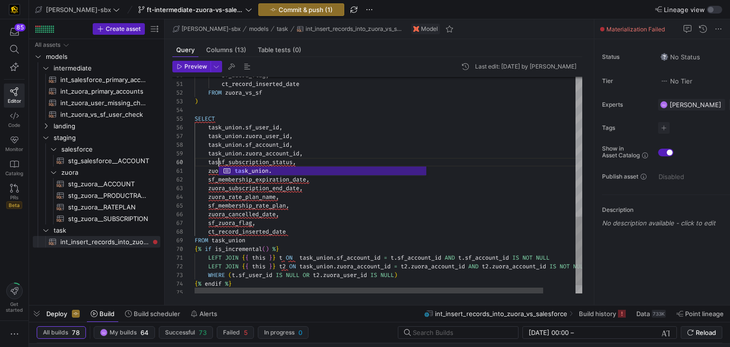
scroll to position [78, 52]
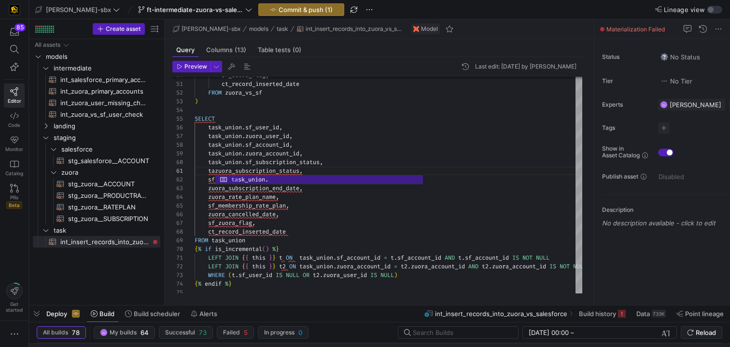
scroll to position [0, 52]
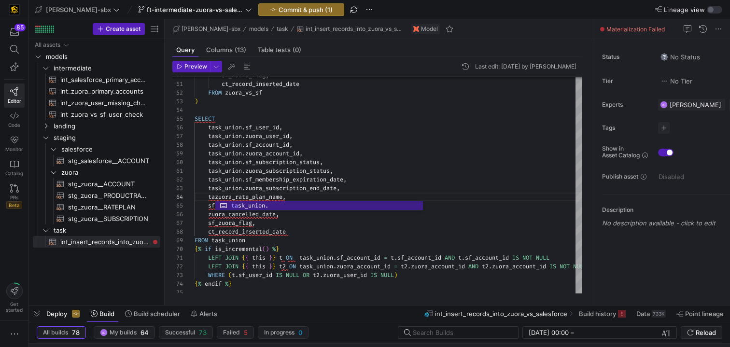
scroll to position [26, 52]
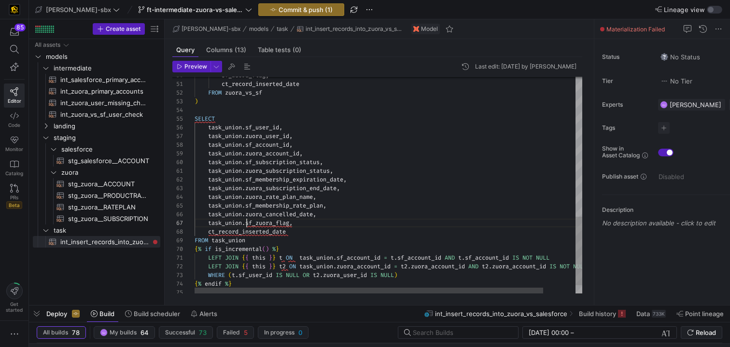
scroll to position [52, 52]
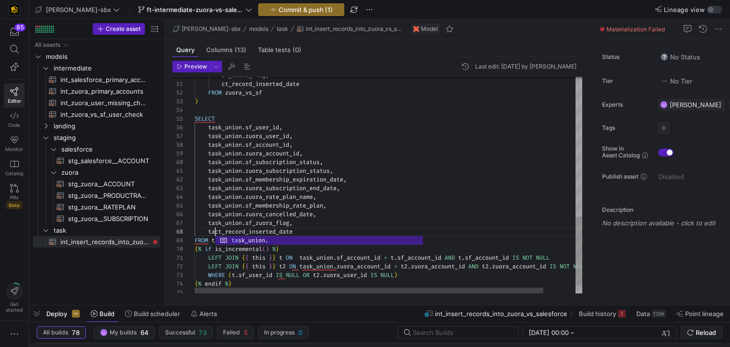
scroll to position [61, 52]
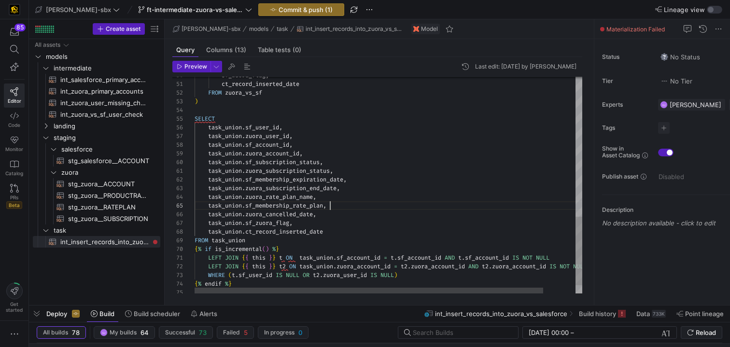
scroll to position [35, 136]
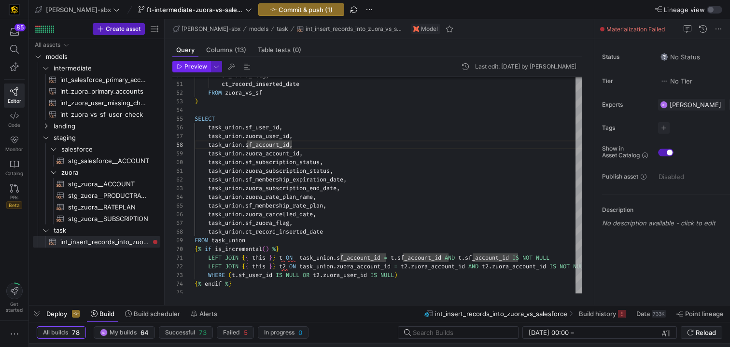
type textarea "ct_record_inserted_date FROM zuora_vs_sf ) SELECT task_union.sf_user_id, task_u…"
click at [197, 69] on span "Preview" at bounding box center [196, 66] width 23 height 7
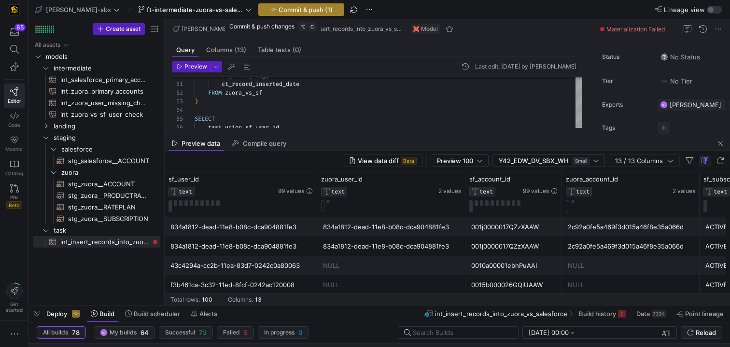
click at [289, 11] on span "Commit & push (1)" at bounding box center [306, 10] width 54 height 8
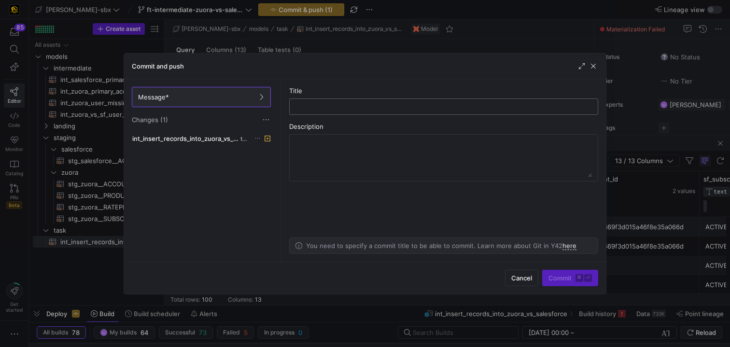
type input "F"
type input "T"
click at [335, 146] on textarea at bounding box center [444, 158] width 297 height 39
click at [346, 104] on input "Fix to select statement" at bounding box center [444, 107] width 293 height 8
click at [336, 106] on input "Fix to select statement" at bounding box center [444, 107] width 293 height 8
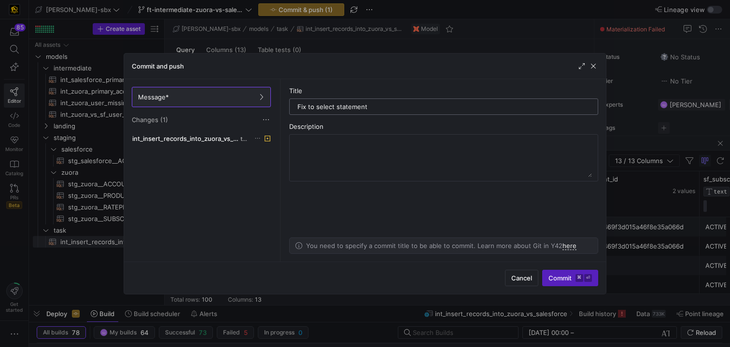
click at [316, 106] on input "Fix to select statement" at bounding box center [444, 107] width 293 height 8
type input "Fix to main select statement"
click at [318, 153] on textarea at bounding box center [444, 158] width 297 height 39
click at [331, 107] on input "Fix to main select statement" at bounding box center [444, 107] width 293 height 8
click at [362, 143] on textarea "WHAT: Changing" at bounding box center [444, 158] width 297 height 39
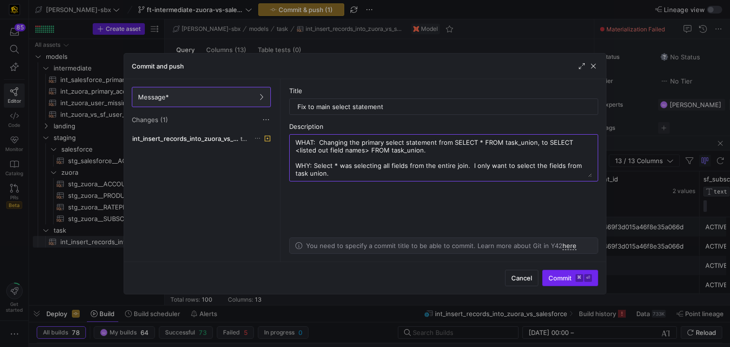
type textarea "WHAT: Changing the primary select statement from SELECT * FROM task_union, to S…"
click at [566, 278] on span "Commit ⌘ ⏎" at bounding box center [570, 278] width 43 height 8
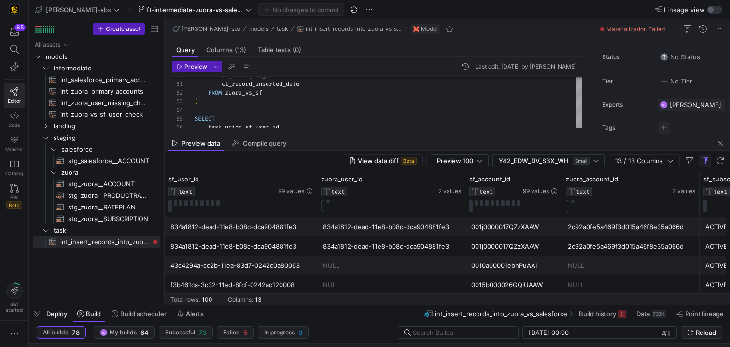
click at [471, 137] on div "Preview data Compile query" at bounding box center [448, 143] width 566 height 14
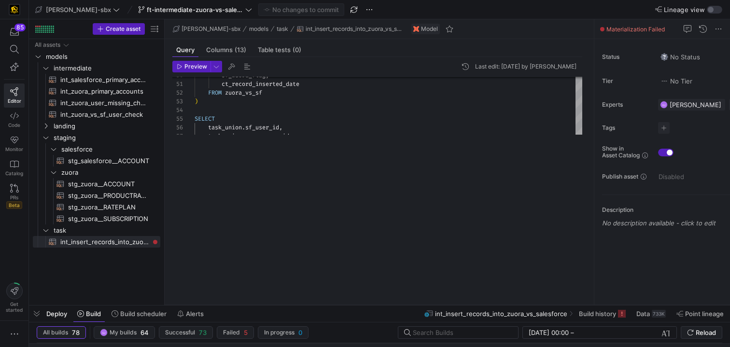
drag, startPoint x: 466, startPoint y: 135, endPoint x: 440, endPoint y: 321, distance: 187.8
click at [440, 321] on as-split "[PERSON_NAME]-sbx ft-intermediate-zuora-vs-salesforce-08052025 No changes to co…" at bounding box center [379, 173] width 701 height 347
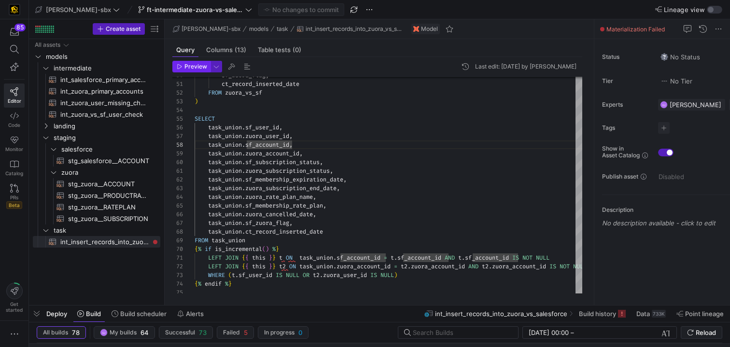
click at [198, 70] on span "button" at bounding box center [191, 66] width 37 height 11
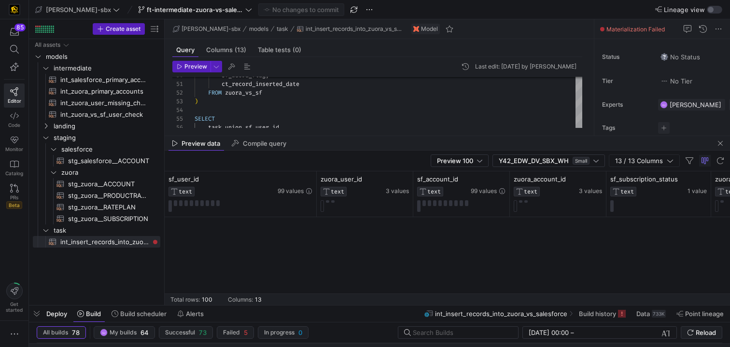
scroll to position [816, 0]
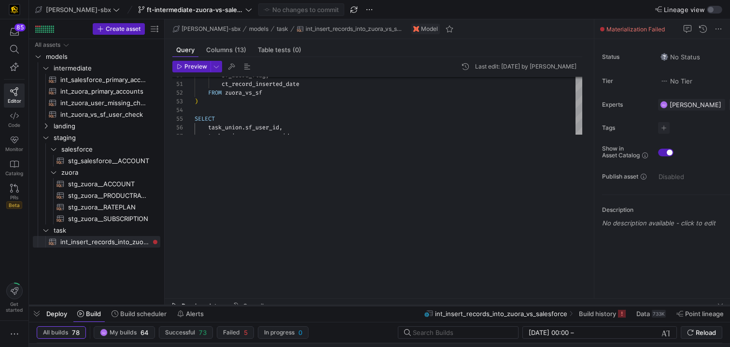
drag, startPoint x: 419, startPoint y: 136, endPoint x: 367, endPoint y: 306, distance: 177.5
click at [367, 306] on as-split "[PERSON_NAME]-sbx ft-intermediate-zuora-vs-salesforce-08052025 No changes to co…" at bounding box center [379, 173] width 701 height 347
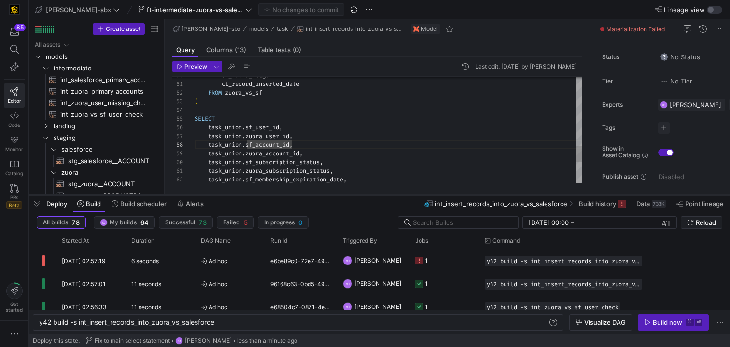
drag, startPoint x: 489, startPoint y: 305, endPoint x: 500, endPoint y: 195, distance: 110.7
click at [500, 195] on div at bounding box center [379, 196] width 701 height 4
click at [659, 318] on span "button" at bounding box center [674, 322] width 70 height 15
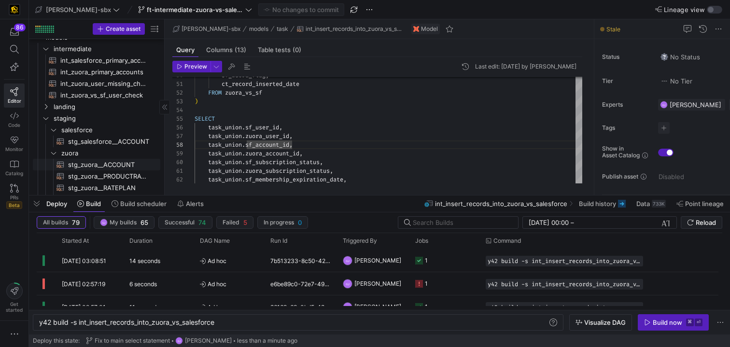
scroll to position [21, 0]
click at [115, 142] on span "stg_salesforce__ACCOUNT​​​​​​​​​​" at bounding box center [108, 140] width 81 height 11
type textarea "-- File name: stg_salesforce__ACCOUNT -- Created By: [PERSON_NAME] -- Last Modi…"
type textarea "y42 build -s stg_salesforce__ACCOUNT"
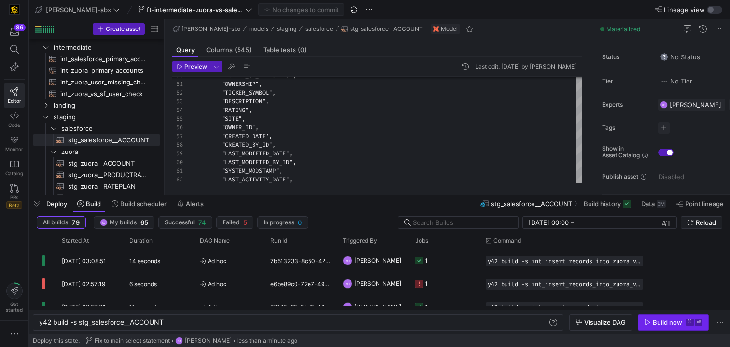
click at [688, 323] on kbd "⌘" at bounding box center [690, 323] width 8 height 8
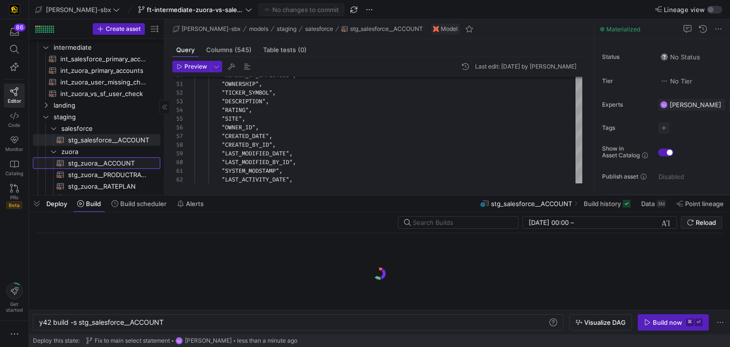
click at [94, 162] on span "stg_zuora__ACCOUNT​​​​​​​​​​" at bounding box center [108, 163] width 81 height 11
type textarea "WITH source AS ( SELECT * FROM {{ source('zuora', 'ZUORA_6217_ACCOUNT') }} ), r…"
type textarea "y42 build -s stg_zuora__ACCOUNT"
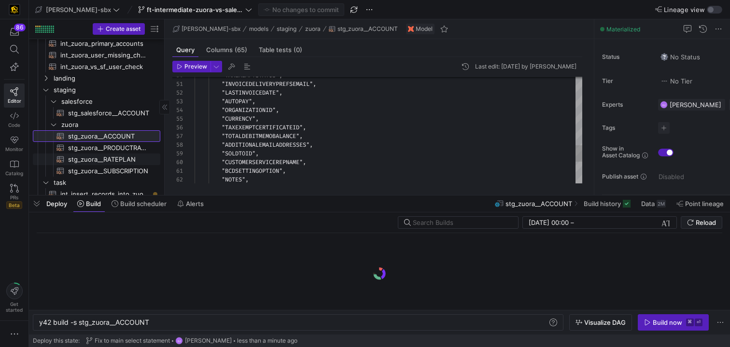
scroll to position [53, 0]
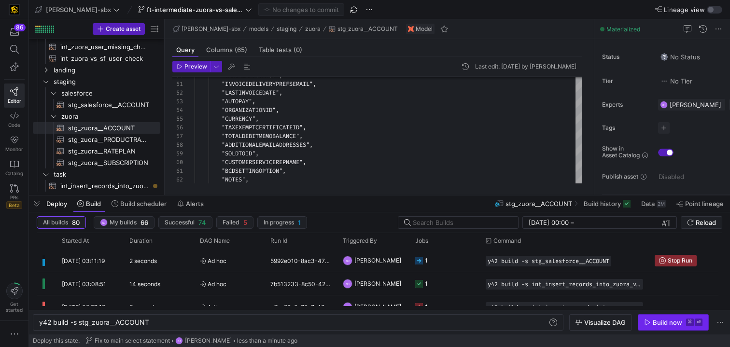
click at [661, 324] on div "Build now" at bounding box center [667, 323] width 29 height 8
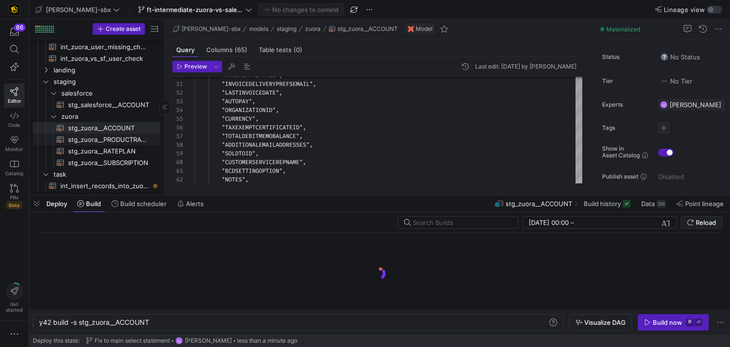
click at [114, 141] on span "stg_zuora__PRODUCTRATEPLAN​​​​​​​​​​" at bounding box center [108, 139] width 81 height 11
type textarea "-- File Name: stg_zuora_PRODUCTRATEPLAN -- Created By: [PERSON_NAME] -- Last Mo…"
type textarea "y42 build -s stg_zuora__PRODUCTRATEPLAN"
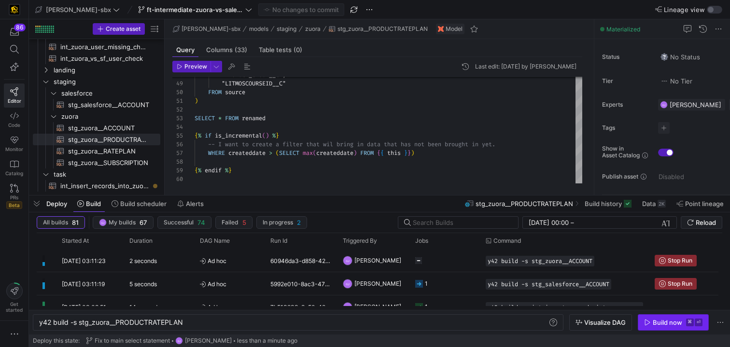
click at [667, 327] on span "button" at bounding box center [674, 322] width 70 height 15
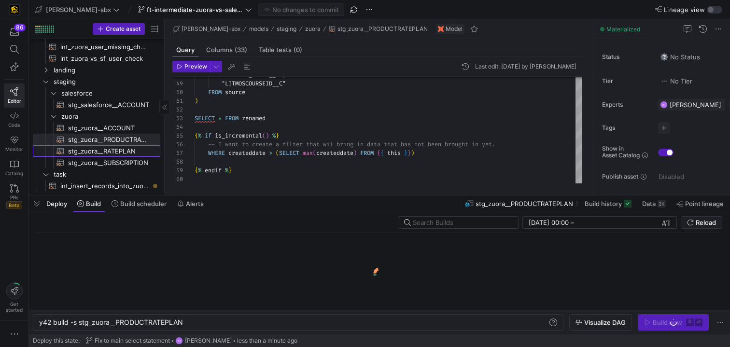
click at [99, 147] on span "stg_zuora__RATEPLAN​​​​​​​​​​" at bounding box center [108, 151] width 81 height 11
type textarea "WITH source AS ( SELECT * FROM {{ source('zuora', 'ZUORA_6217_RATEPLAN') }} ), …"
type textarea "y42 build -s stg_zuora__RATEPLAN"
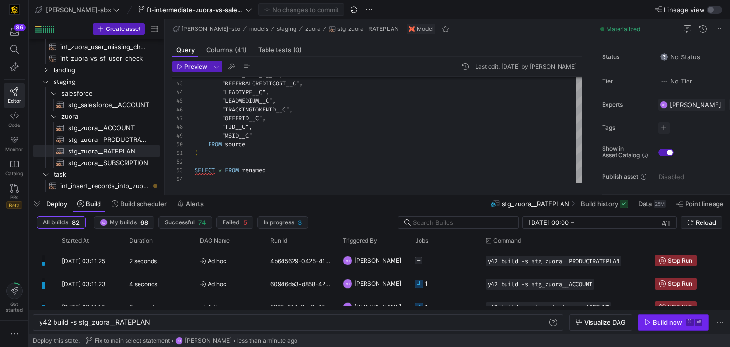
click at [680, 325] on div "Build now" at bounding box center [667, 323] width 29 height 8
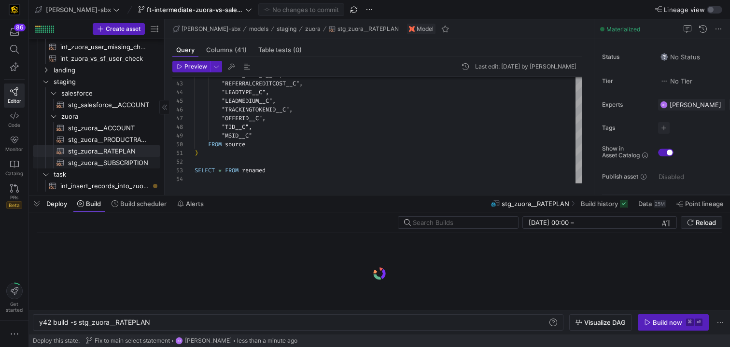
click at [98, 161] on span "stg_zuora__SUBSCRIPTION​​​​​​​​​​" at bounding box center [108, 162] width 81 height 11
type textarea "WITH source AS ( SELECT * FROM {{ source('zuora', 'ZUORA_6217_SUBSCRIPTION') }}…"
type textarea "y42 build -s stg_zuora__SUBSCRIPTION"
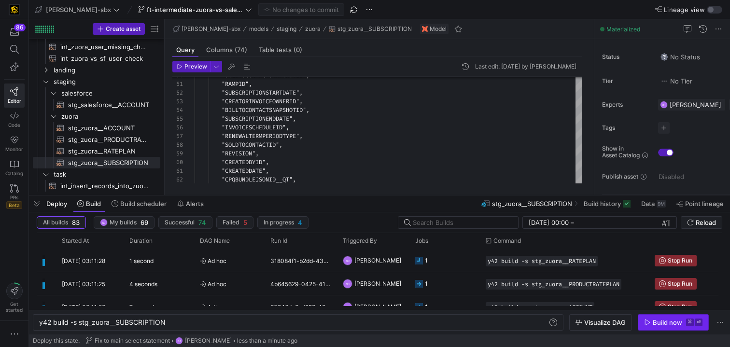
click at [651, 322] on span "Build now ⌘ ⏎" at bounding box center [673, 323] width 58 height 8
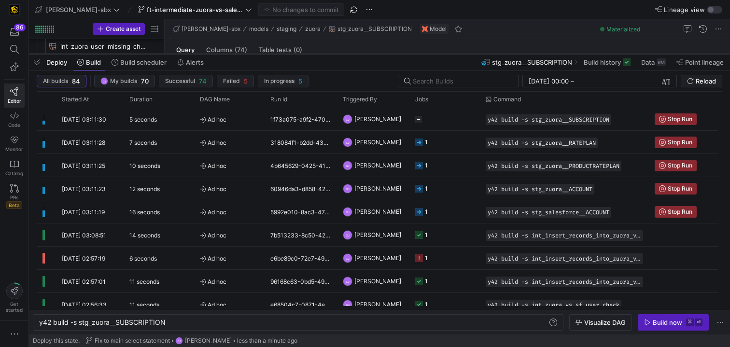
drag, startPoint x: 329, startPoint y: 196, endPoint x: 343, endPoint y: 57, distance: 140.3
click at [343, 56] on div at bounding box center [379, 54] width 701 height 4
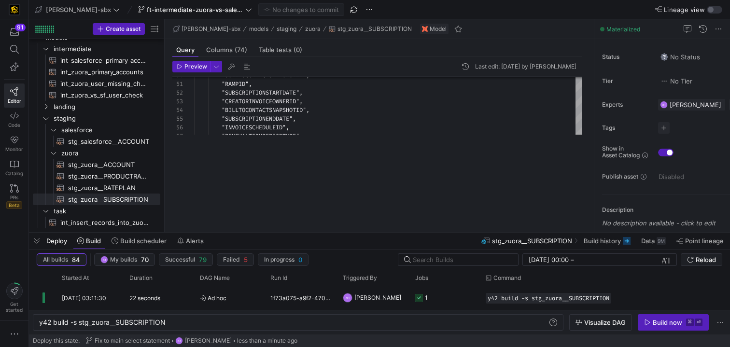
scroll to position [0, 0]
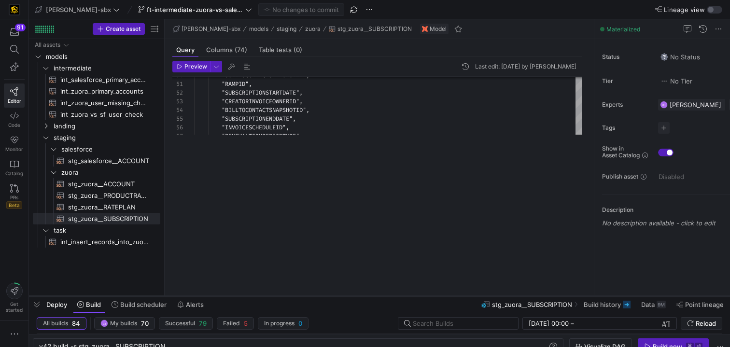
drag, startPoint x: 343, startPoint y: 57, endPoint x: 325, endPoint y: 298, distance: 241.7
click at [325, 298] on div at bounding box center [379, 297] width 701 height 4
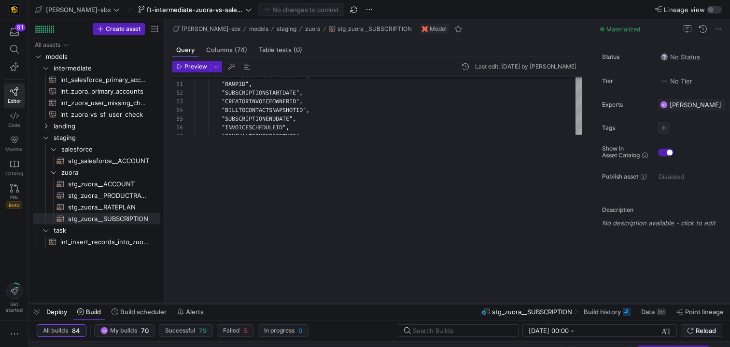
drag, startPoint x: 296, startPoint y: 298, endPoint x: 337, endPoint y: 323, distance: 48.0
click at [337, 306] on div at bounding box center [379, 304] width 701 height 4
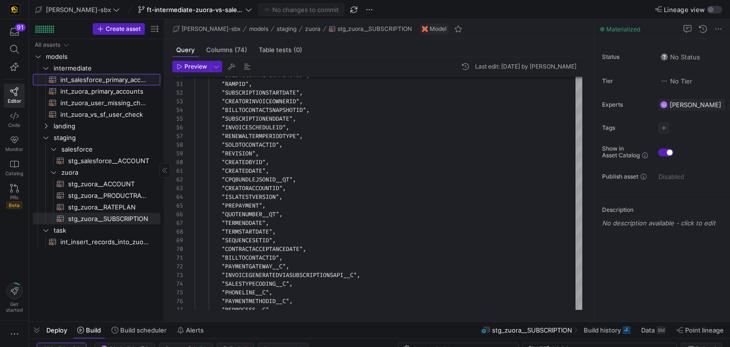
click at [118, 80] on span "int_salesforce_primary_account​​​​​​​​​​" at bounding box center [104, 79] width 89 height 11
type textarea "-- File Name: int_salesforce_primary_account -- Created by: [PERSON_NAME] -- La…"
type textarea "y42 build -s int_salesforce_primary_account"
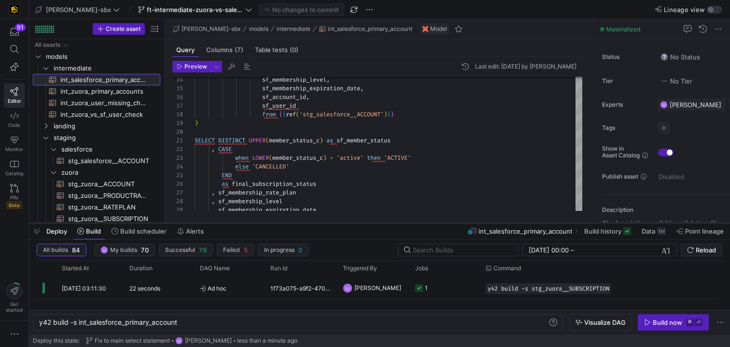
drag, startPoint x: 434, startPoint y: 323, endPoint x: 428, endPoint y: 216, distance: 106.4
click at [428, 221] on div at bounding box center [379, 223] width 701 height 4
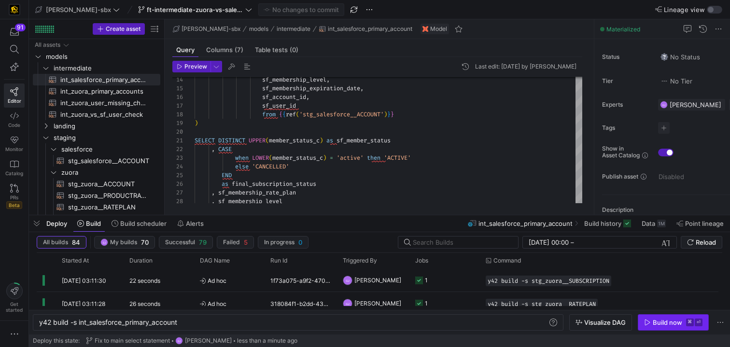
click at [665, 319] on div "Build now" at bounding box center [667, 323] width 29 height 8
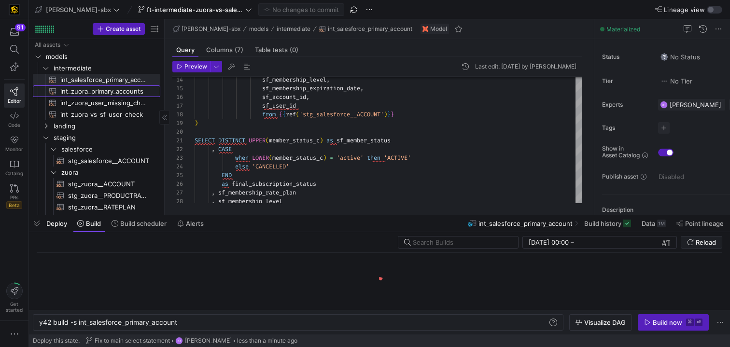
click at [96, 96] on span "int_zuora_primary_accounts​​​​​​​​​​" at bounding box center [104, 91] width 89 height 11
type textarea "-- File Name: int_zuora_primary_accounts -- Created by: [PERSON_NAME] -- Last M…"
type textarea "y42 build -s int_zuora_primary_accounts"
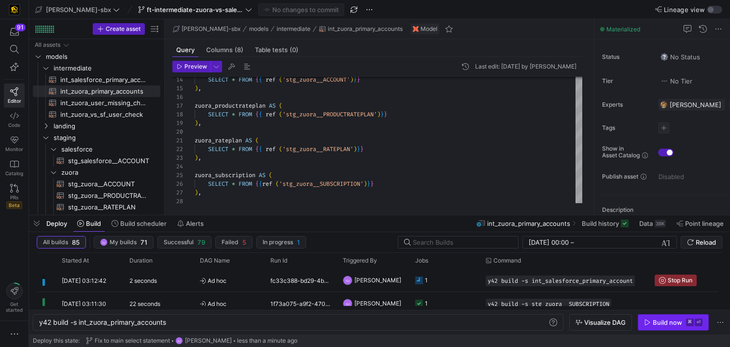
click at [675, 319] on div "Build now" at bounding box center [667, 323] width 29 height 8
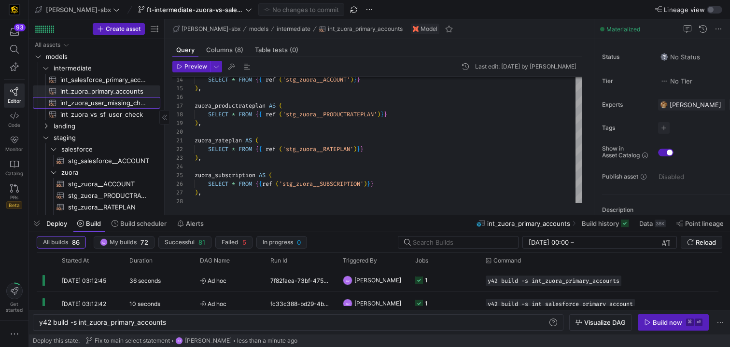
click at [96, 104] on span "int_zuora_user_missing_check​​​​​​​​​​" at bounding box center [104, 103] width 89 height 11
type textarea "-- File Name: int-zuora-user-check -- Created by: [PERSON_NAME] -- Last Modifie…"
type textarea "y42 build -s int_zuora_user_missing_check"
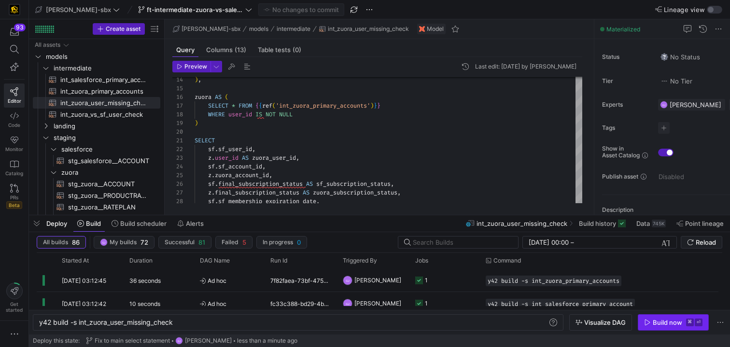
click at [658, 316] on span "button" at bounding box center [674, 322] width 70 height 15
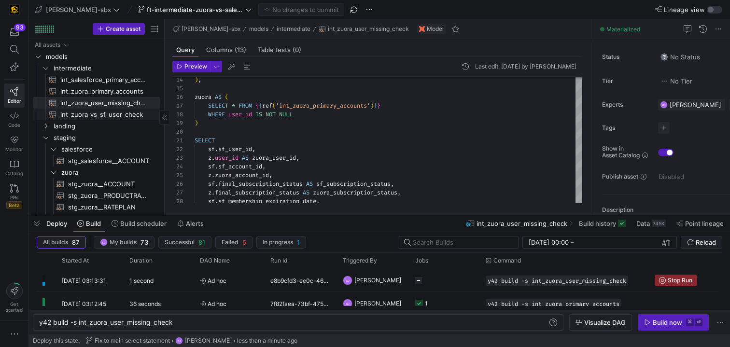
click at [79, 114] on span "int_zuora_vs_sf_user_check​​​​​​​​​​" at bounding box center [104, 114] width 89 height 11
type textarea "-- File Name: int_insert_records_into_zuora_vs_salesforce -- Created by: [PERSO…"
type textarea "y42 build -s int_zuora_vs_sf_user_check"
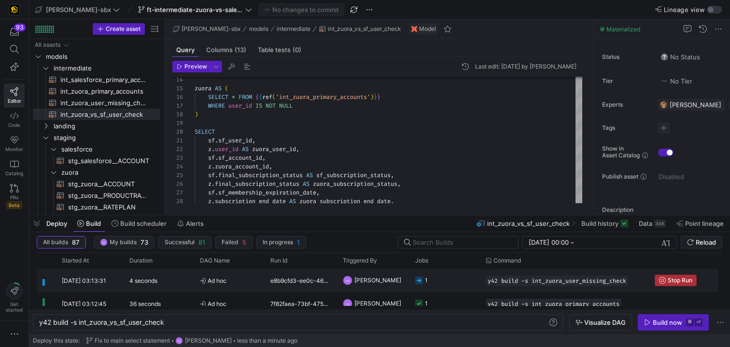
click at [660, 283] on icon "Press SPACE to select this row." at bounding box center [662, 280] width 7 height 7
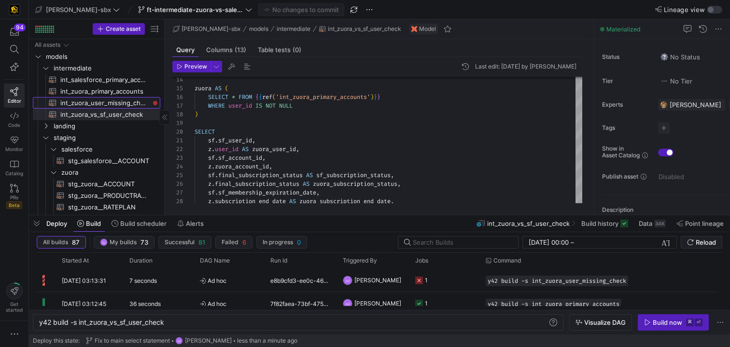
click at [118, 102] on span "int_zuora_user_missing_check​​​​​​​​​​" at bounding box center [104, 103] width 89 height 11
type textarea "-- File Name: int-zuora-user-check -- Created by: [PERSON_NAME] -- Last Modifie…"
type textarea "y42 build -s int_zuora_user_missing_check"
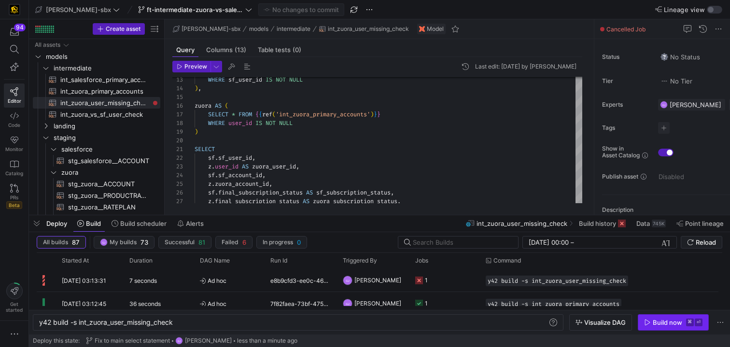
click at [654, 323] on div "Build now" at bounding box center [667, 323] width 29 height 8
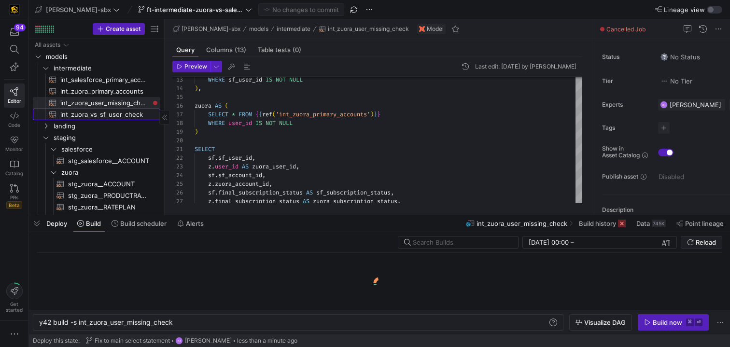
click at [103, 117] on span "int_zuora_vs_sf_user_check​​​​​​​​​​" at bounding box center [104, 114] width 89 height 11
type textarea "-- File Name: int_insert_records_into_zuora_vs_salesforce -- Created by: [PERSO…"
type textarea "y42 build -s int_zuora_vs_sf_user_check"
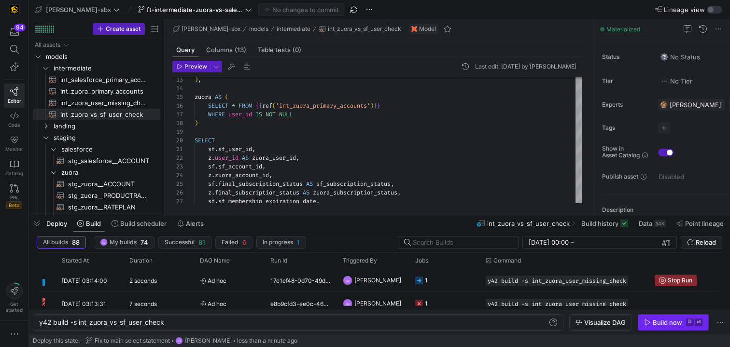
click at [657, 324] on div "Build now" at bounding box center [667, 323] width 29 height 8
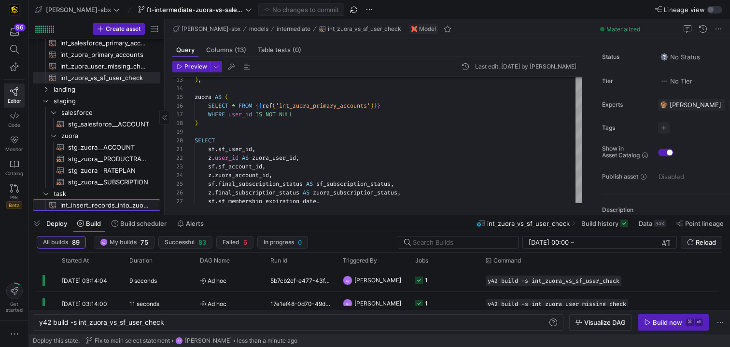
click at [94, 200] on span "int_insert_records_into_zuora_vs_salesforce​​​​​​​​​​" at bounding box center [104, 205] width 89 height 11
type textarea "-- File Name: int_insert_records_into_zuora_vs_salesforce -- Created By: [PERSO…"
type textarea "y42 build -s int_insert_records_into_zuora_vs_salesforce"
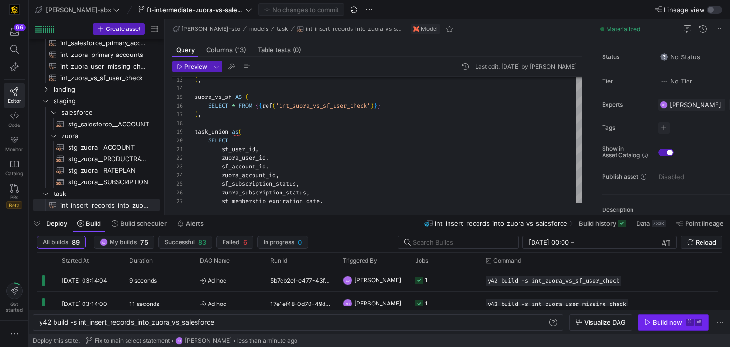
click at [658, 326] on div "Build now" at bounding box center [667, 323] width 29 height 8
